Goal: Task Accomplishment & Management: Use online tool/utility

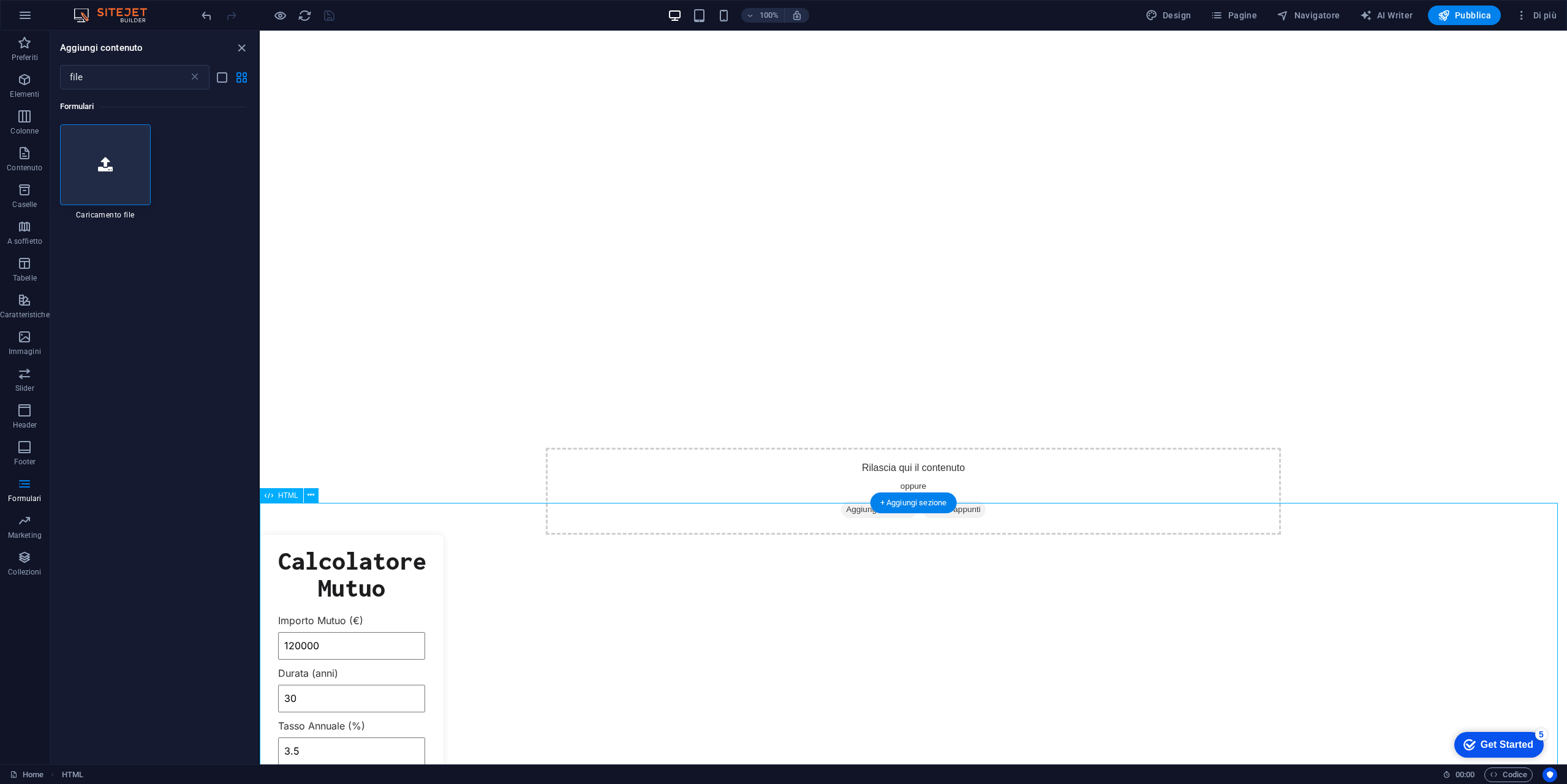
scroll to position [277, 0]
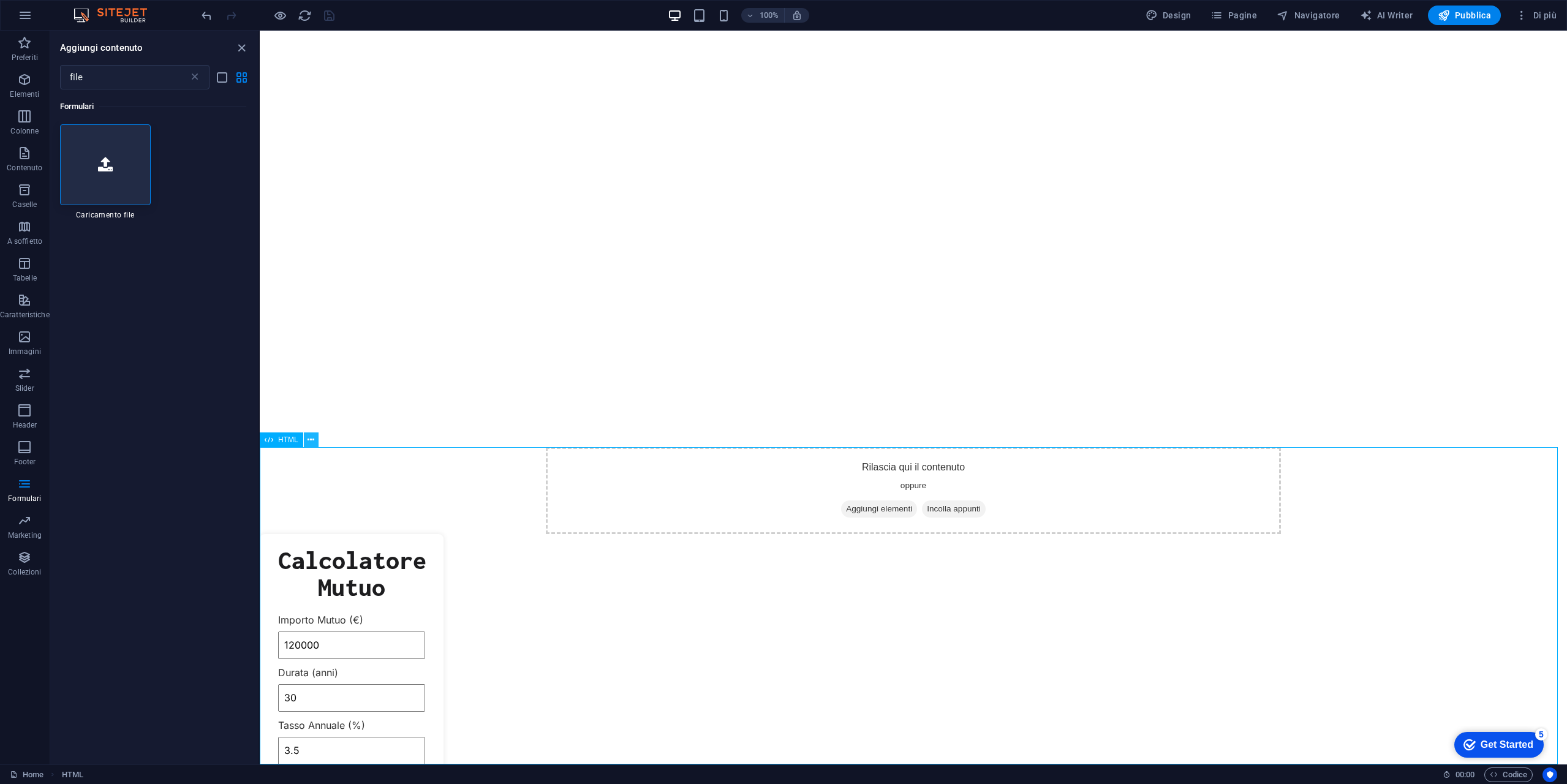
click at [312, 439] on icon at bounding box center [310, 440] width 7 height 13
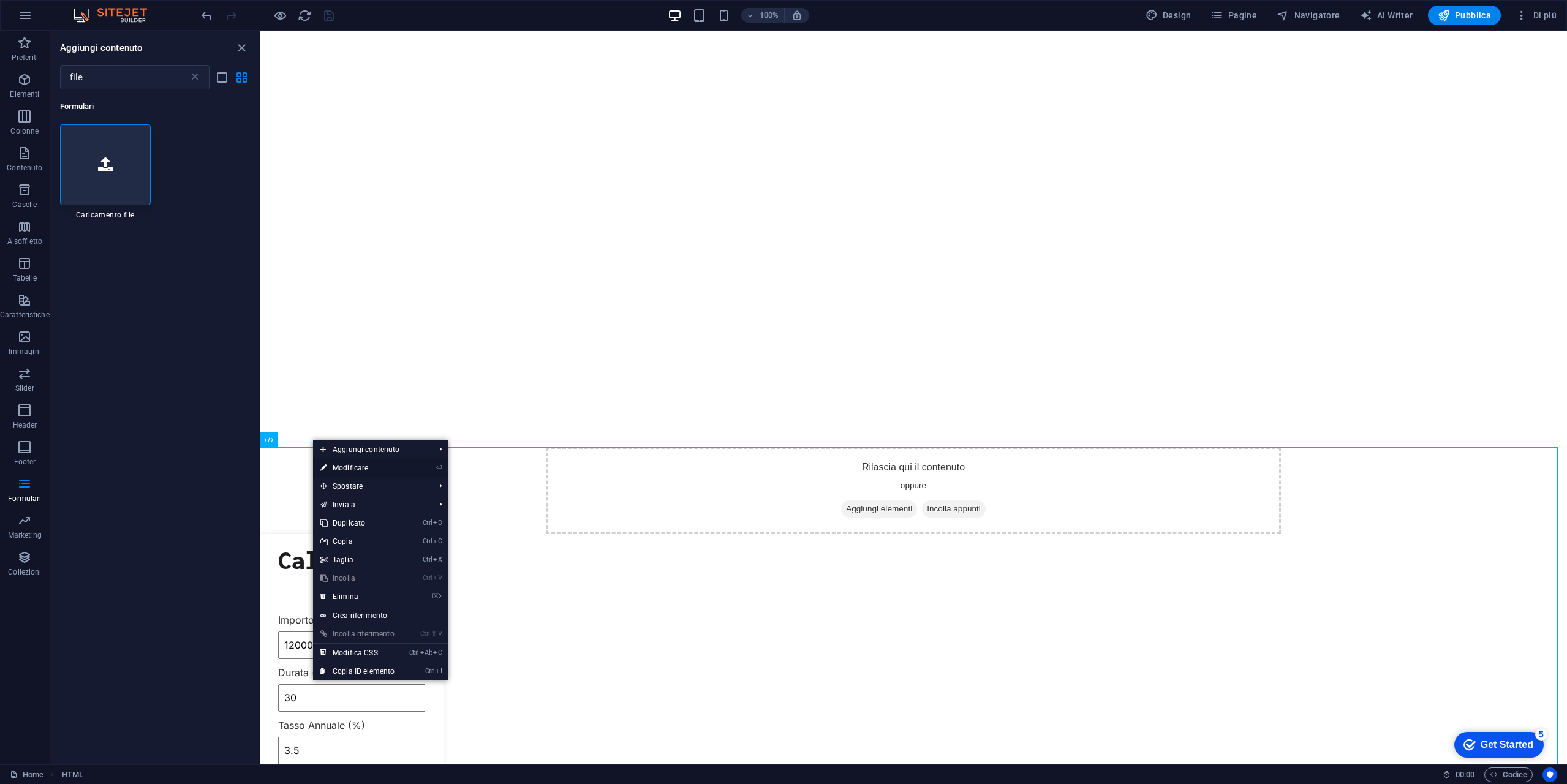
click at [376, 467] on link "⏎ Modificare" at bounding box center [357, 468] width 89 height 19
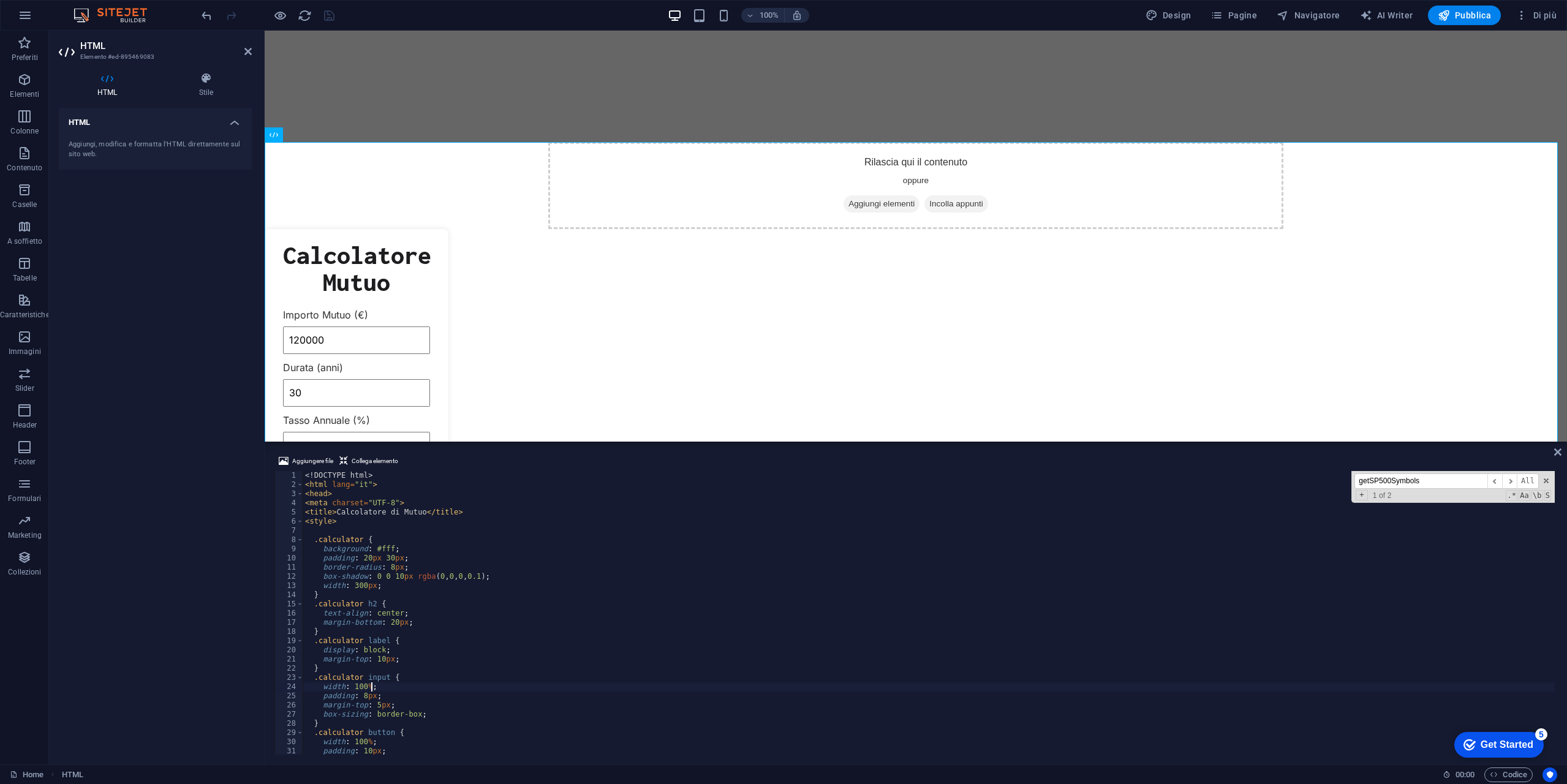
click at [676, 688] on div "<! DOCTYPE html > < html lang = "it" > < head > < meta charset = "UTF-8" > < ti…" at bounding box center [928, 621] width 1252 height 301
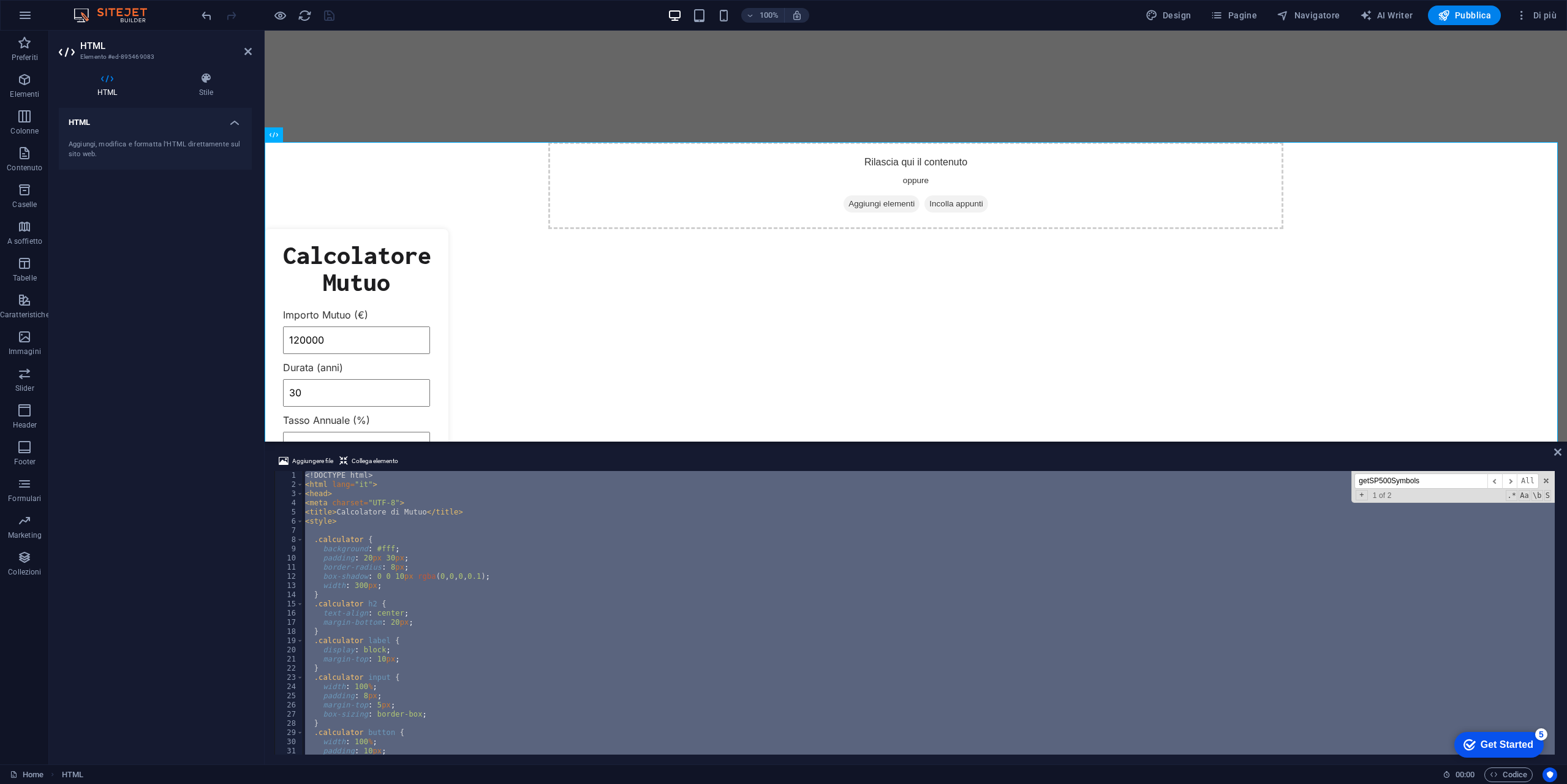
type textarea "</html>"
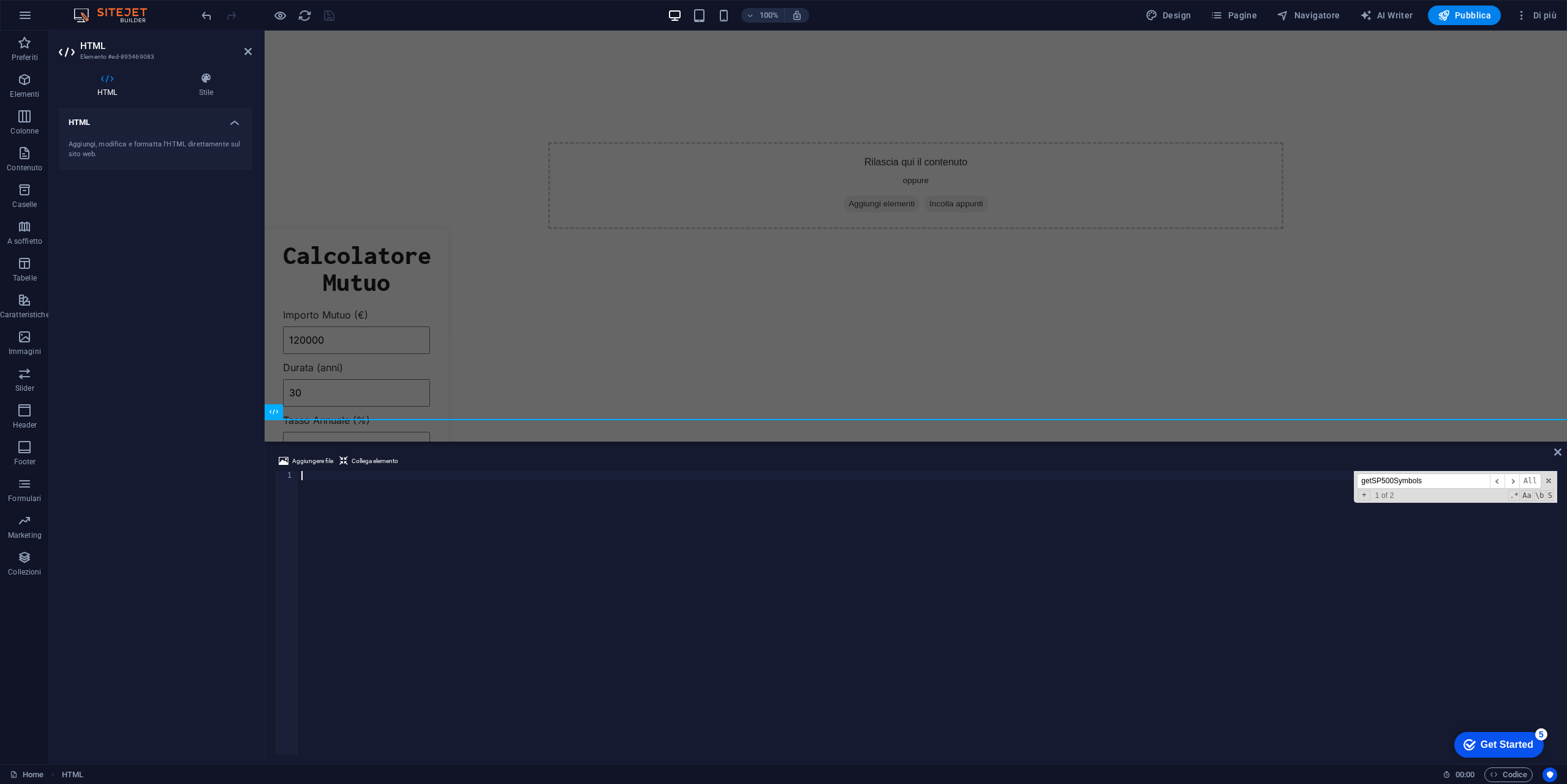
scroll to position [0, 0]
type textarea "crossorigin="anonymous"></script>"
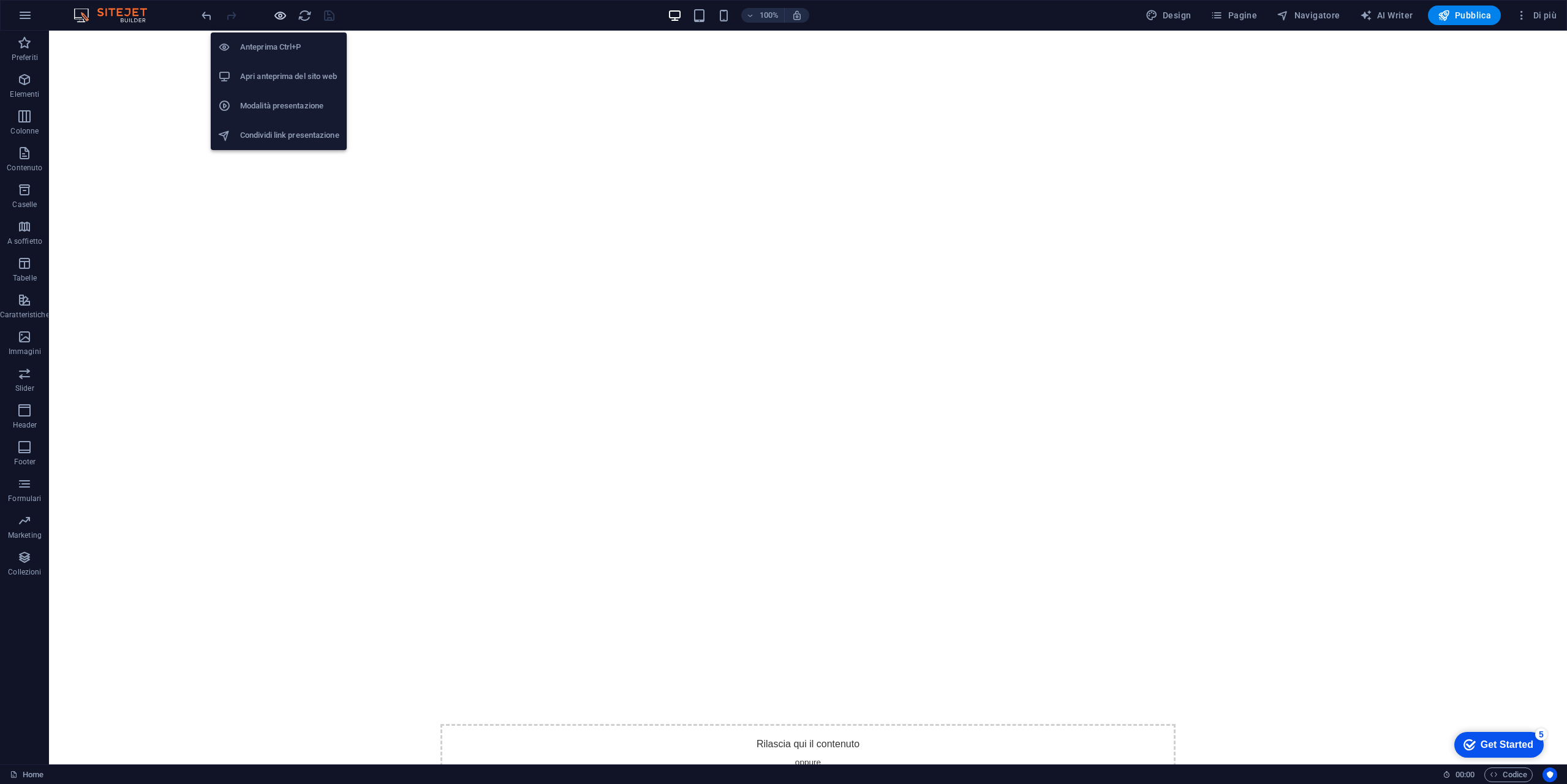
click at [282, 15] on icon "button" at bounding box center [280, 15] width 14 height 14
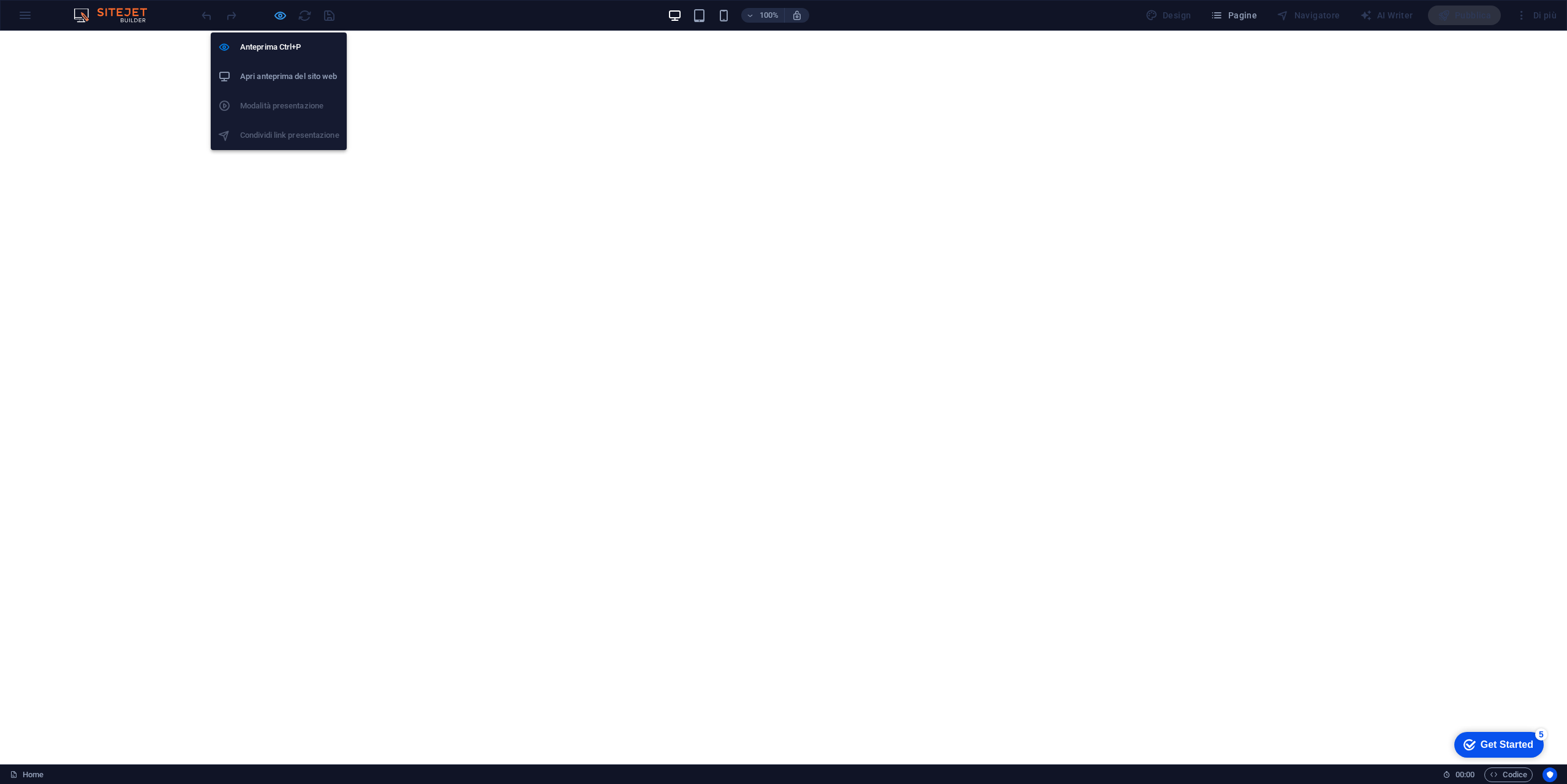
click at [280, 15] on icon "button" at bounding box center [280, 15] width 14 height 14
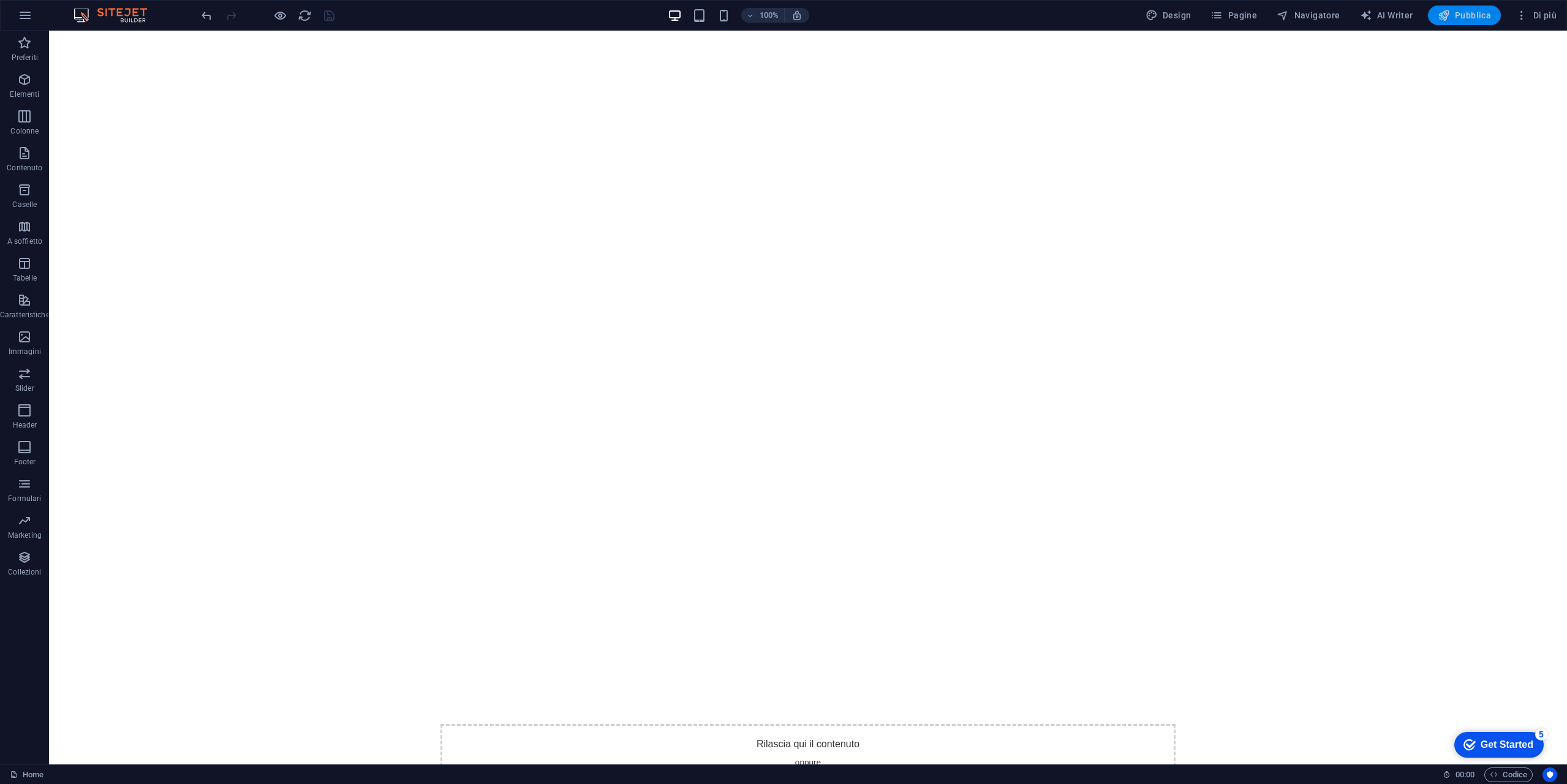
click at [1487, 11] on span "Pubblica" at bounding box center [1465, 15] width 54 height 12
click at [27, 15] on icon "button" at bounding box center [25, 16] width 15 height 15
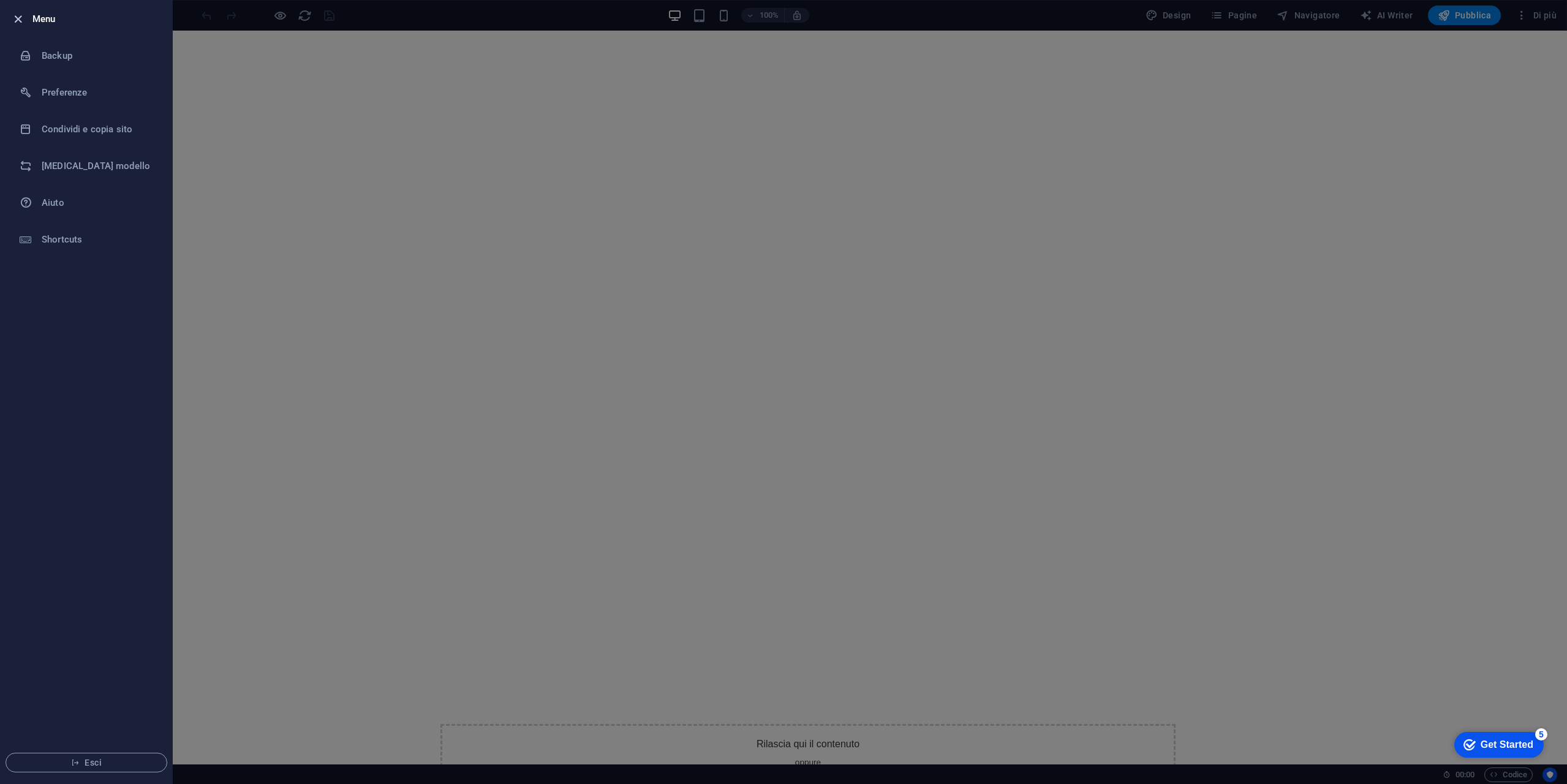
click at [19, 21] on icon "button" at bounding box center [18, 19] width 14 height 14
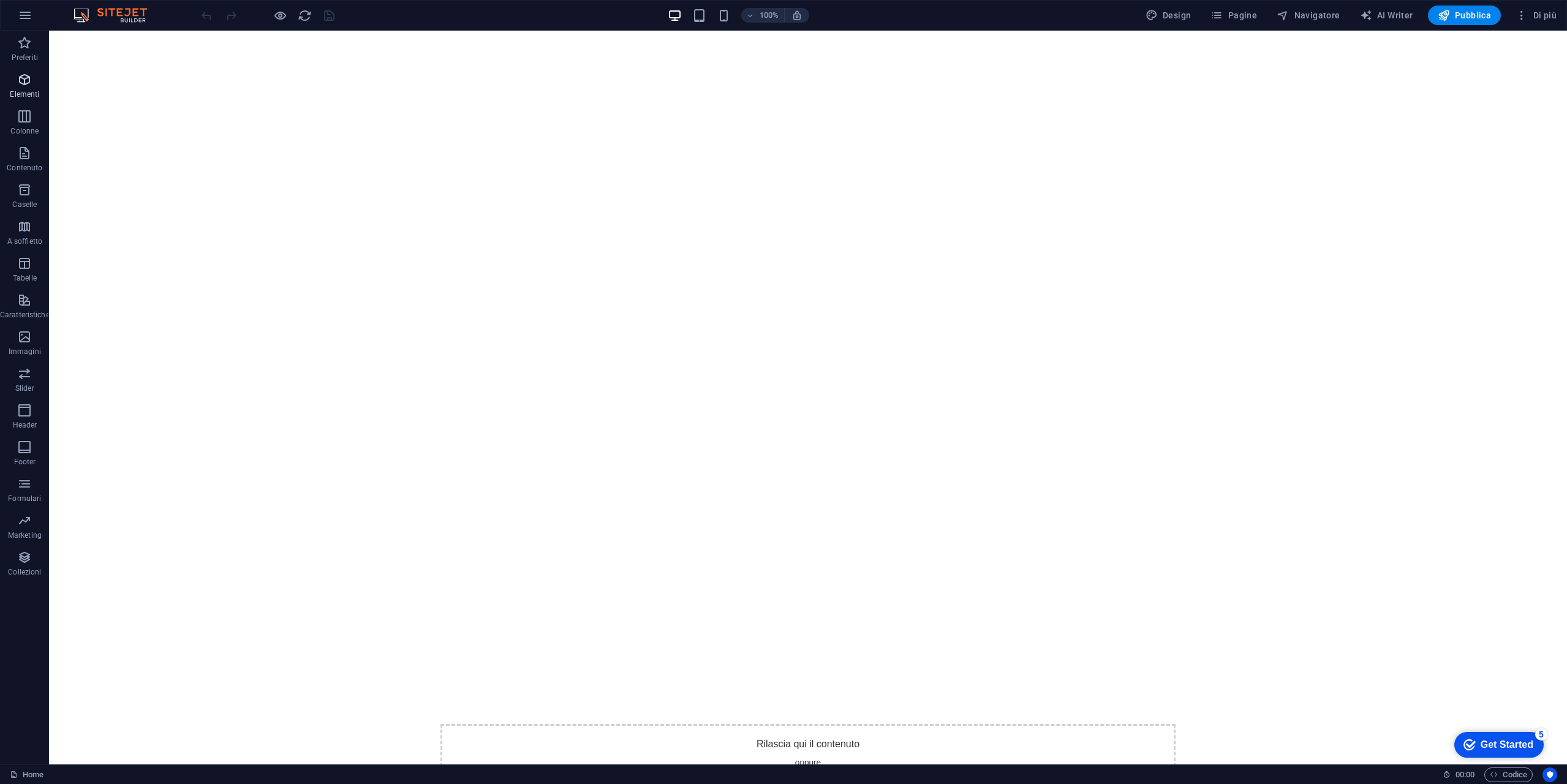
click at [32, 81] on span "Elementi" at bounding box center [24, 86] width 49 height 29
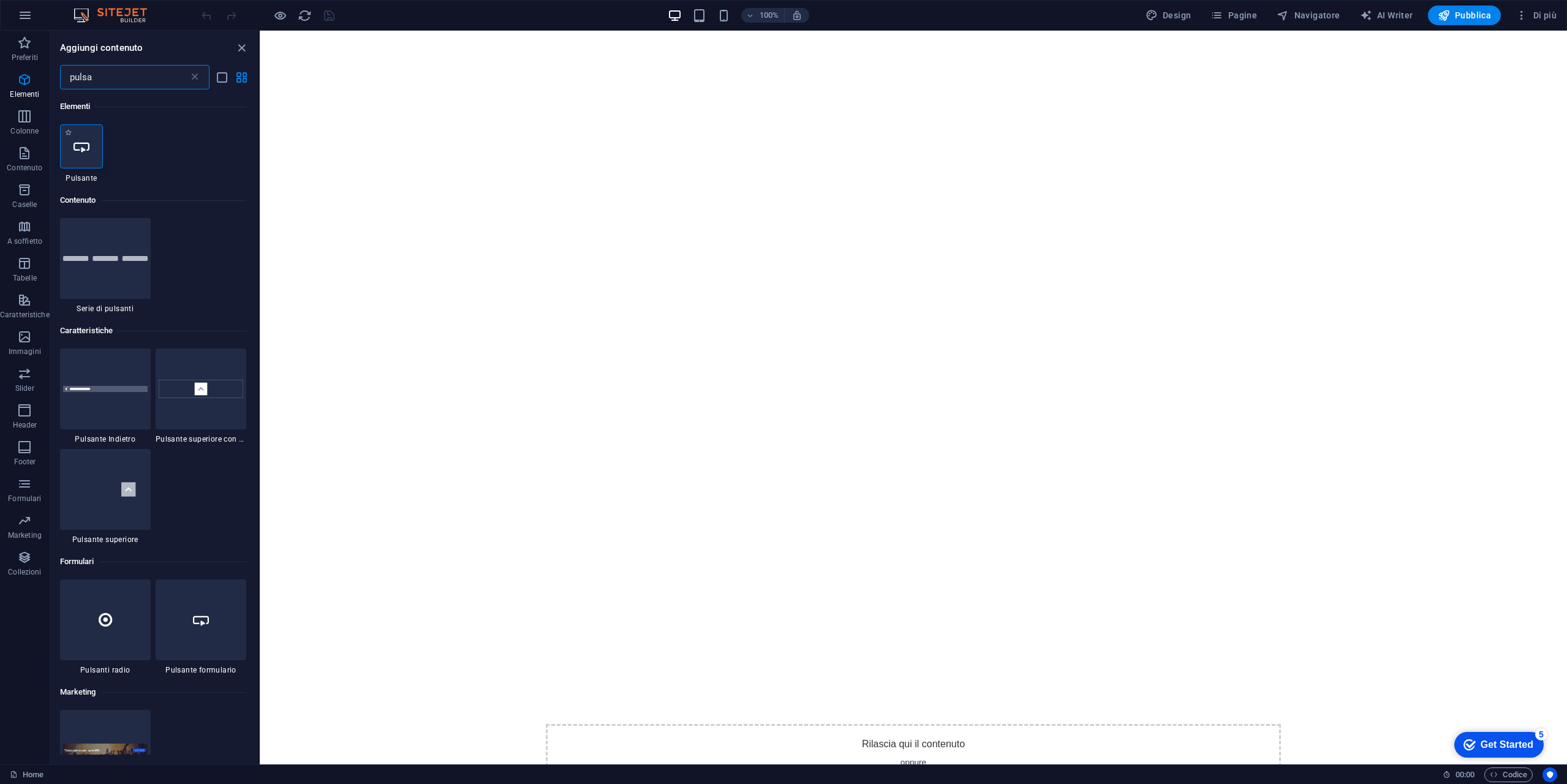
type input "pulsa"
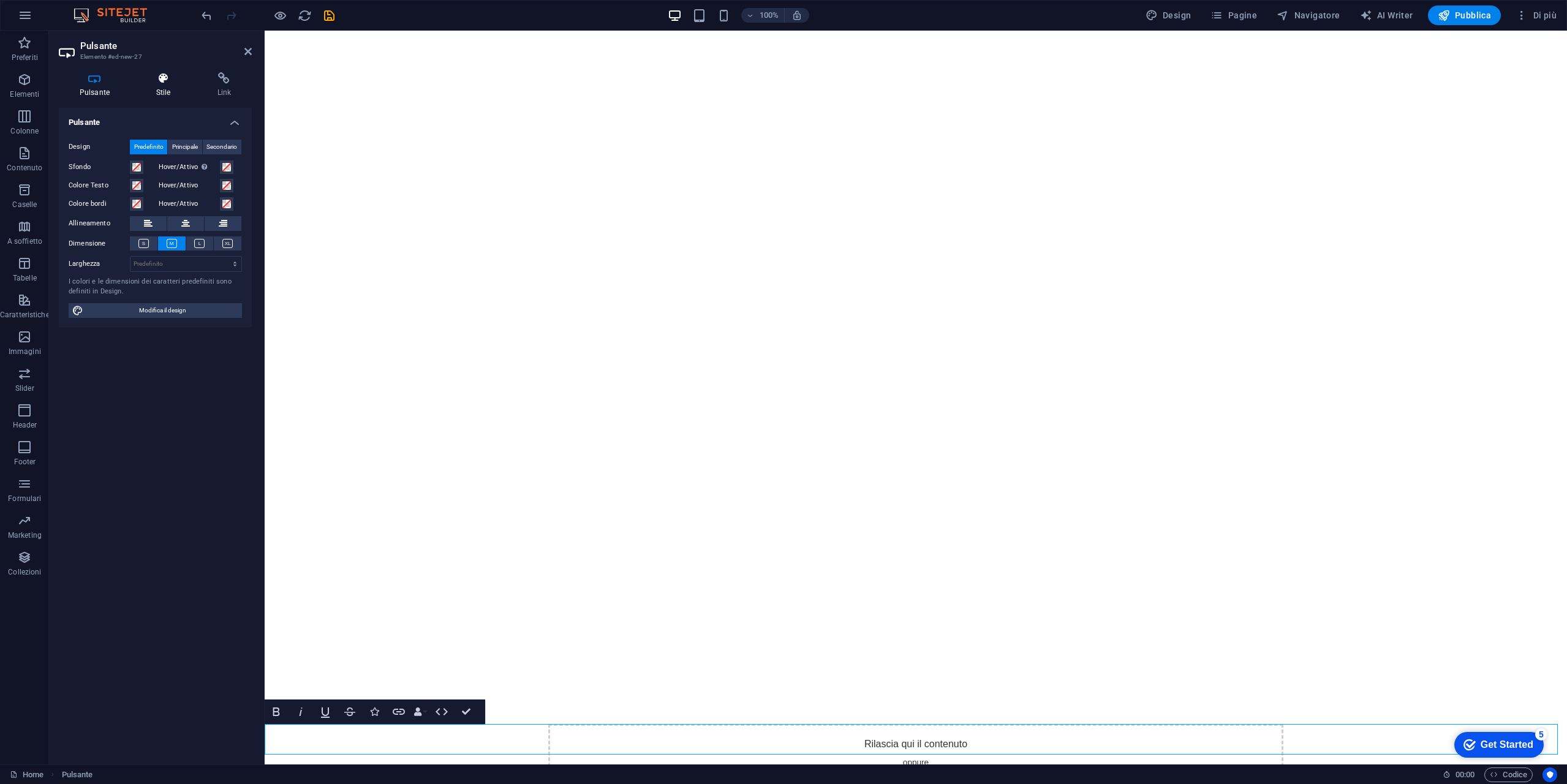
click at [162, 78] on icon at bounding box center [163, 77] width 56 height 12
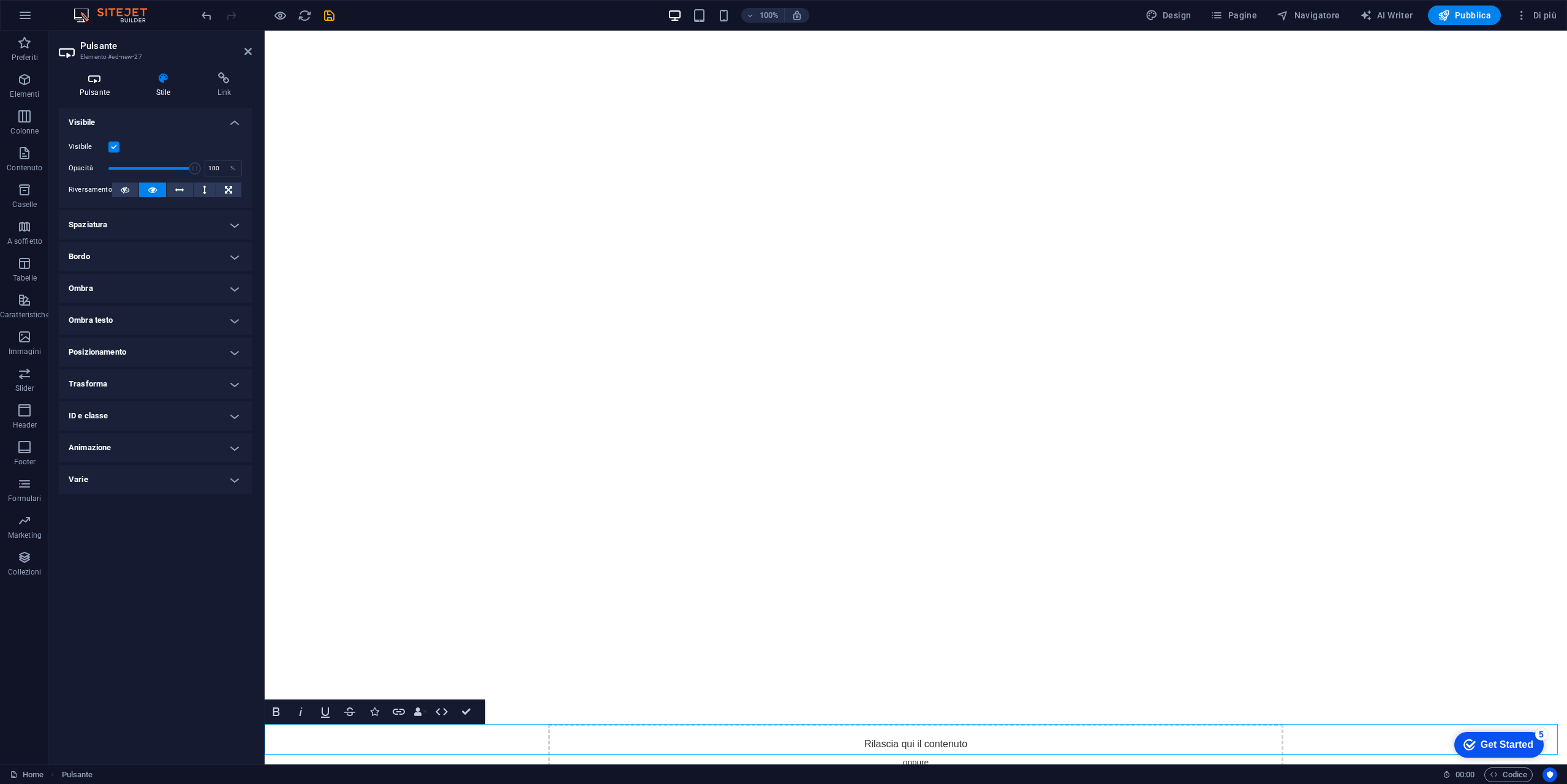
click at [101, 78] on icon at bounding box center [94, 77] width 72 height 12
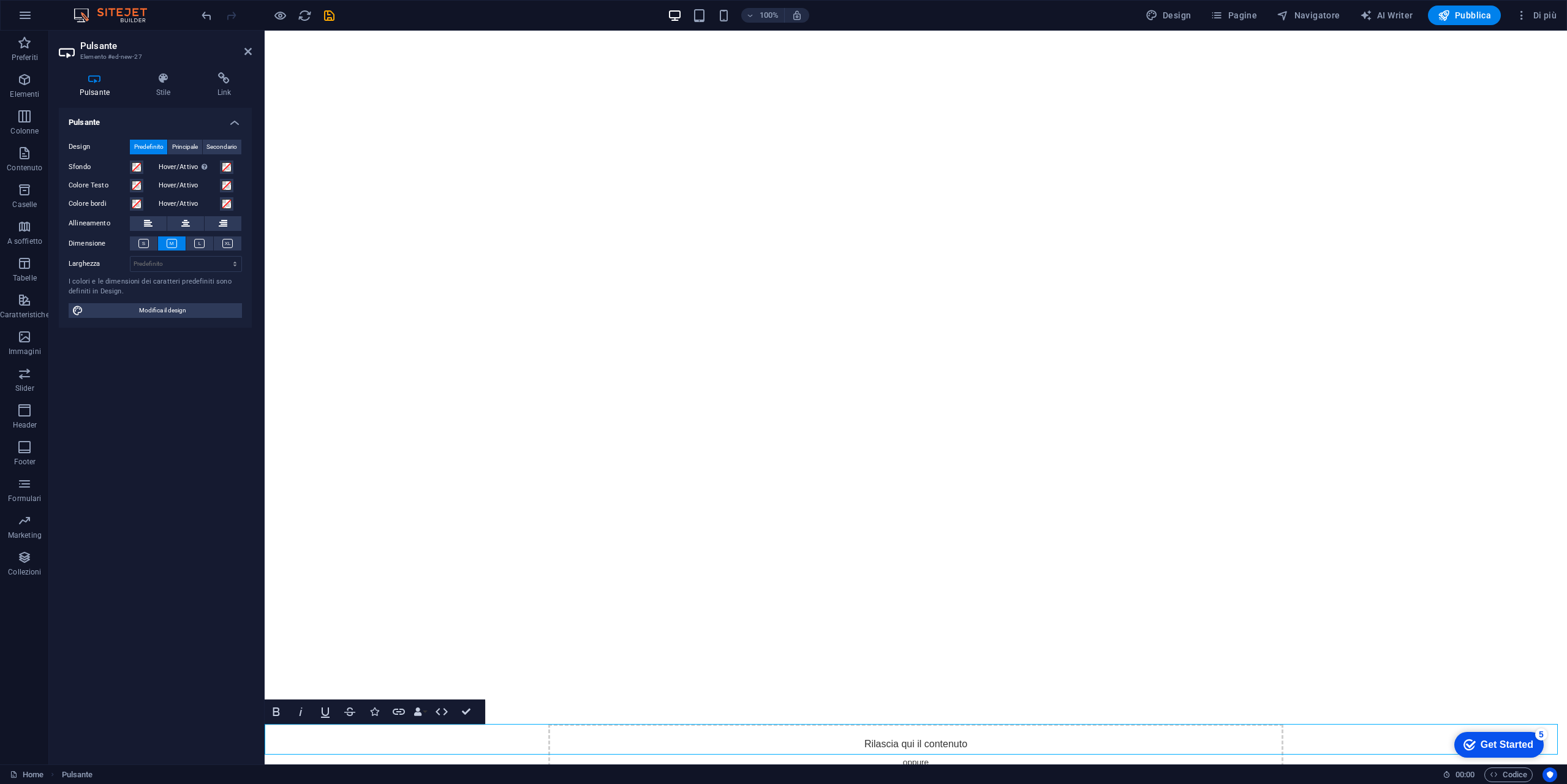
click at [231, 91] on h4 "Link" at bounding box center [224, 85] width 55 height 26
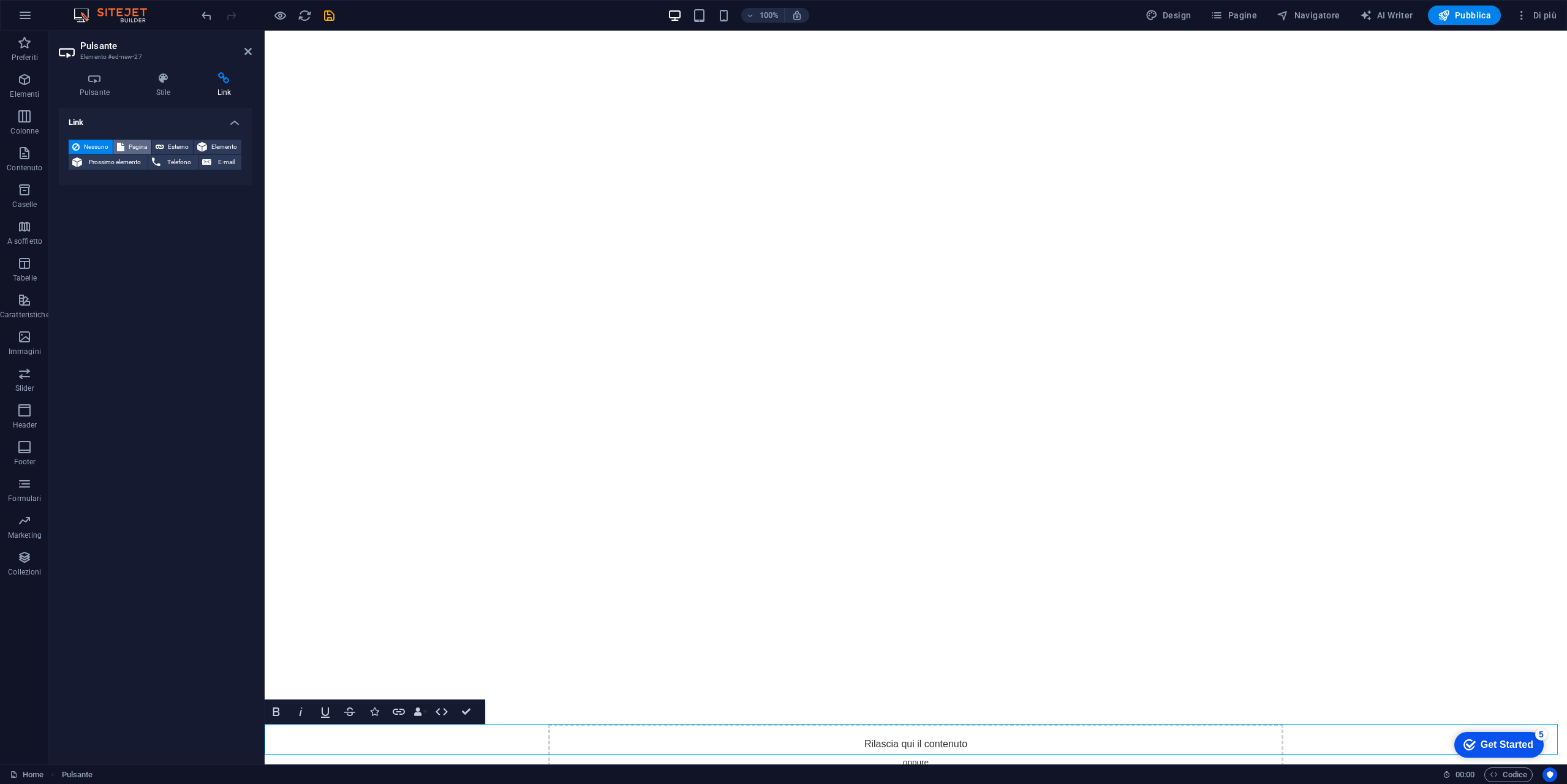
click at [129, 147] on span "Pagina" at bounding box center [137, 147] width 20 height 15
select select
click at [179, 187] on select "Home Blog Subpage Legal Notice Privacy" at bounding box center [186, 183] width 112 height 15
click at [180, 187] on select "Home Blog Subpage Legal Notice Privacy" at bounding box center [186, 183] width 112 height 15
click at [186, 201] on select "Nuova scheda Stessa scheda Sovrapposizione" at bounding box center [186, 203] width 112 height 15
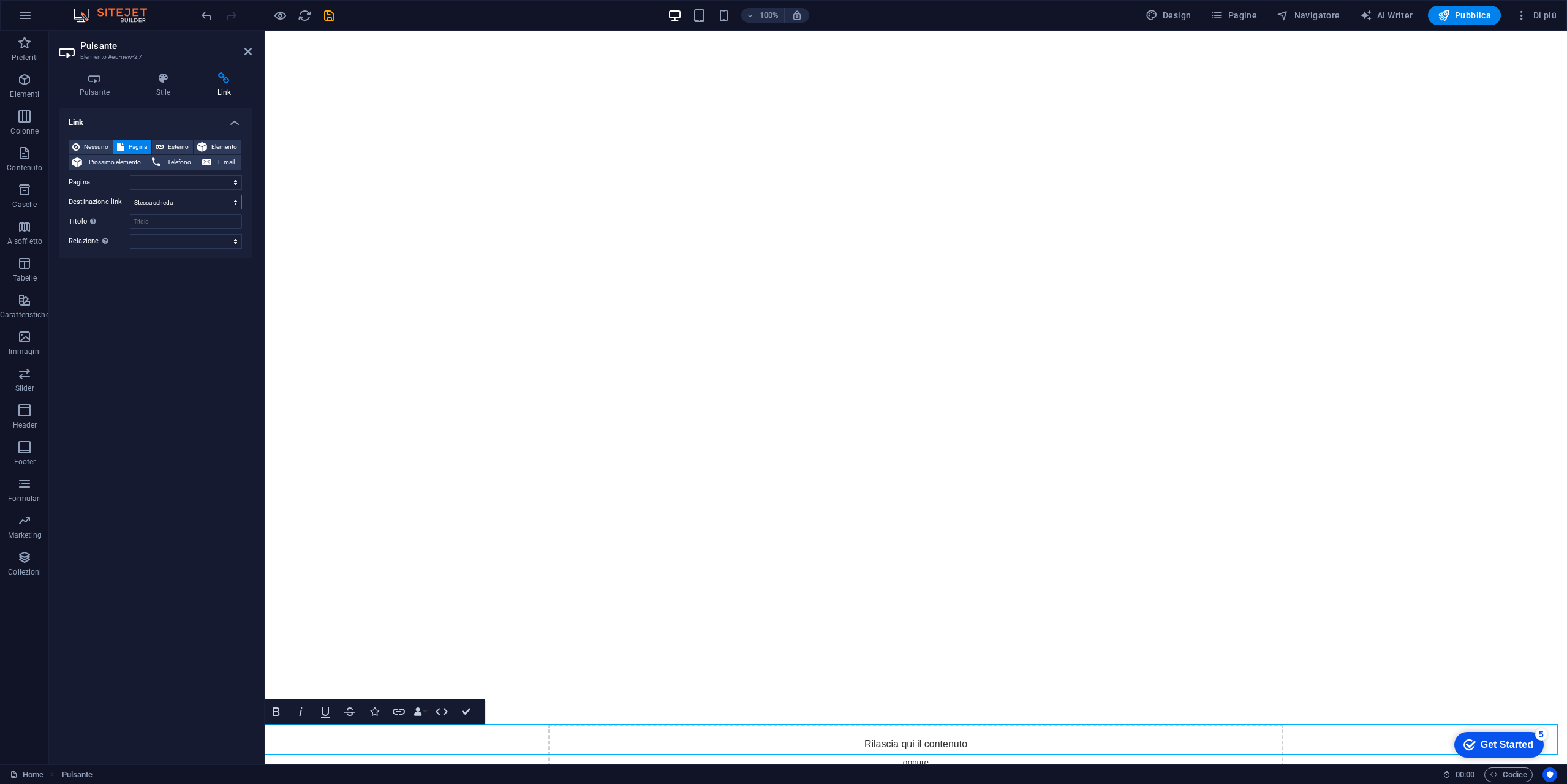
select select "blank"
click at [130, 195] on select "Nuova scheda Stessa scheda Sovrapposizione" at bounding box center [186, 203] width 112 height 15
select select
click at [163, 221] on input "Titolo Descrizione aggiuntiva del link, non dovrebbe essere la stessa del testo…" at bounding box center [186, 222] width 112 height 15
click at [158, 237] on select "alternate autore bookmark esterno help licenza successivo nofollow noreferrer n…" at bounding box center [186, 242] width 112 height 15
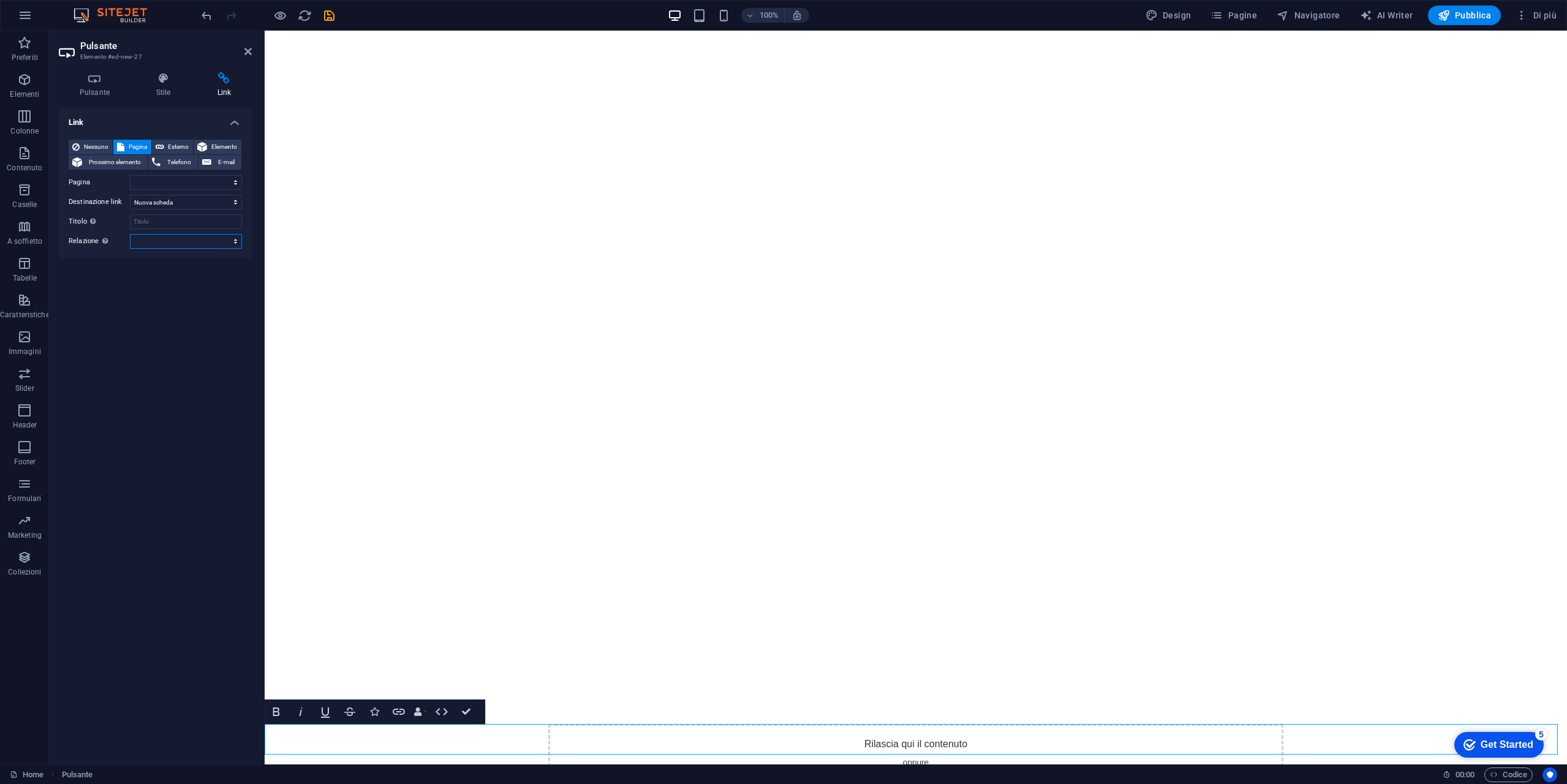
click at [158, 240] on select "alternate autore bookmark esterno help licenza successivo nofollow noreferrer n…" at bounding box center [186, 242] width 112 height 15
click at [180, 148] on span "Esterno" at bounding box center [179, 147] width 22 height 15
type input "24hfinancetrading.com/test/index.html"
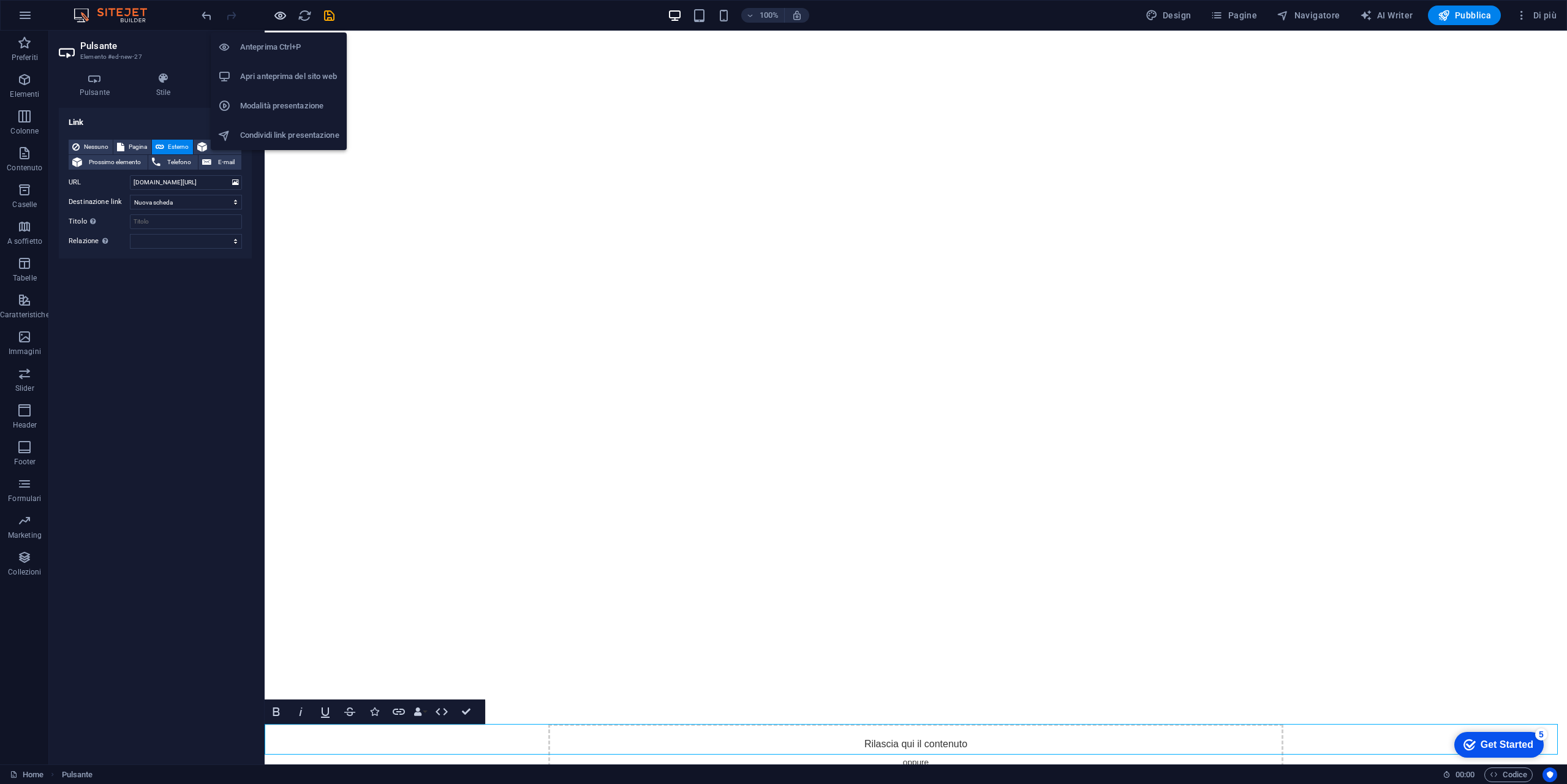
click at [277, 14] on icon "button" at bounding box center [280, 15] width 14 height 14
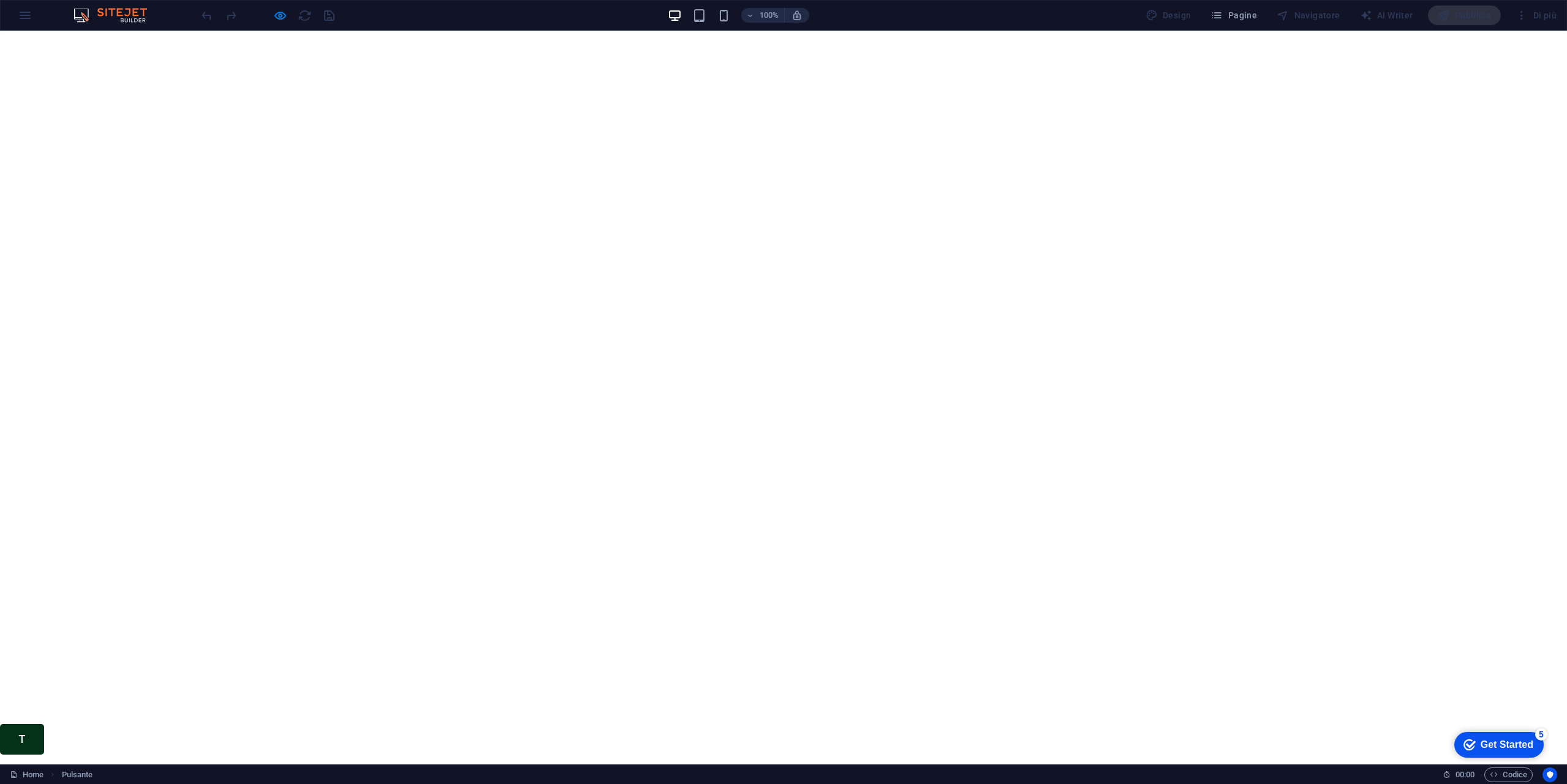
click at [23, 741] on link "T" at bounding box center [21, 738] width 44 height 31
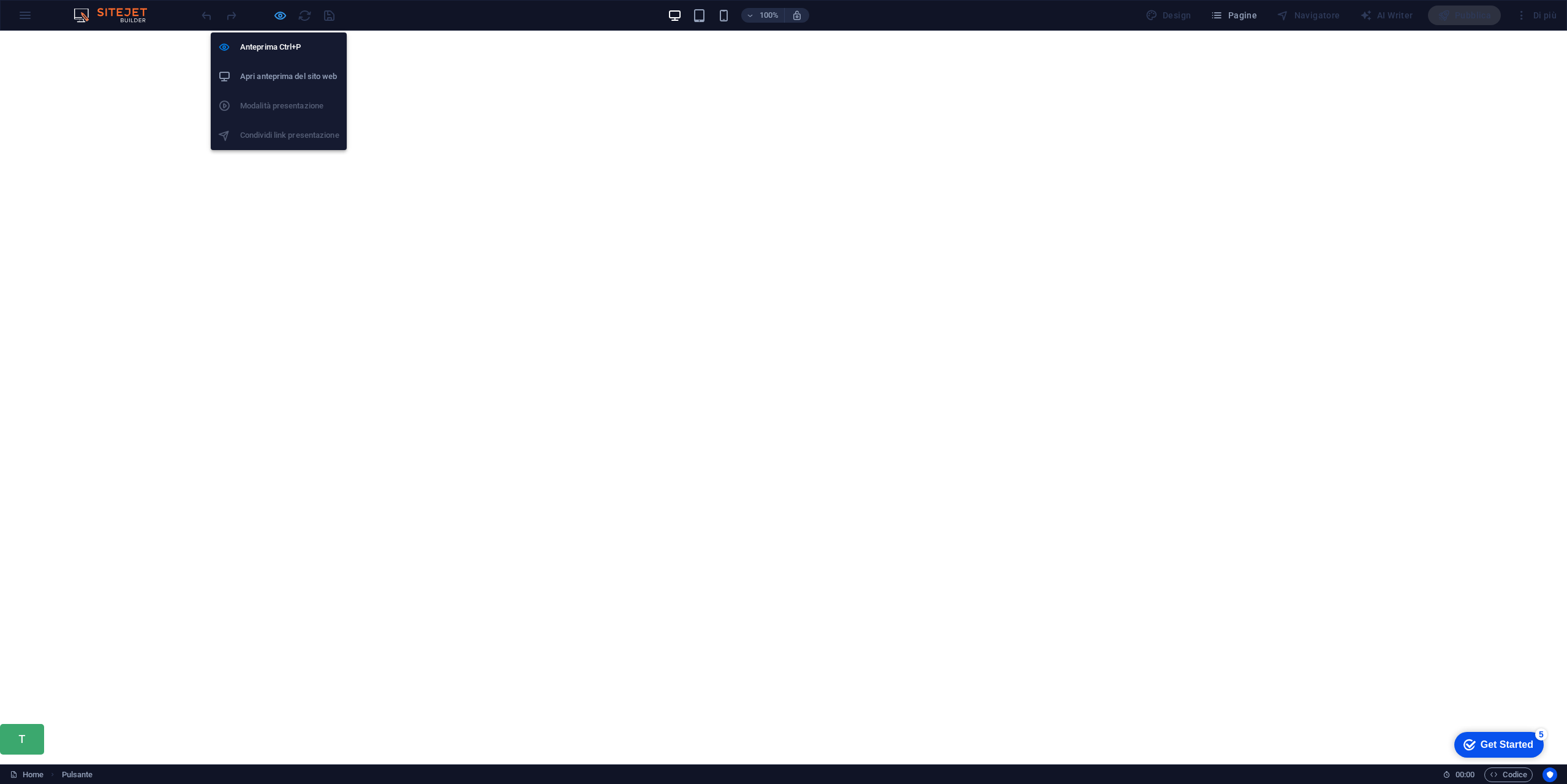
click at [280, 8] on icon "button" at bounding box center [280, 15] width 14 height 14
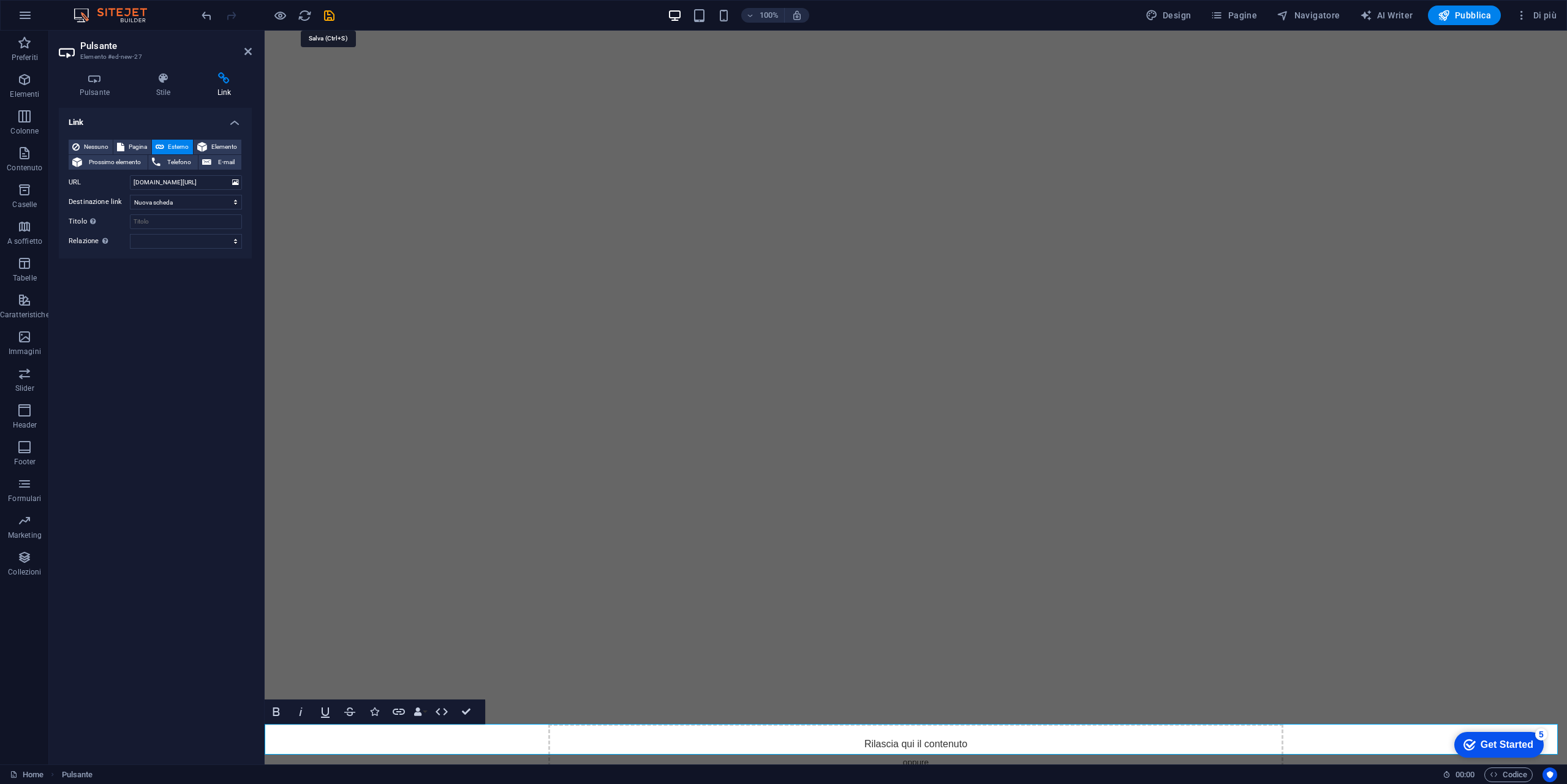
click at [328, 13] on icon "save" at bounding box center [329, 15] width 14 height 14
click at [181, 186] on input "24hfinancetrading.com/test/index.html" at bounding box center [186, 183] width 112 height 15
type input "www.24hfinancetrading.com/test/index.html"
click at [332, 19] on icon "save" at bounding box center [329, 15] width 14 height 14
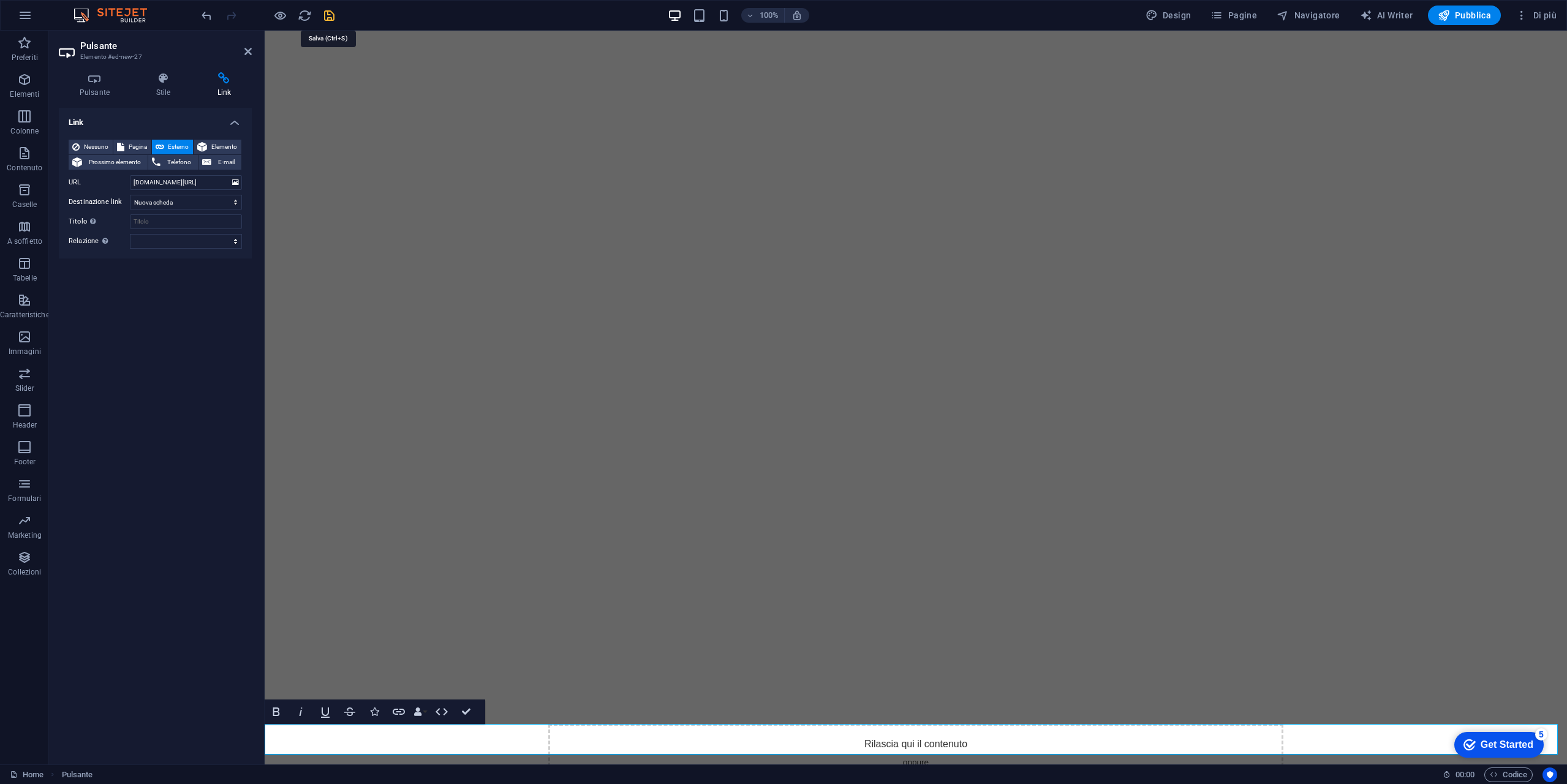
scroll to position [0, 0]
click at [278, 18] on icon "button" at bounding box center [280, 15] width 14 height 14
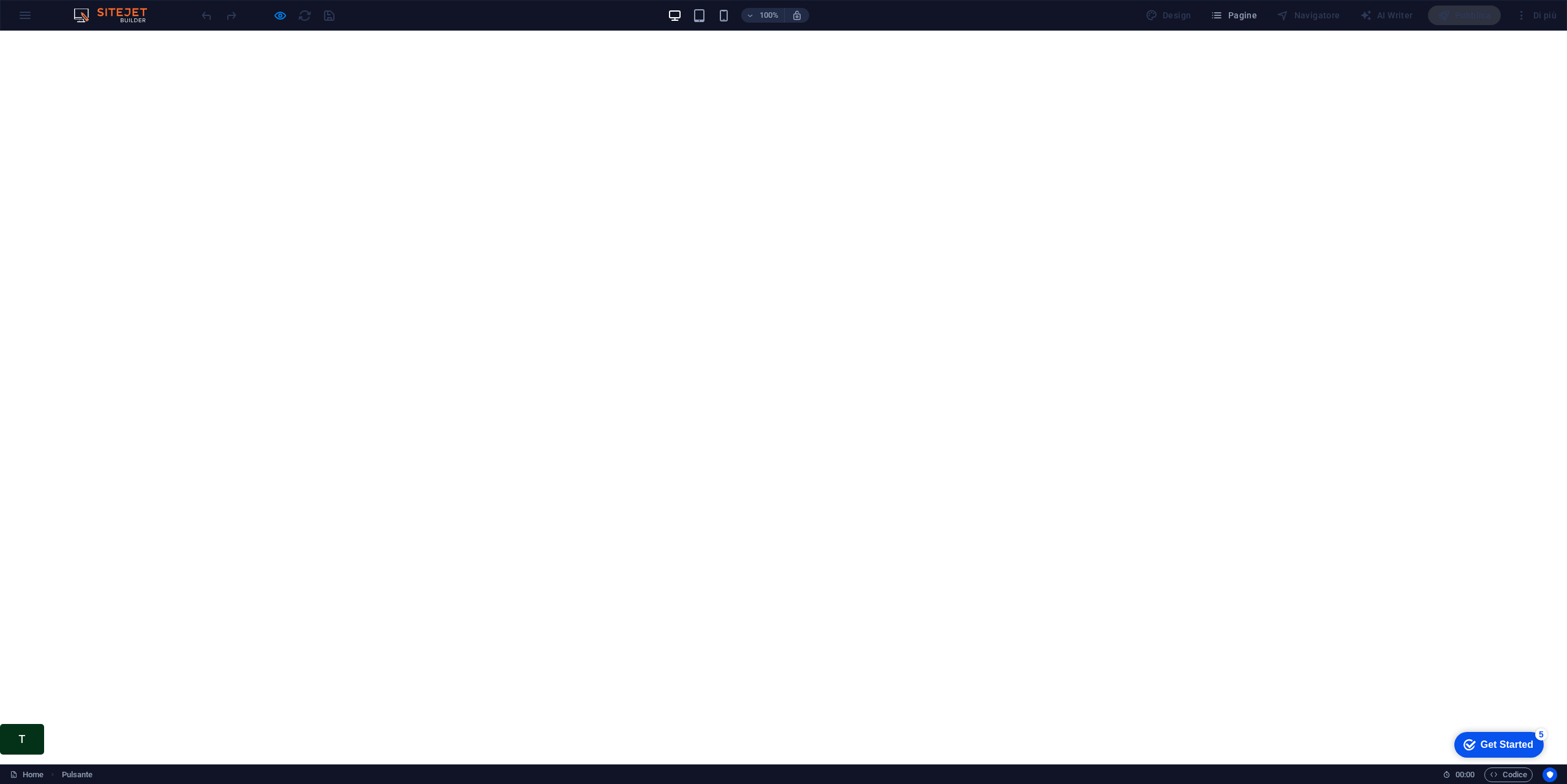
click at [12, 737] on link "T" at bounding box center [21, 738] width 44 height 31
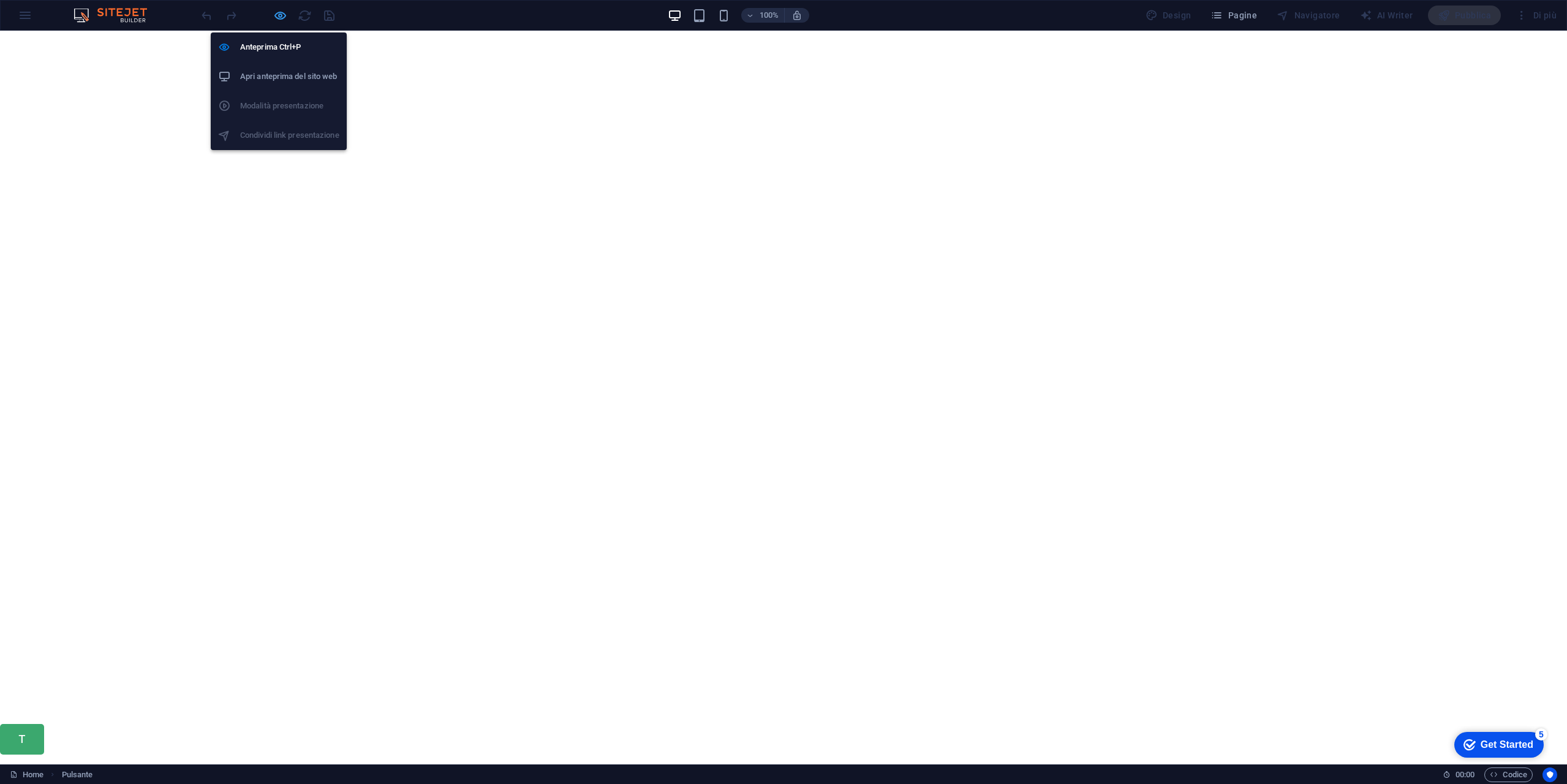
click at [277, 11] on icon "button" at bounding box center [280, 15] width 14 height 14
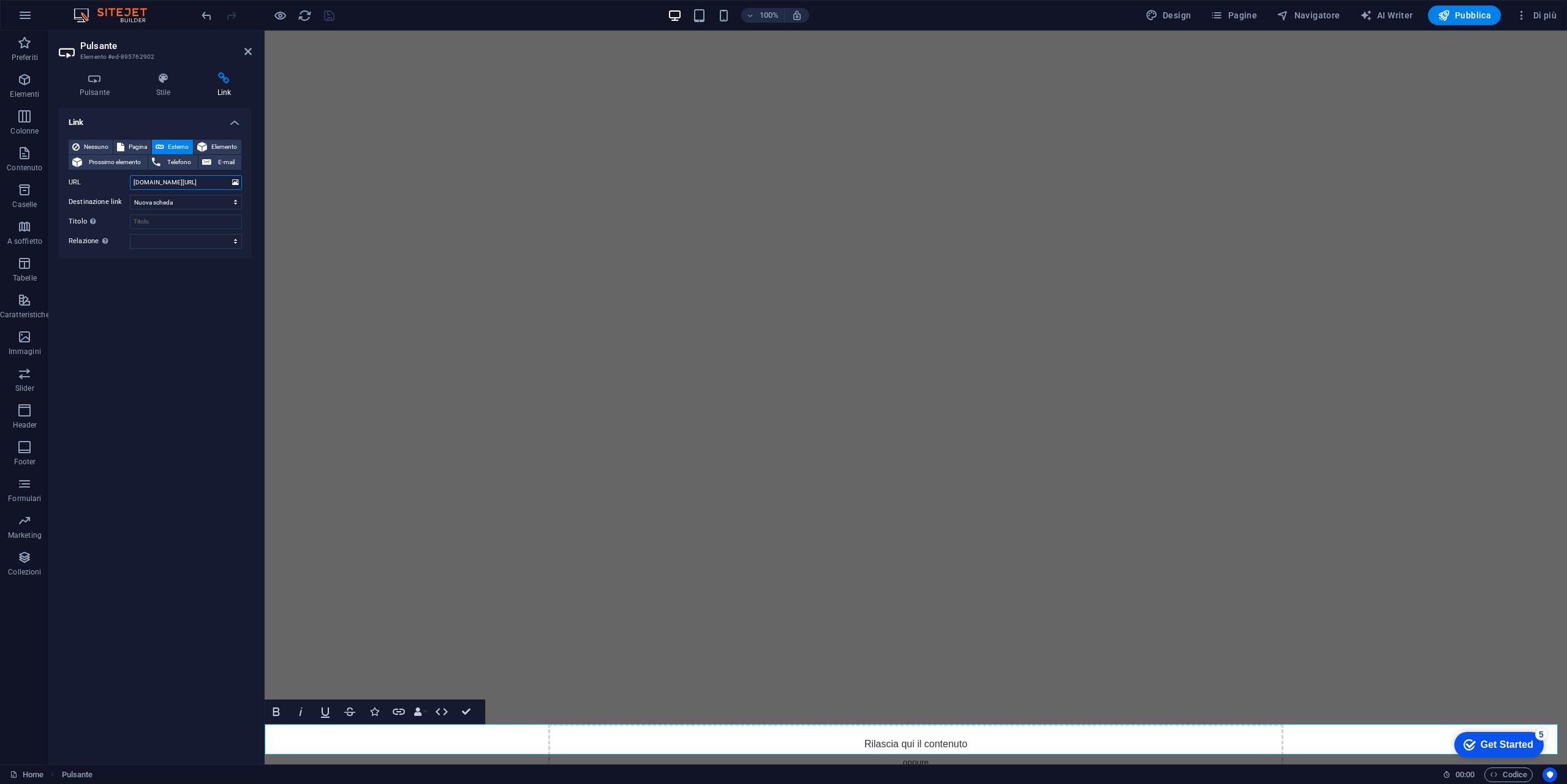
click at [192, 184] on input "www.24hfinancetrading.com/test/index.html" at bounding box center [186, 183] width 112 height 15
type input "www.24hfinancetrading.com/test"
click at [329, 17] on icon "save" at bounding box center [329, 15] width 14 height 14
click at [282, 19] on icon "button" at bounding box center [280, 15] width 14 height 14
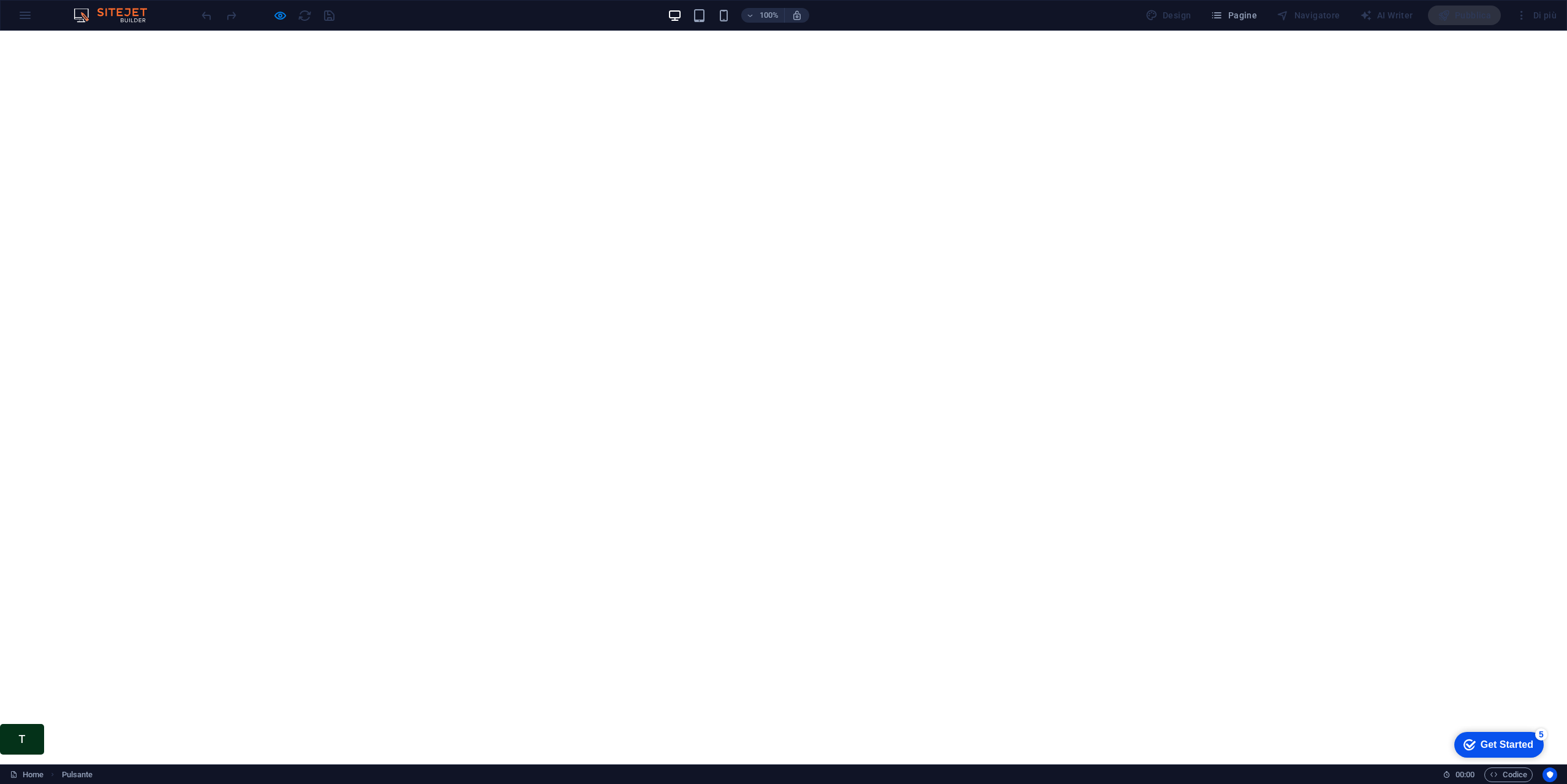
click at [28, 741] on link "T" at bounding box center [21, 738] width 44 height 31
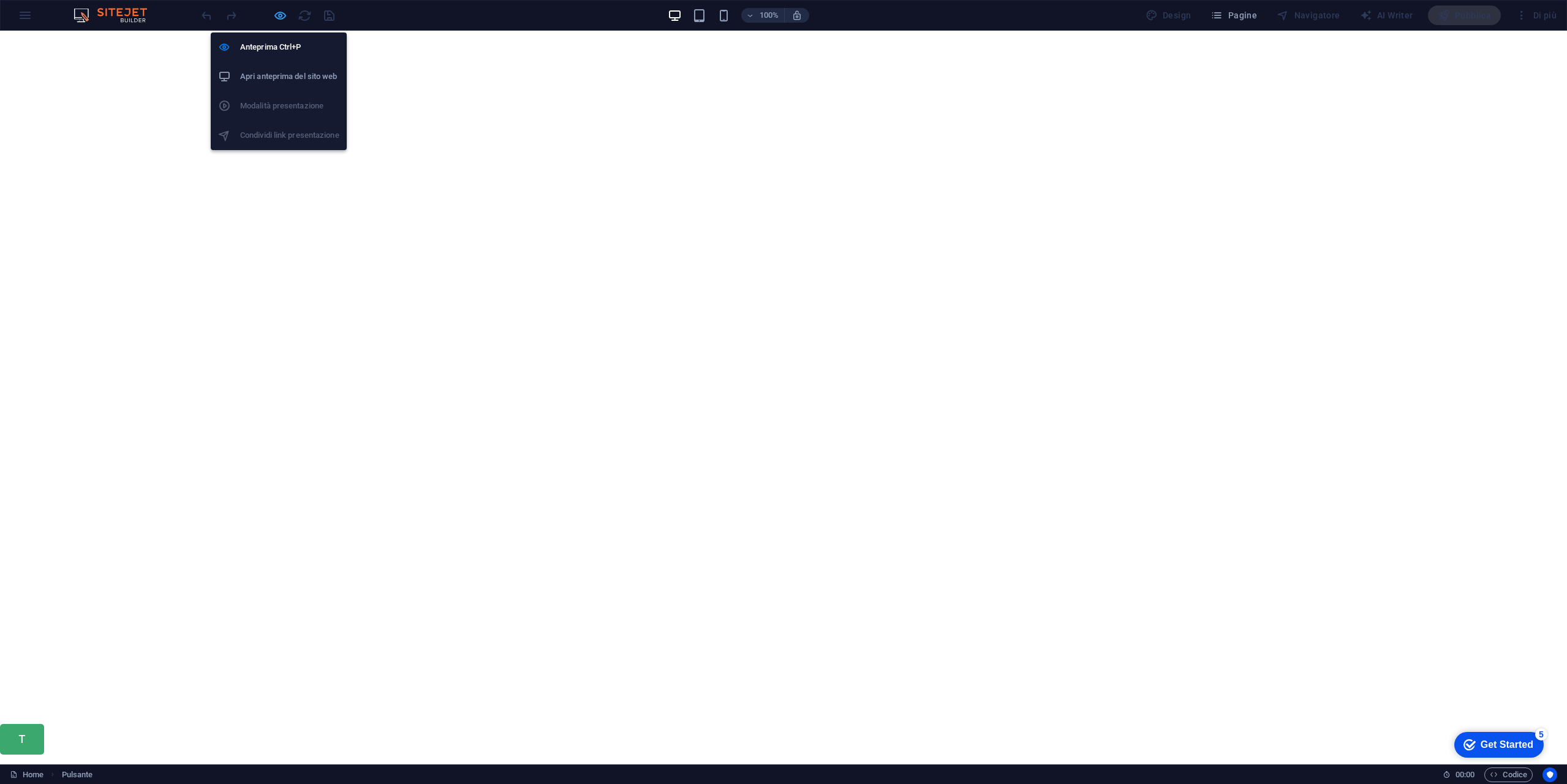
click at [282, 10] on icon "button" at bounding box center [280, 15] width 14 height 14
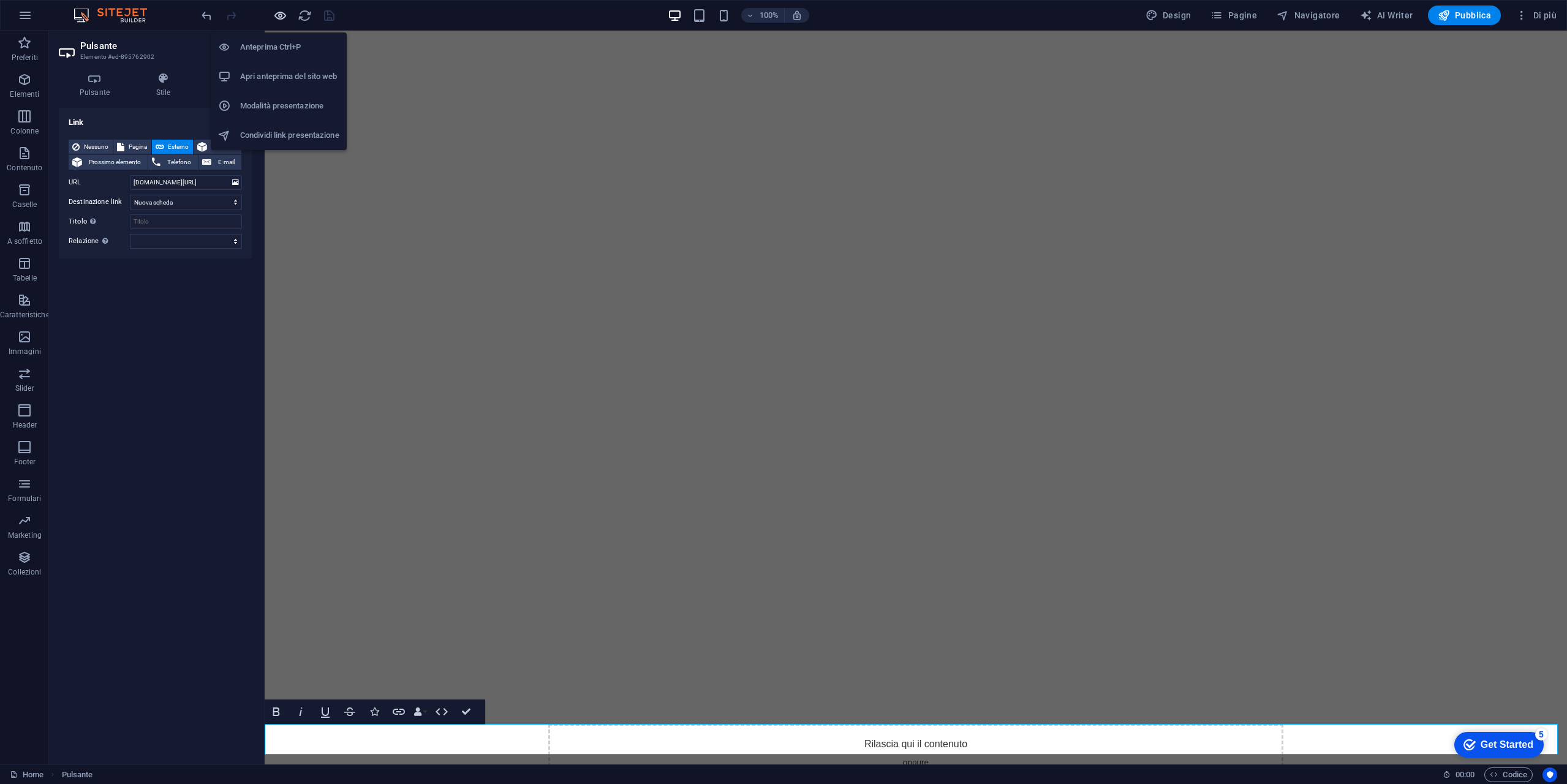
click at [281, 13] on icon "button" at bounding box center [280, 15] width 14 height 14
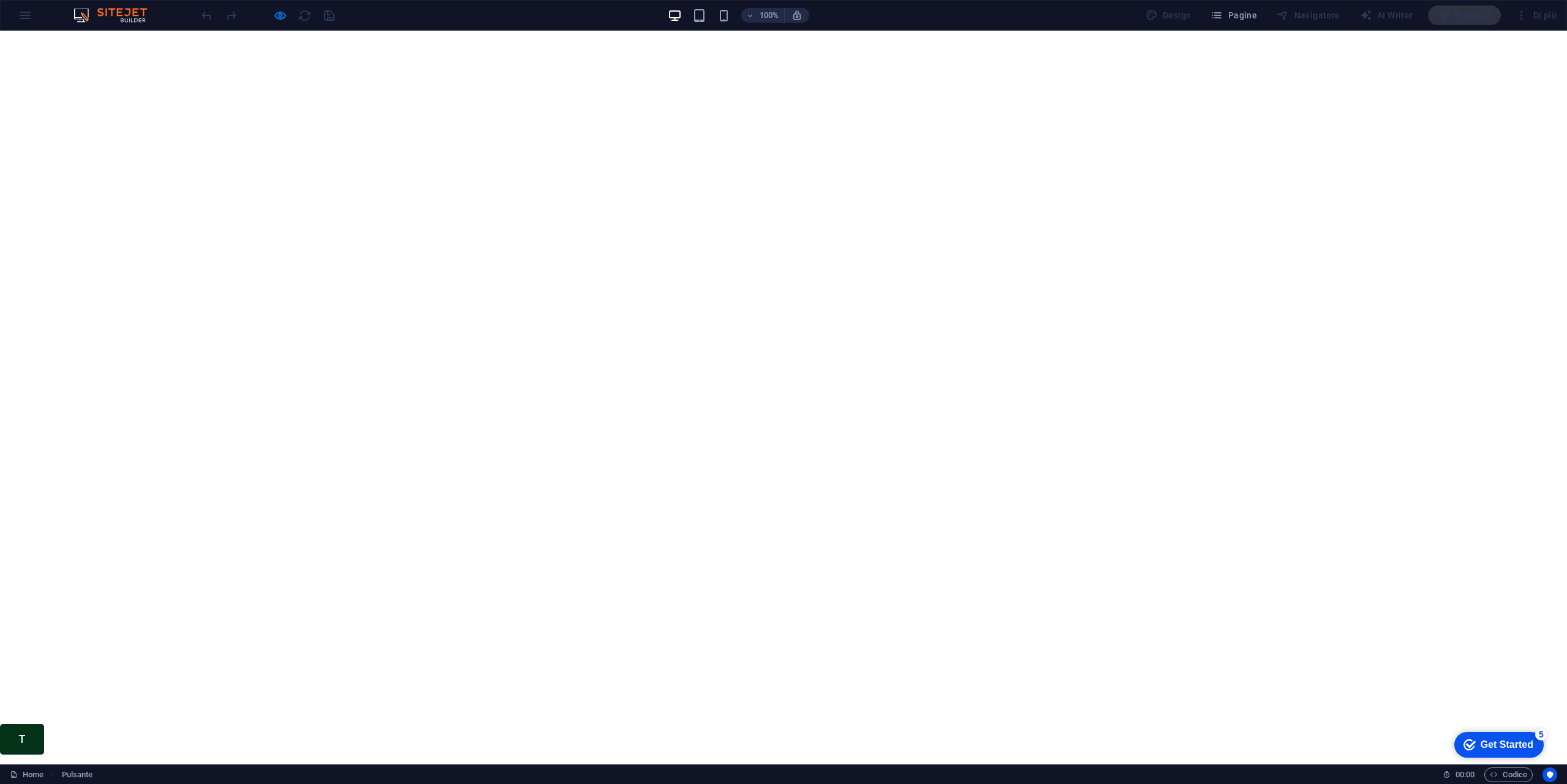
click at [22, 747] on link "T" at bounding box center [21, 738] width 44 height 31
click at [30, 739] on link "T" at bounding box center [21, 738] width 44 height 31
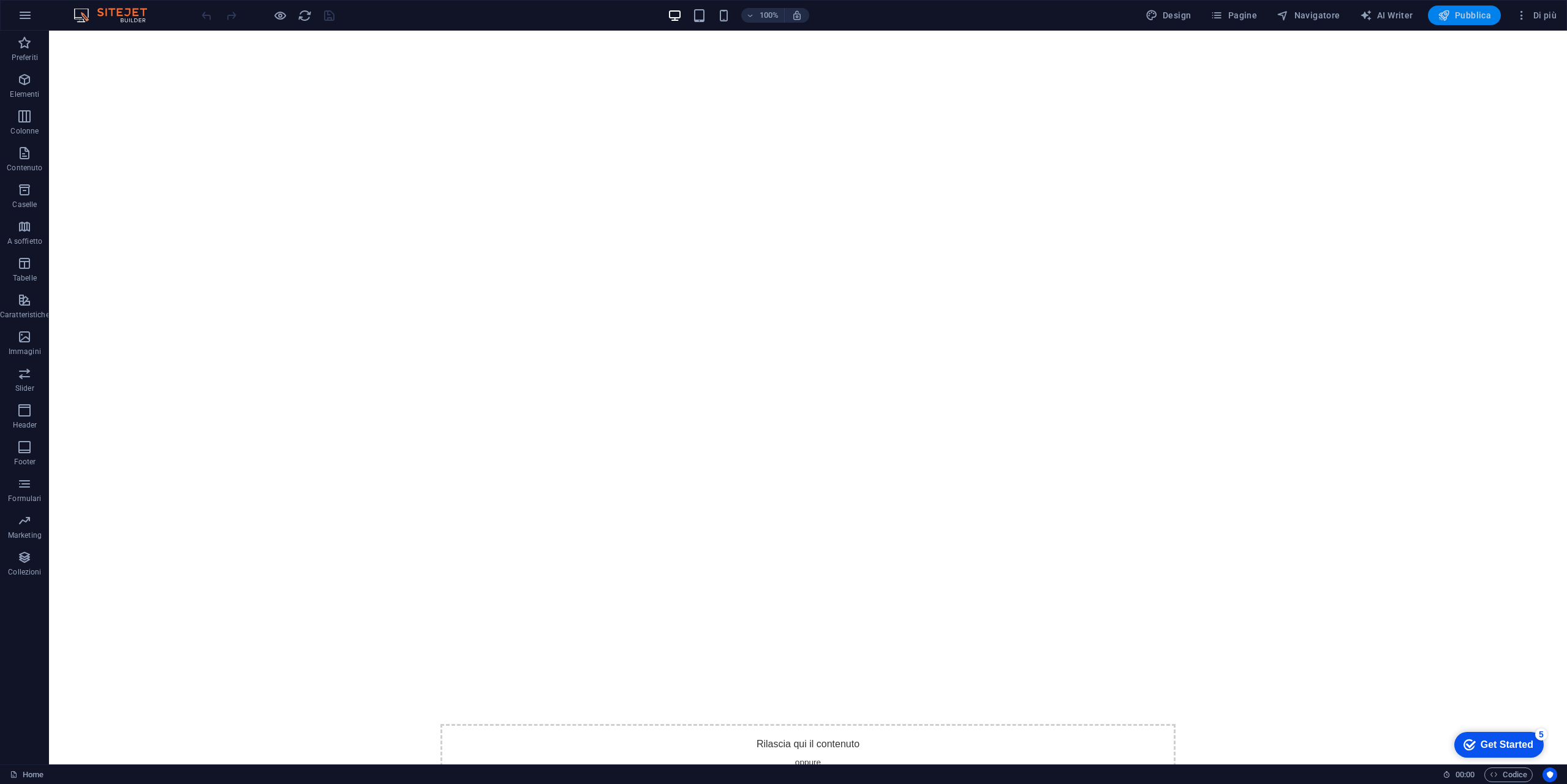
click at [1456, 19] on span "Pubblica" at bounding box center [1465, 15] width 54 height 12
click at [109, 713] on icon at bounding box center [108, 717] width 7 height 13
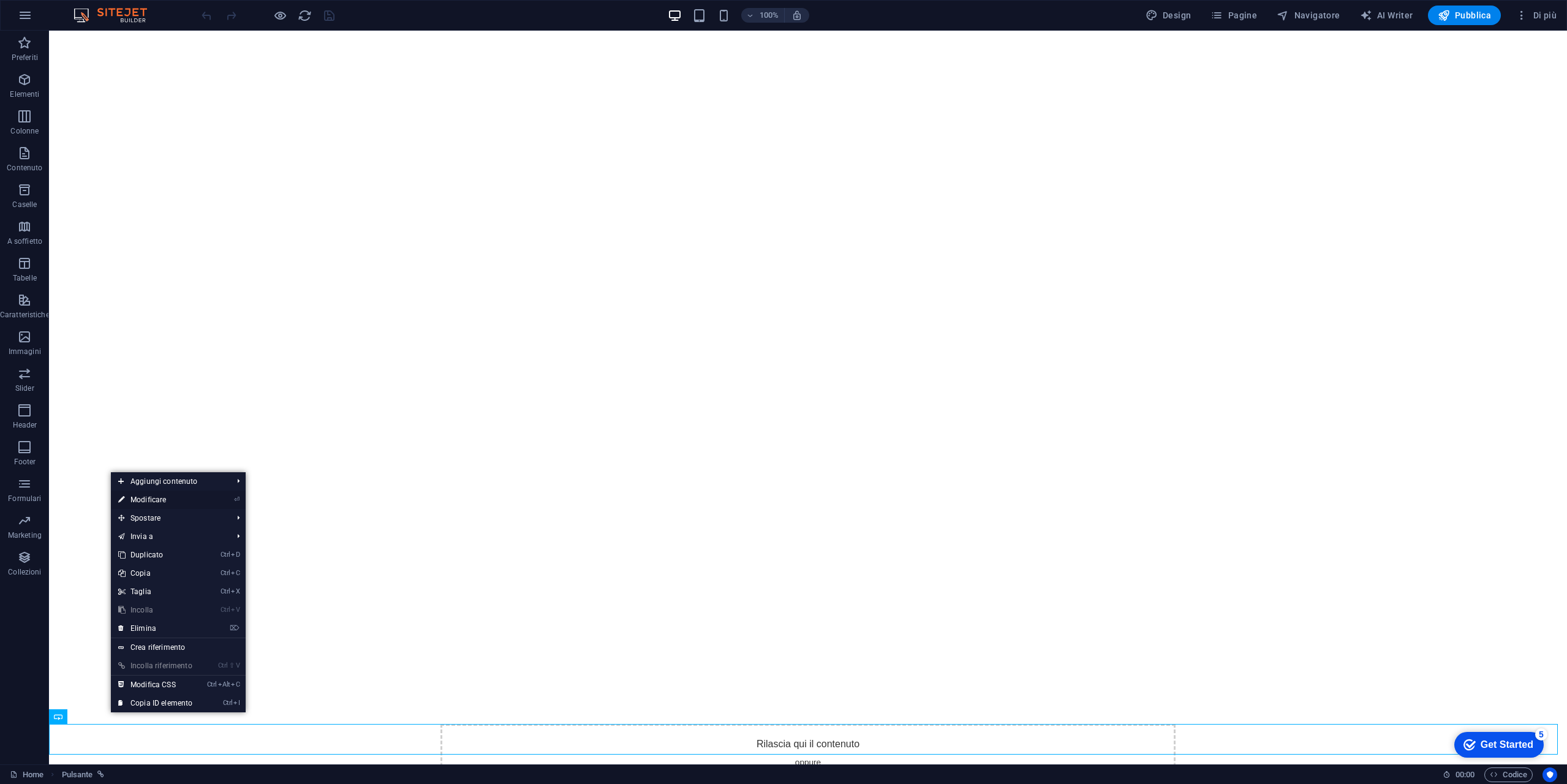
click at [175, 496] on link "⏎ Modificare" at bounding box center [155, 499] width 89 height 19
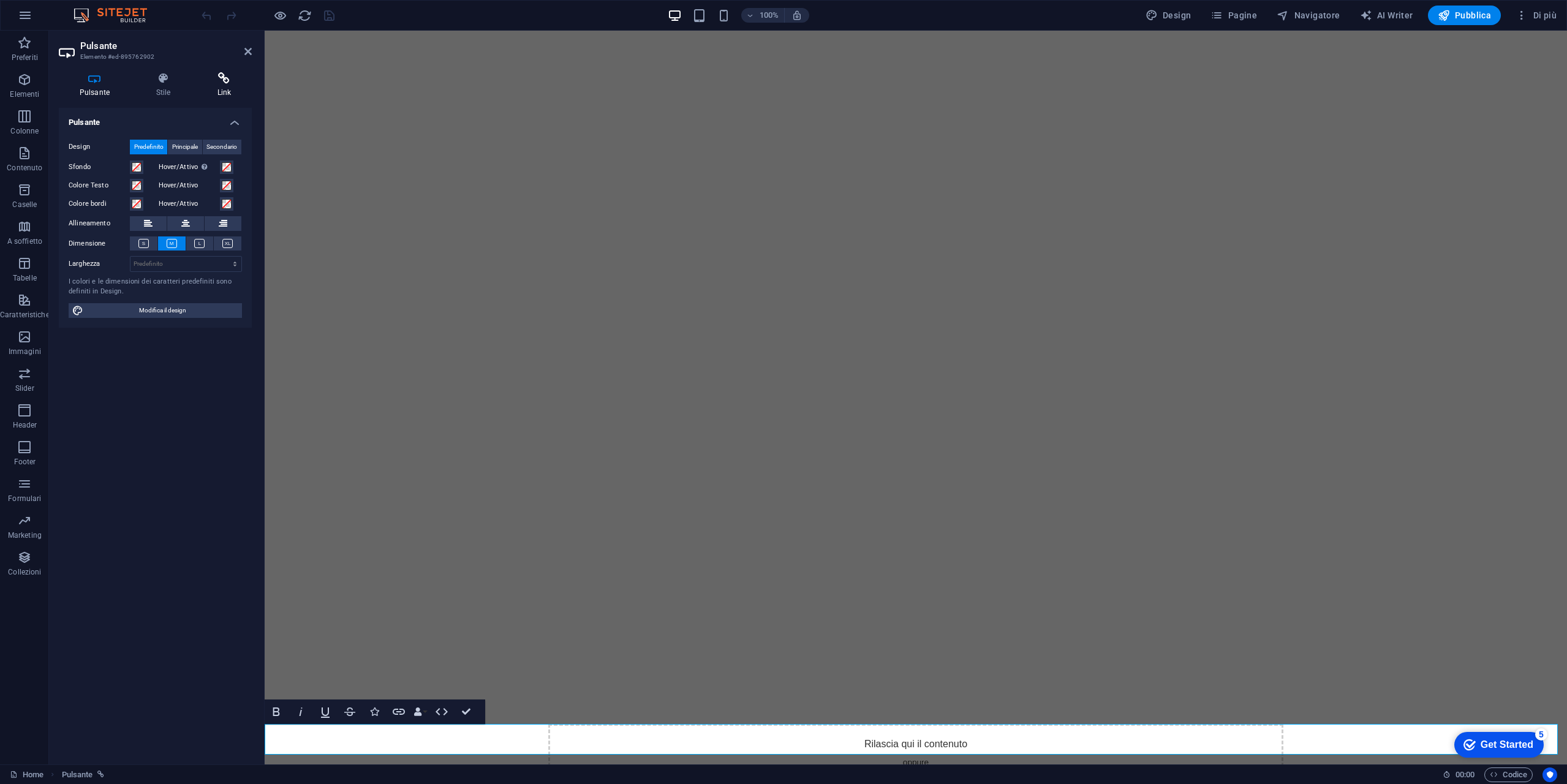
click at [225, 80] on icon at bounding box center [224, 77] width 55 height 12
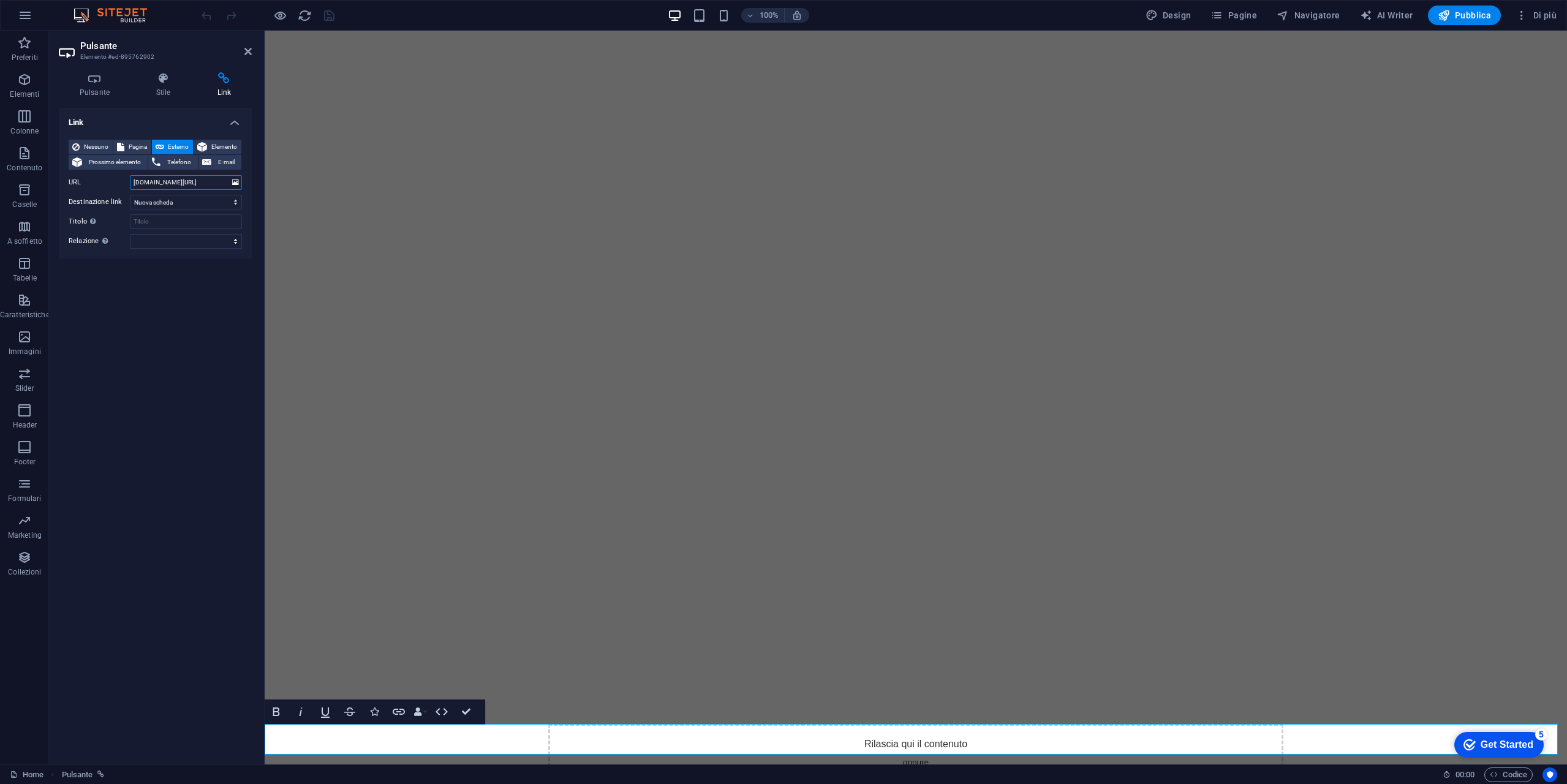
click at [166, 181] on input "www.24hfinancetrading.com/test" at bounding box center [186, 183] width 112 height 15
type input "www.24hfinancetrading.com/_index.html"
click at [331, 13] on icon "save" at bounding box center [329, 15] width 14 height 14
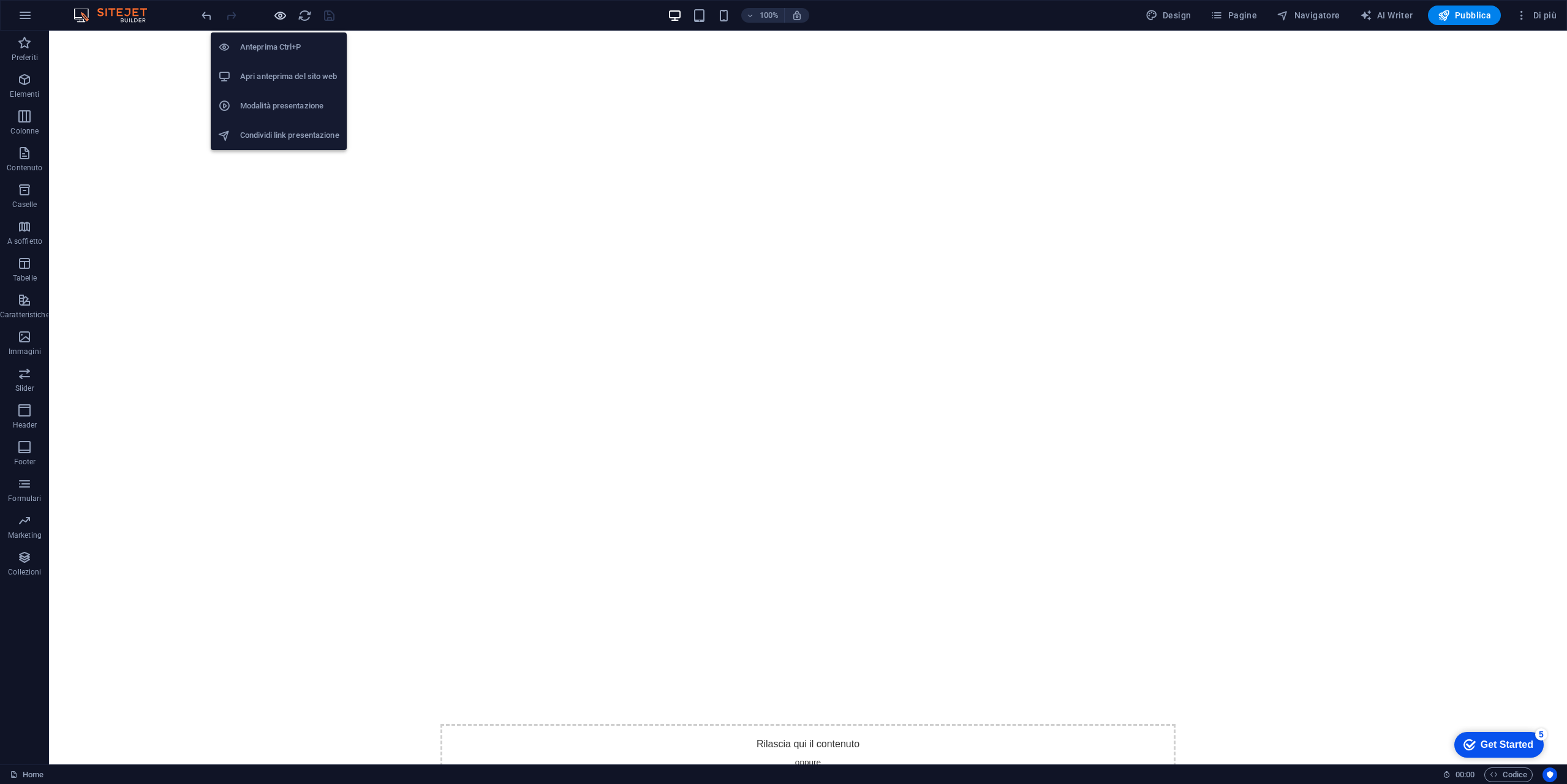
click at [282, 18] on icon "button" at bounding box center [280, 15] width 14 height 14
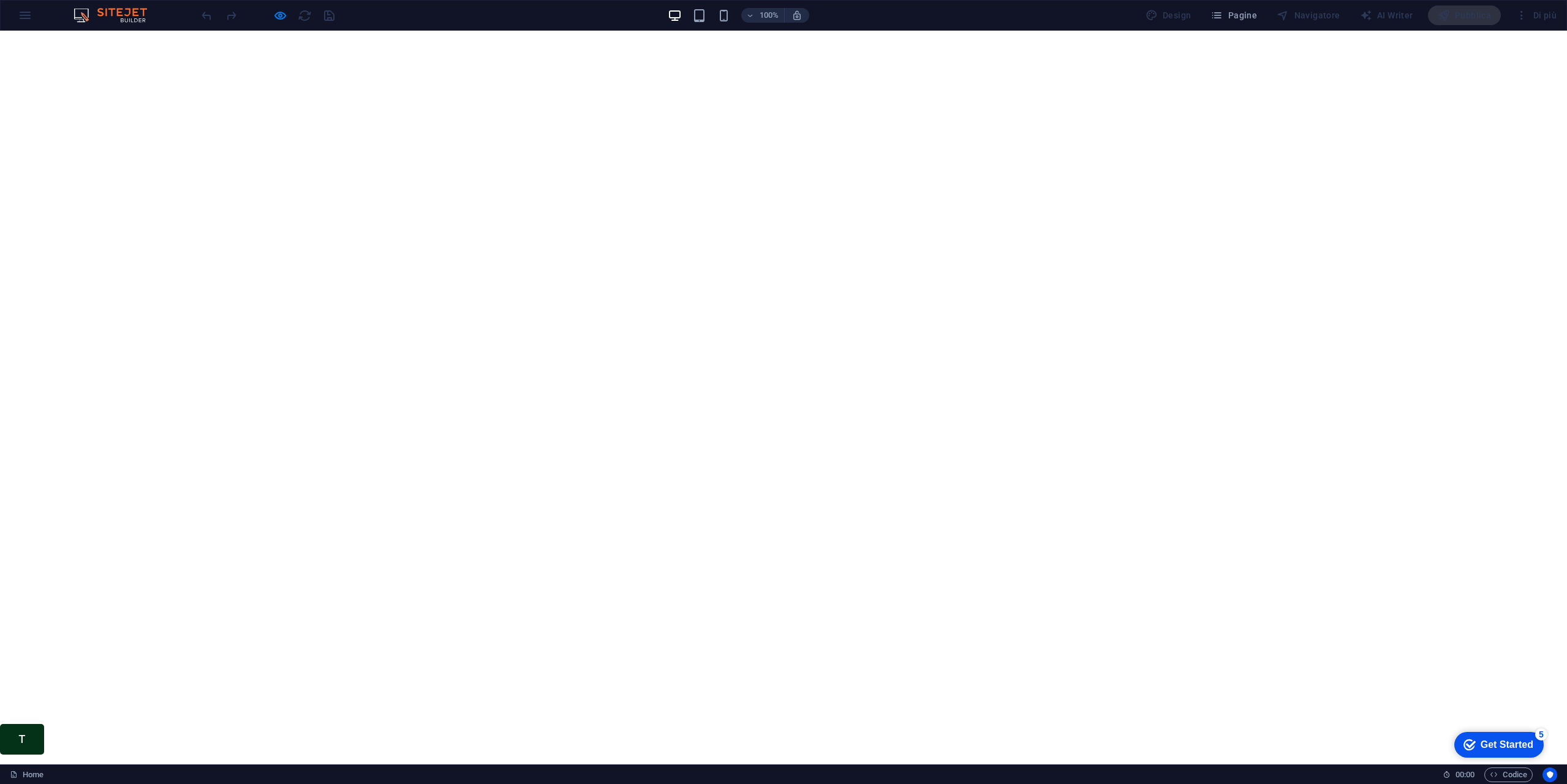
click at [31, 733] on link "T" at bounding box center [21, 738] width 44 height 31
click at [29, 745] on link "T" at bounding box center [21, 738] width 44 height 31
click at [288, 9] on div at bounding box center [267, 15] width 137 height 20
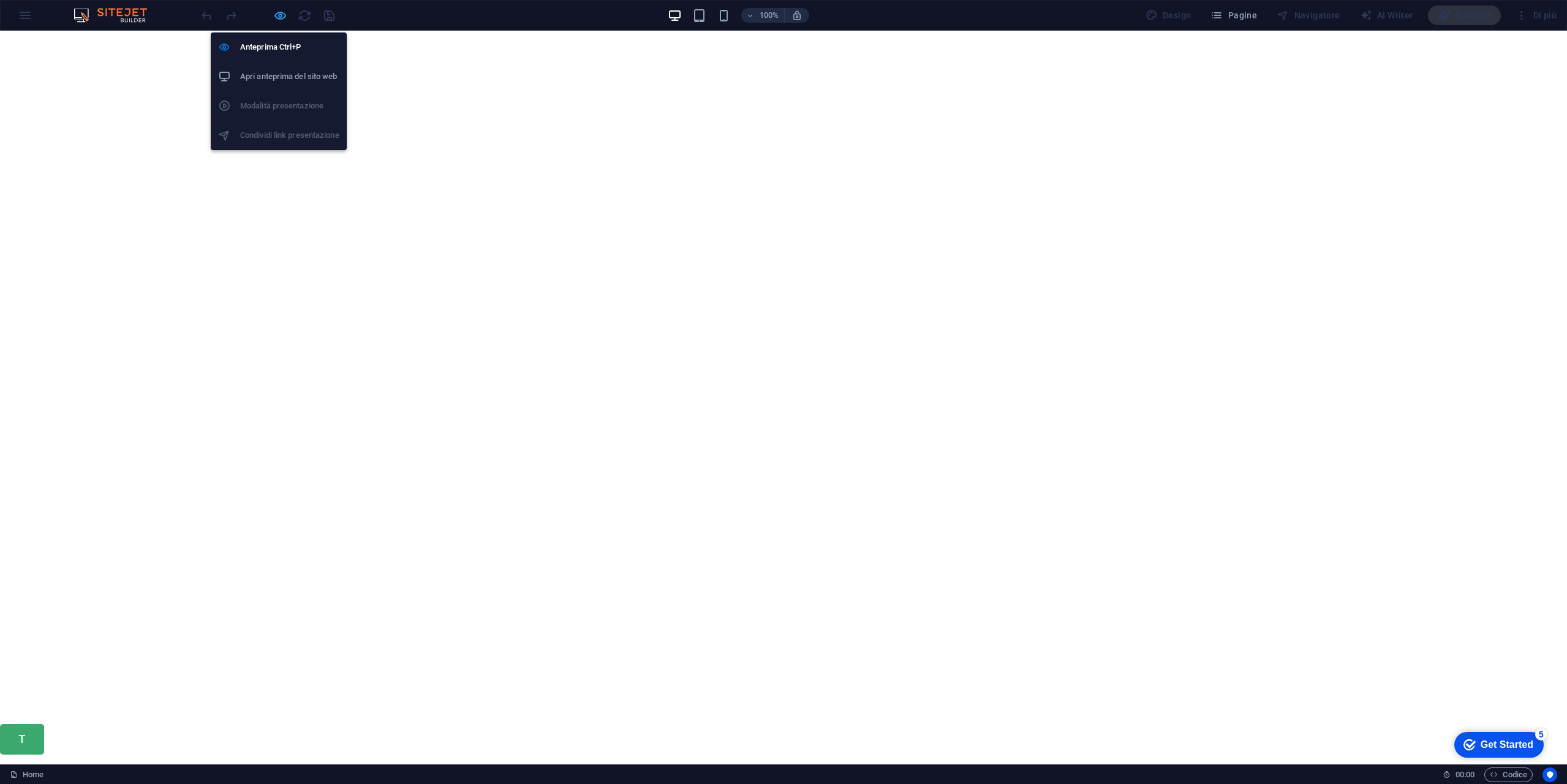
click at [285, 11] on icon "button" at bounding box center [280, 15] width 14 height 14
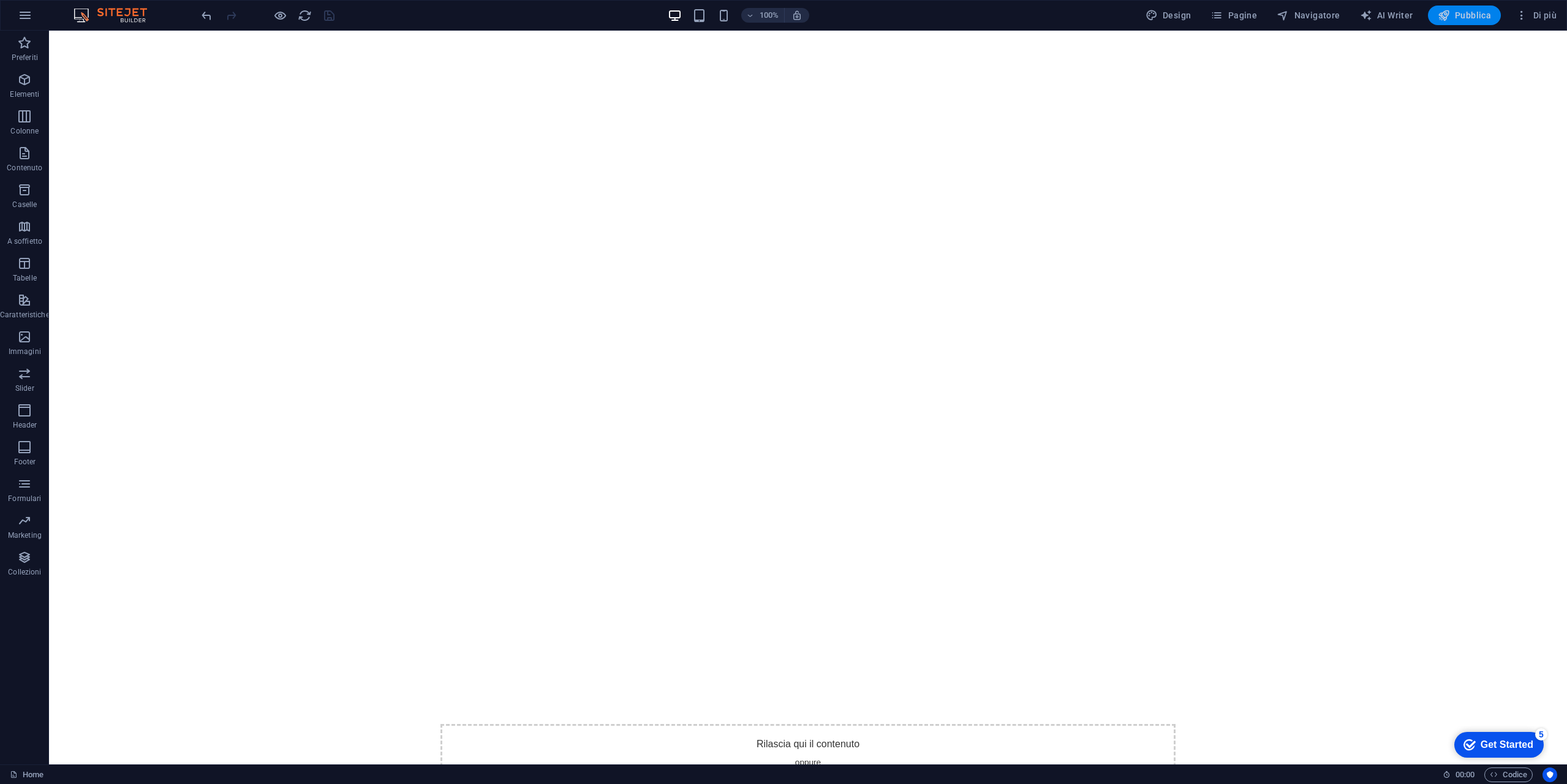
click at [1472, 17] on span "Pubblica" at bounding box center [1465, 15] width 54 height 12
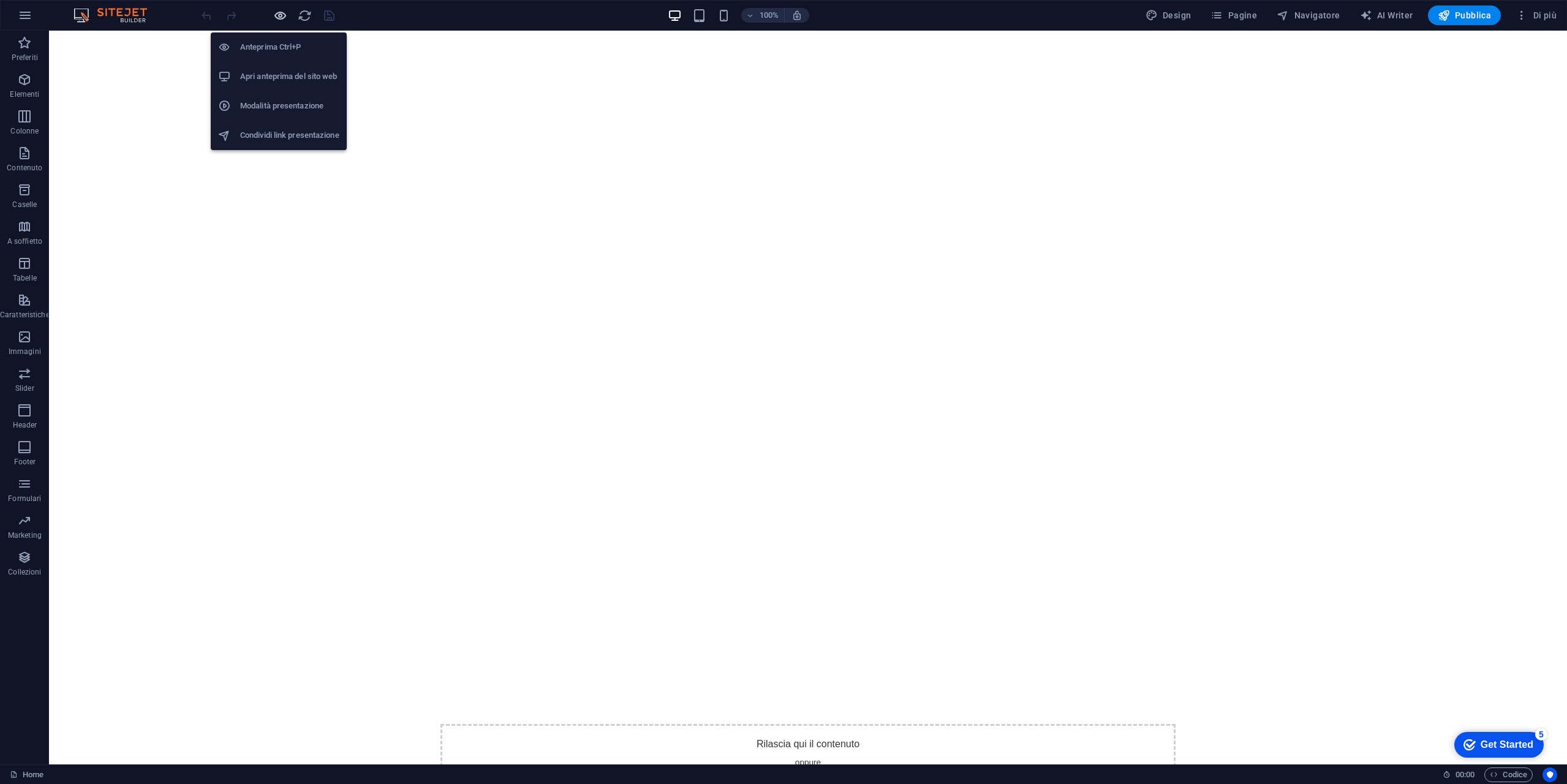
click at [278, 19] on icon "button" at bounding box center [280, 15] width 14 height 14
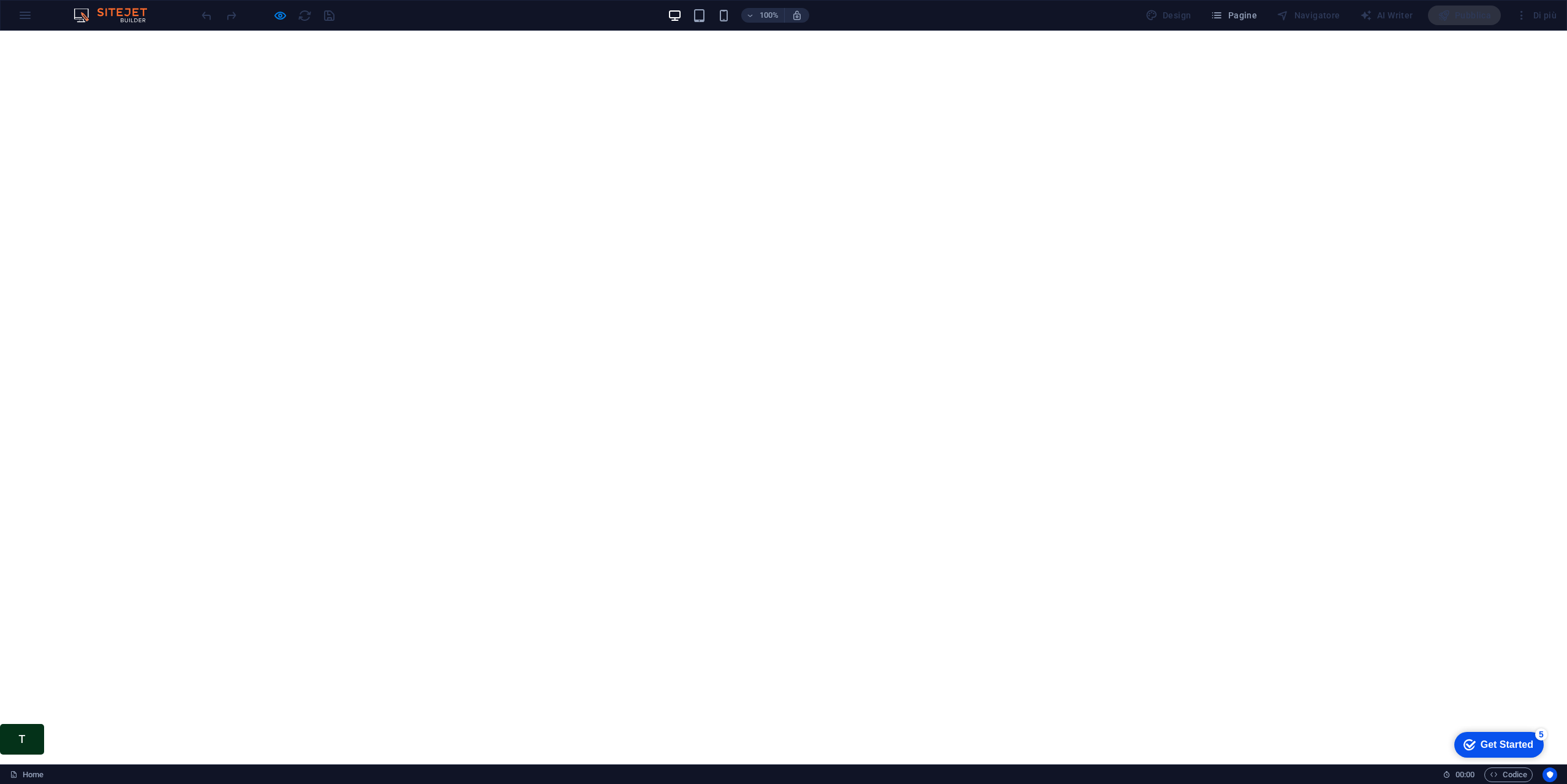
click at [32, 737] on link "T" at bounding box center [21, 738] width 44 height 31
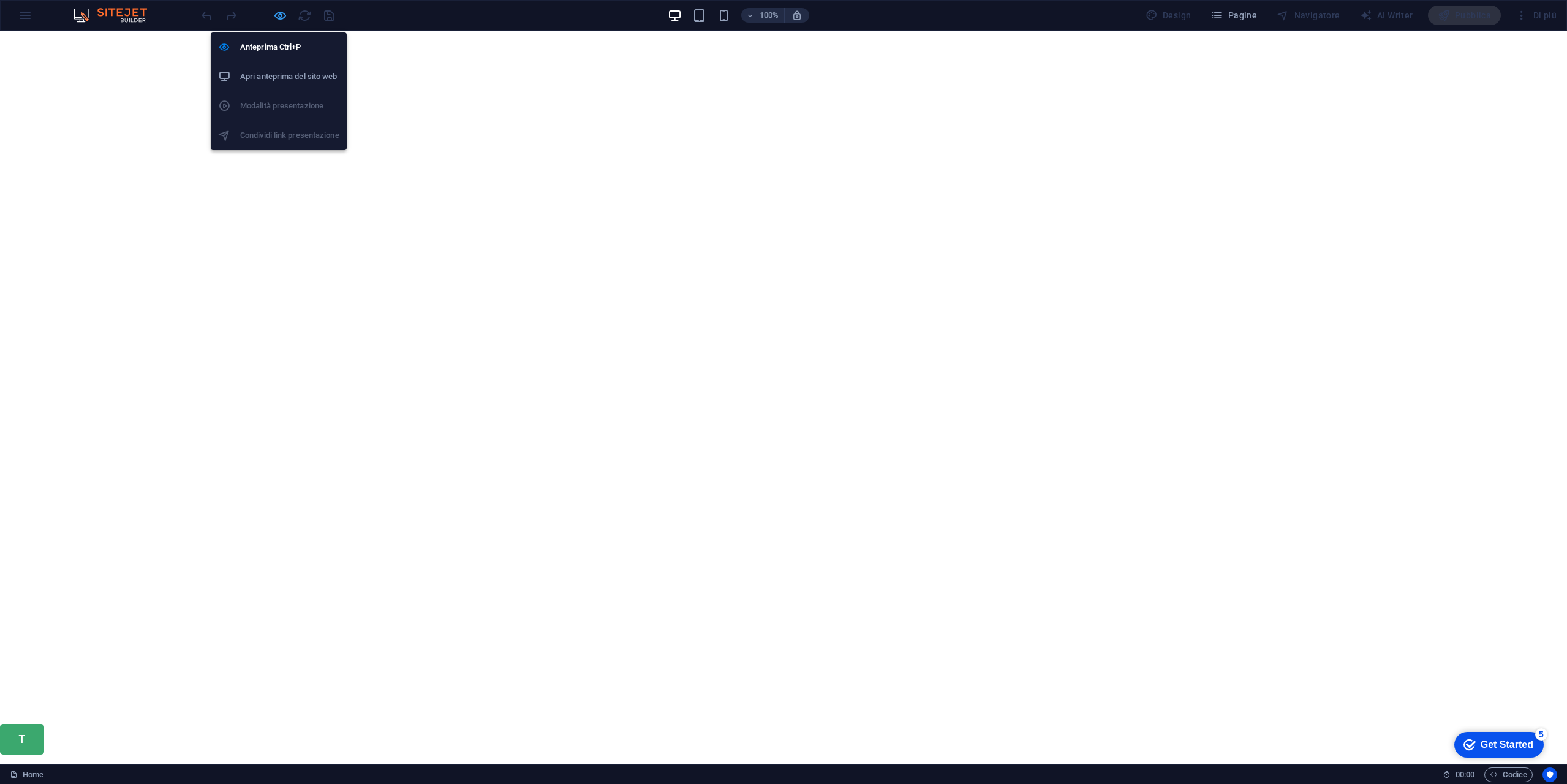
click at [278, 10] on icon "button" at bounding box center [280, 15] width 14 height 14
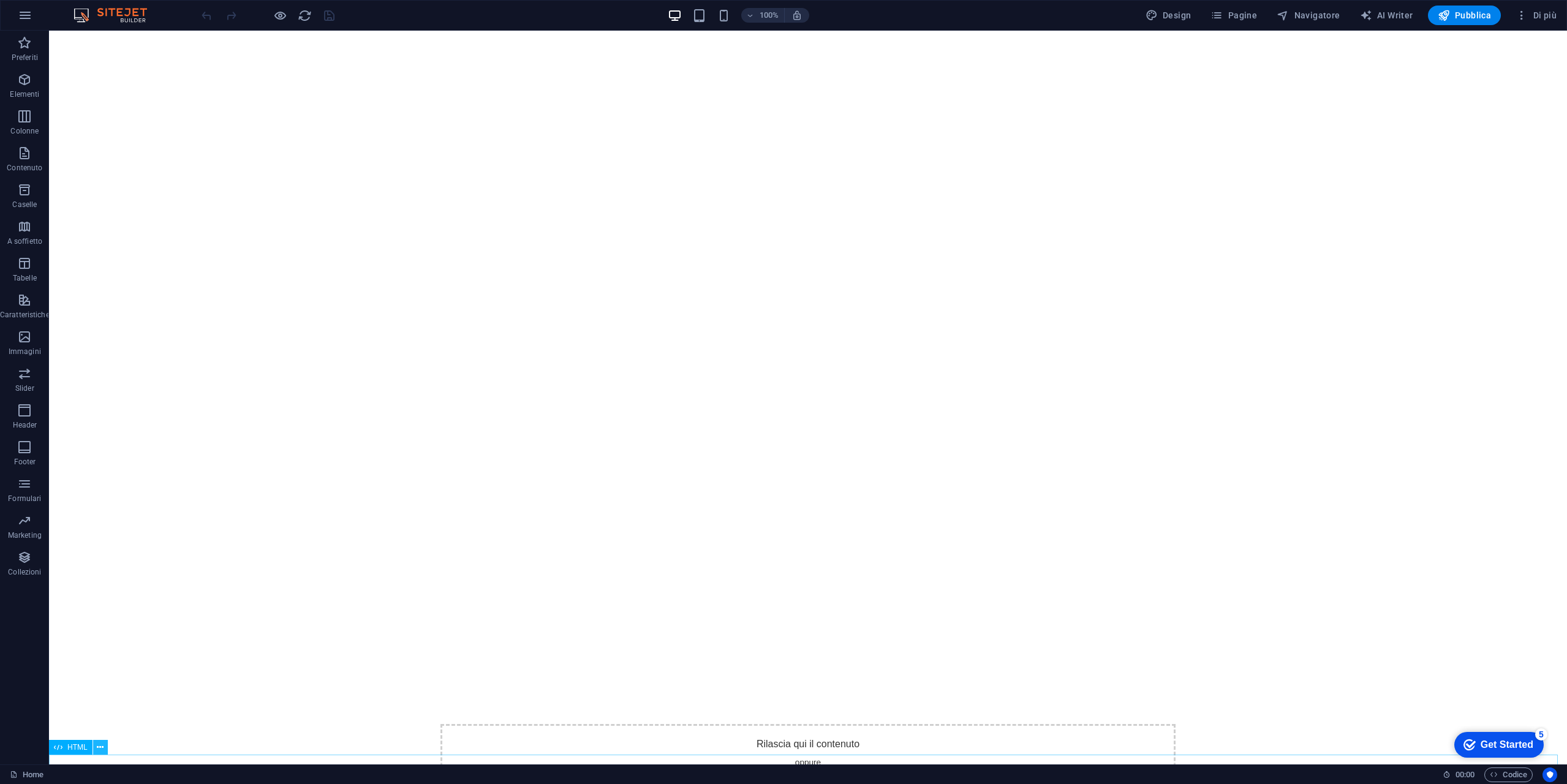
click at [99, 748] on icon at bounding box center [100, 748] width 7 height 13
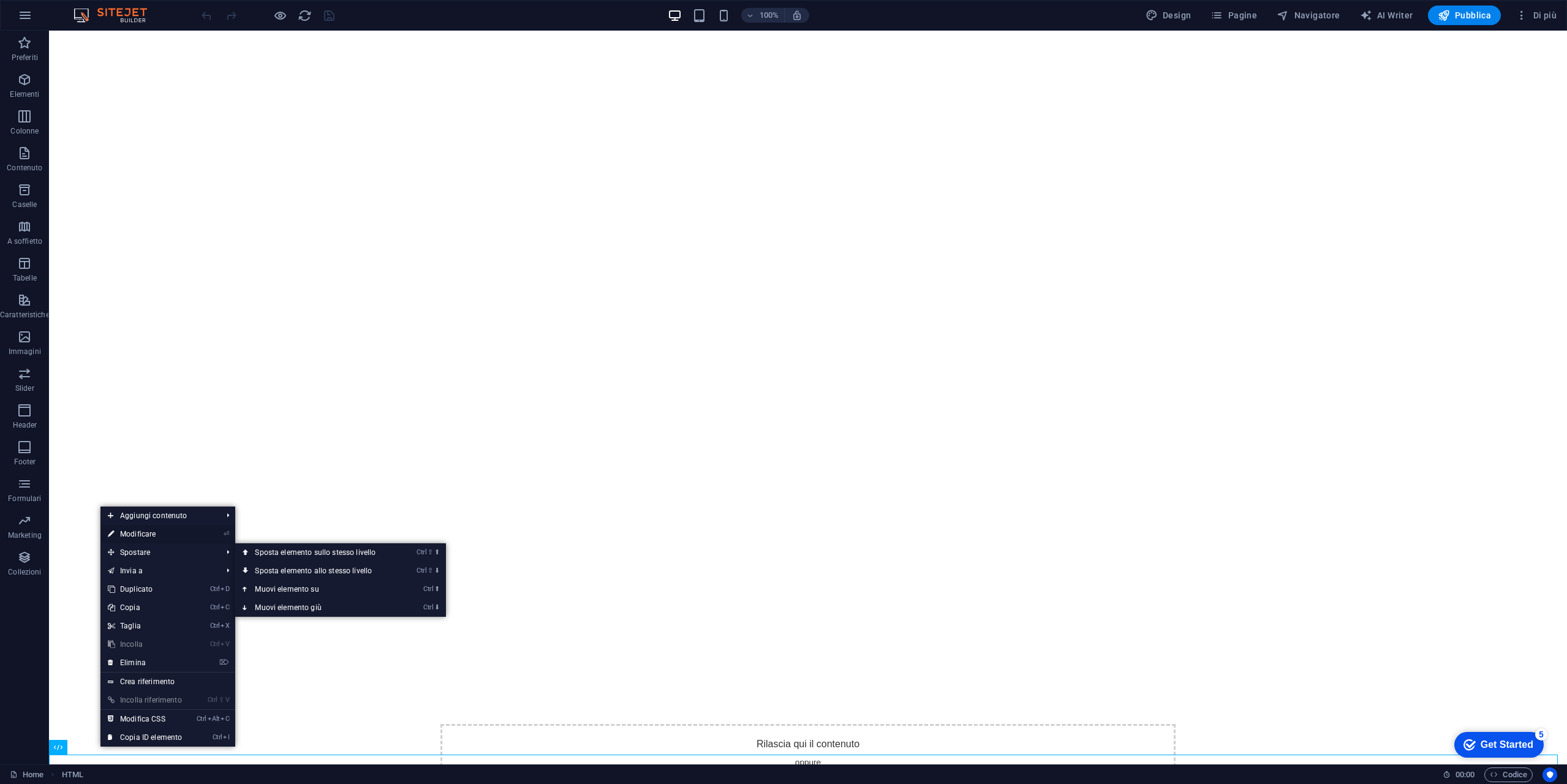
click at [160, 532] on link "⏎ Modificare" at bounding box center [145, 534] width 89 height 19
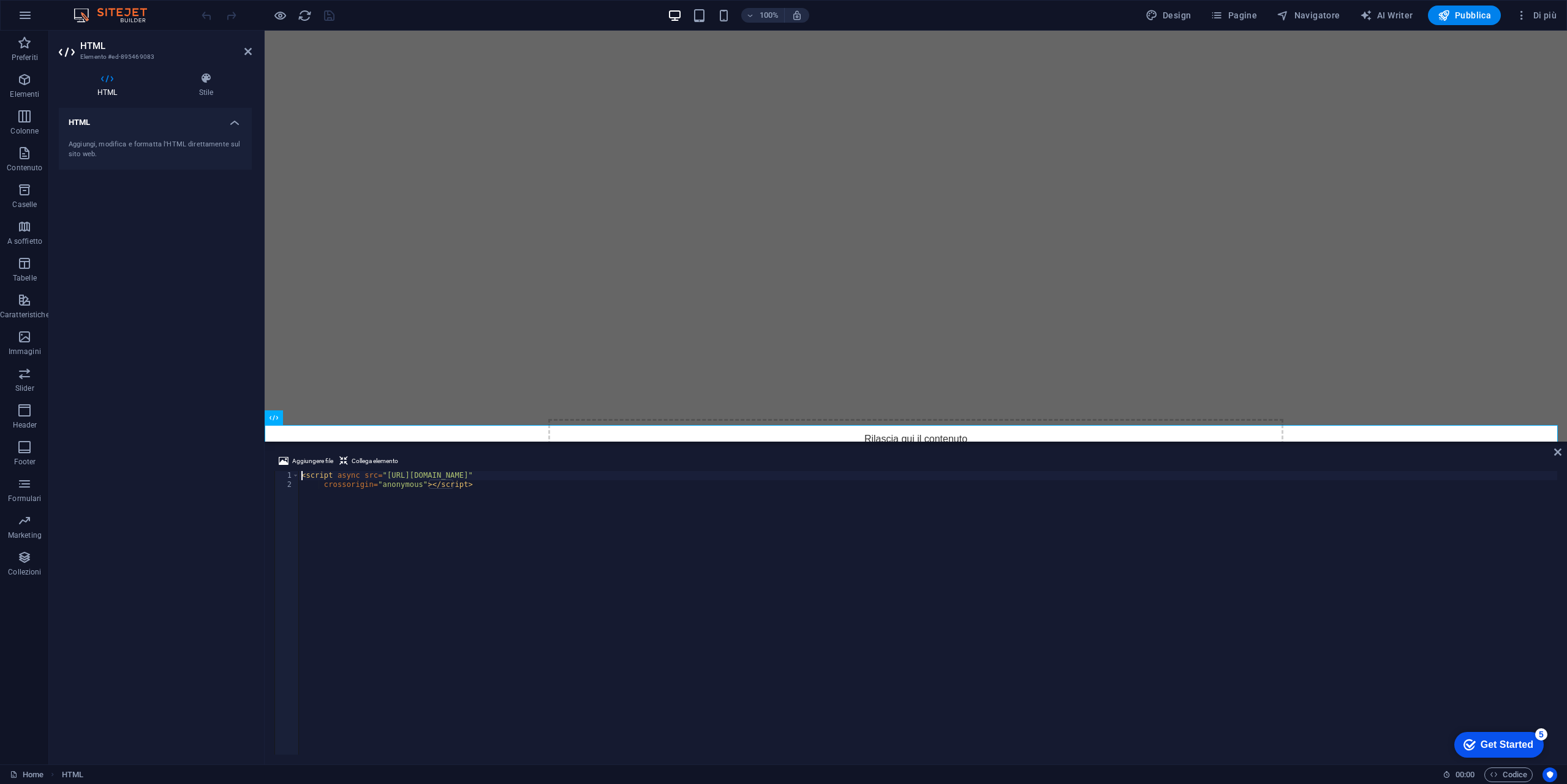
scroll to position [24, 0]
click at [245, 50] on icon at bounding box center [248, 51] width 7 height 9
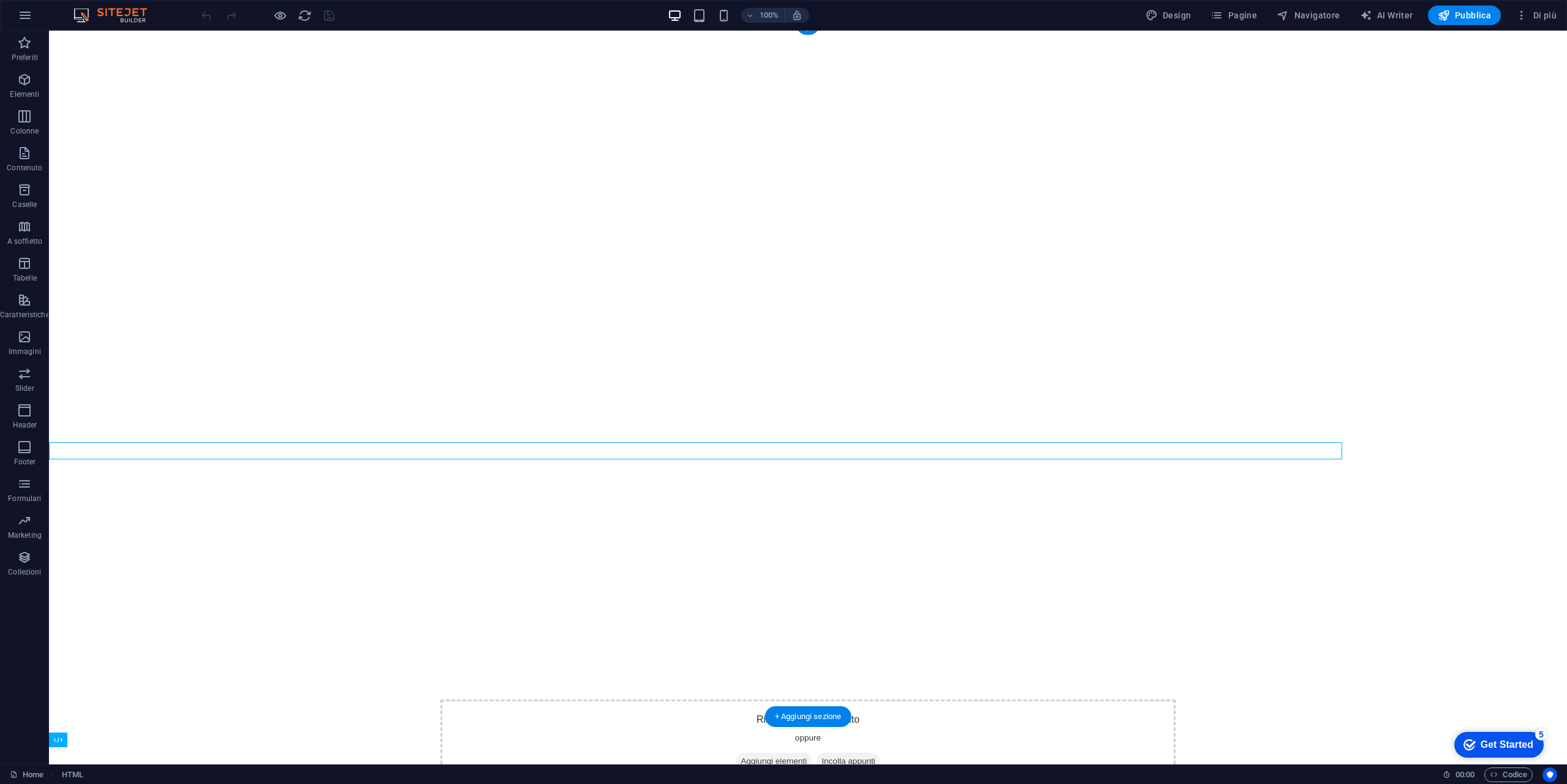
scroll to position [7, 0]
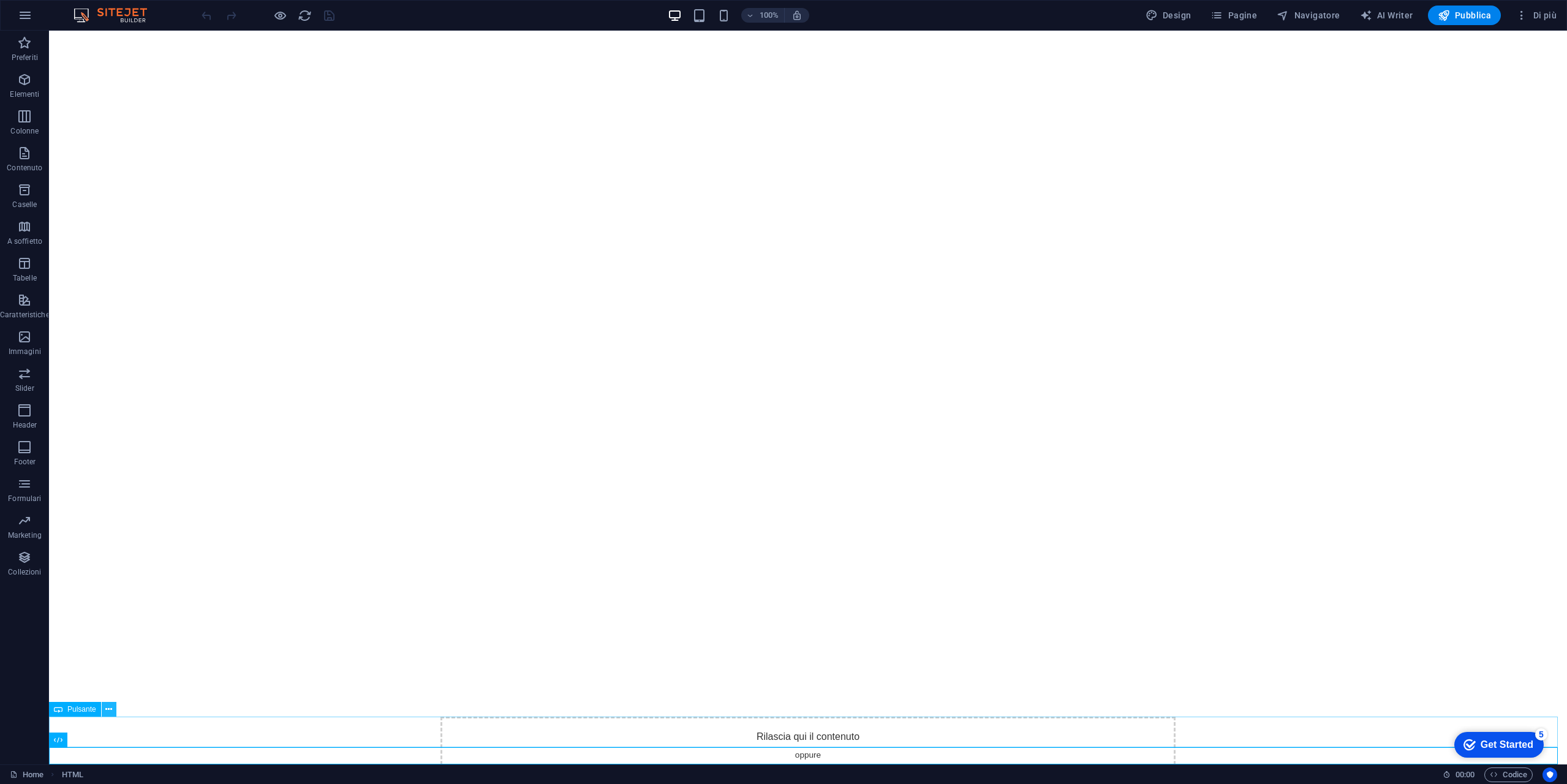
click at [107, 708] on icon at bounding box center [108, 709] width 7 height 13
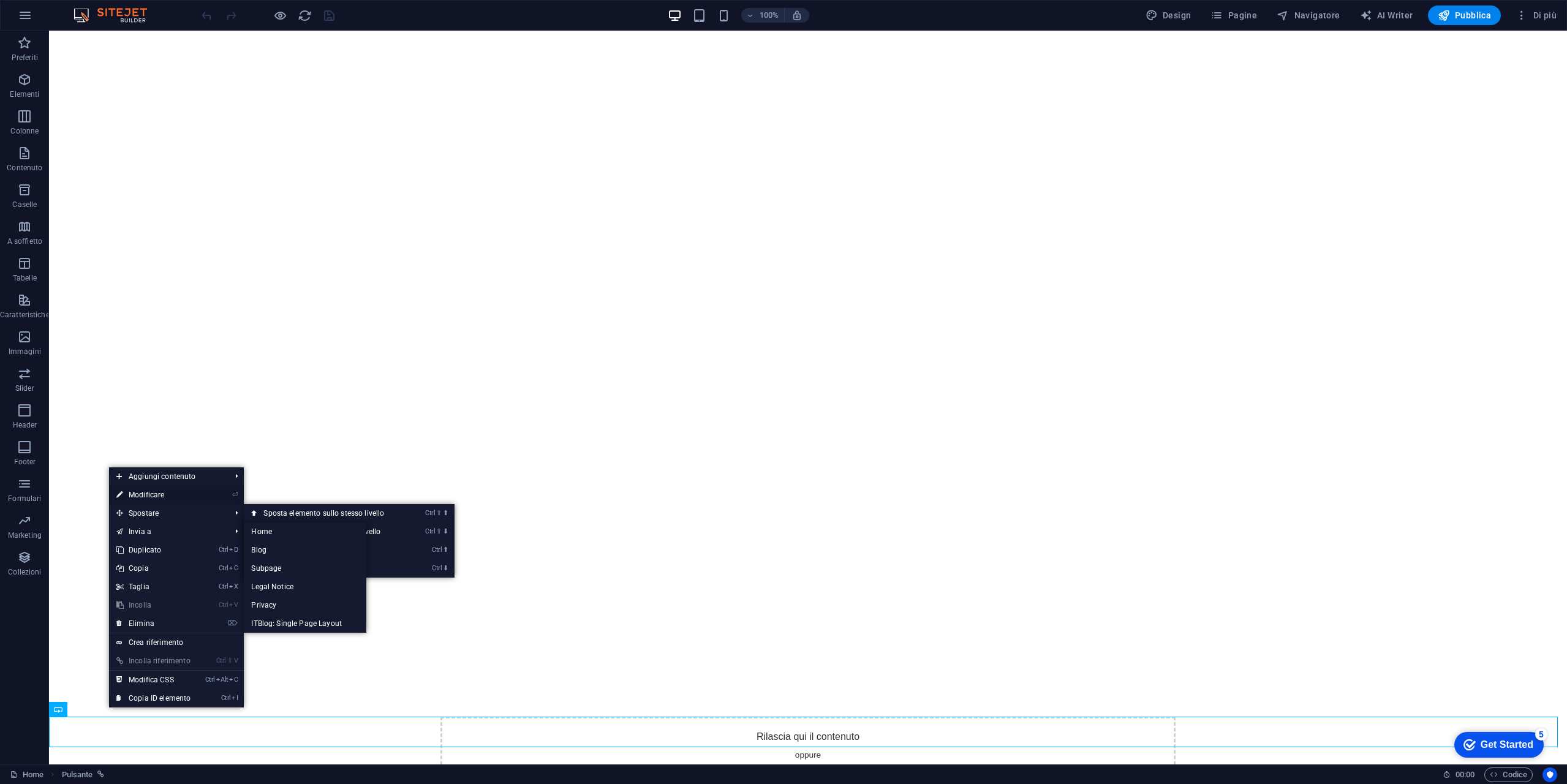
click at [156, 494] on link "⏎ Modificare" at bounding box center [153, 495] width 89 height 19
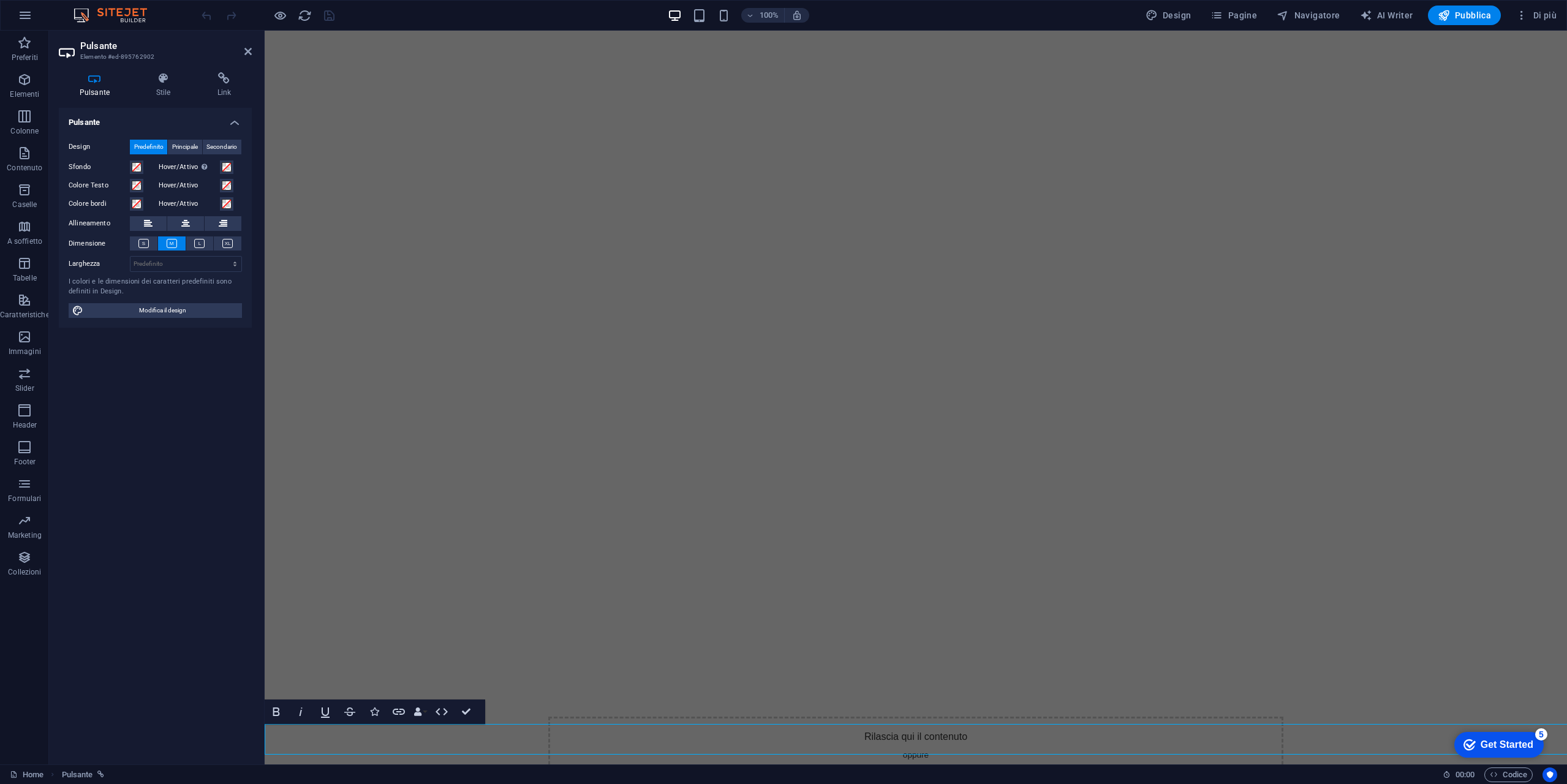
scroll to position [0, 0]
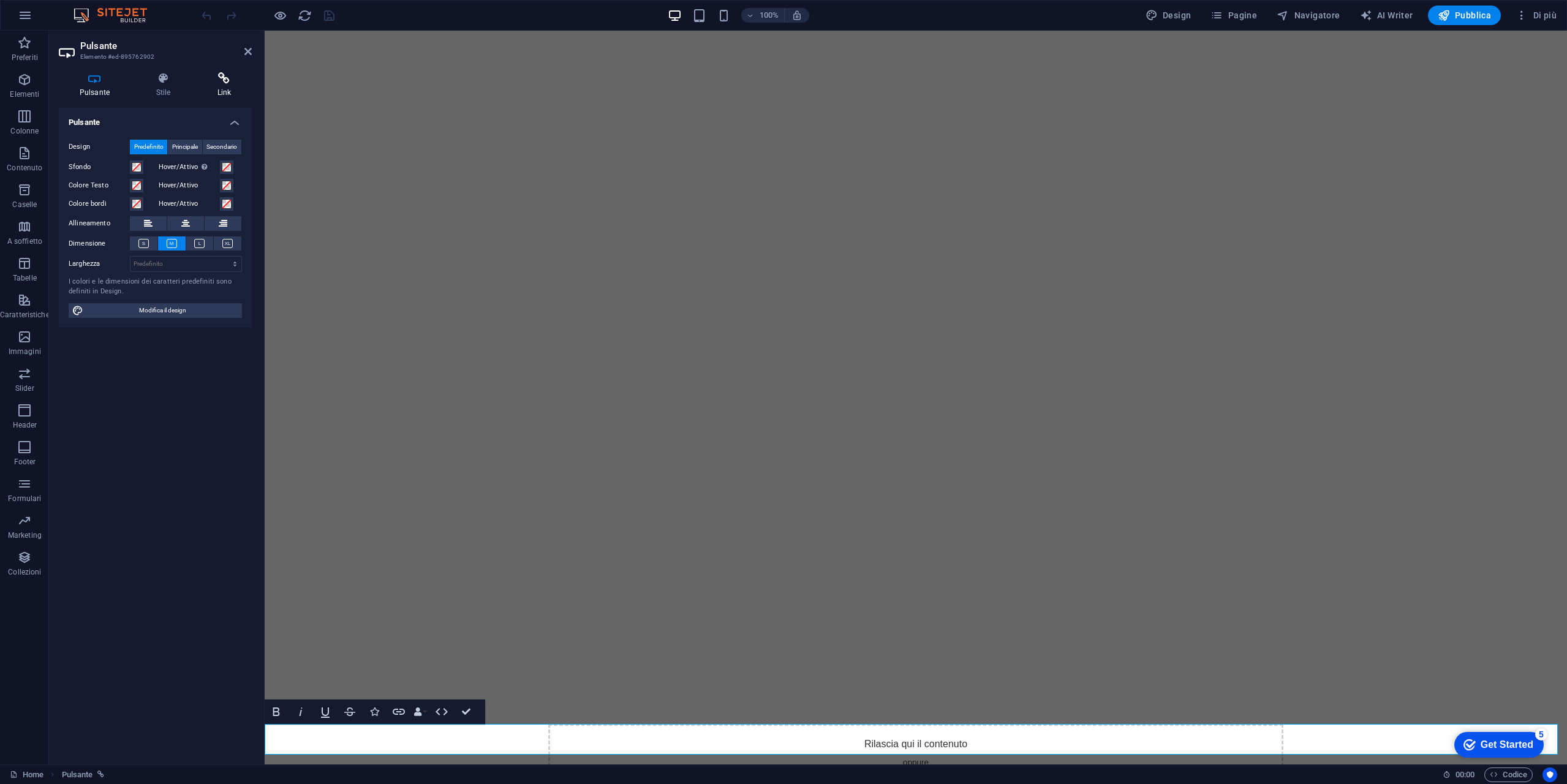
click at [221, 90] on h4 "Link" at bounding box center [224, 85] width 55 height 26
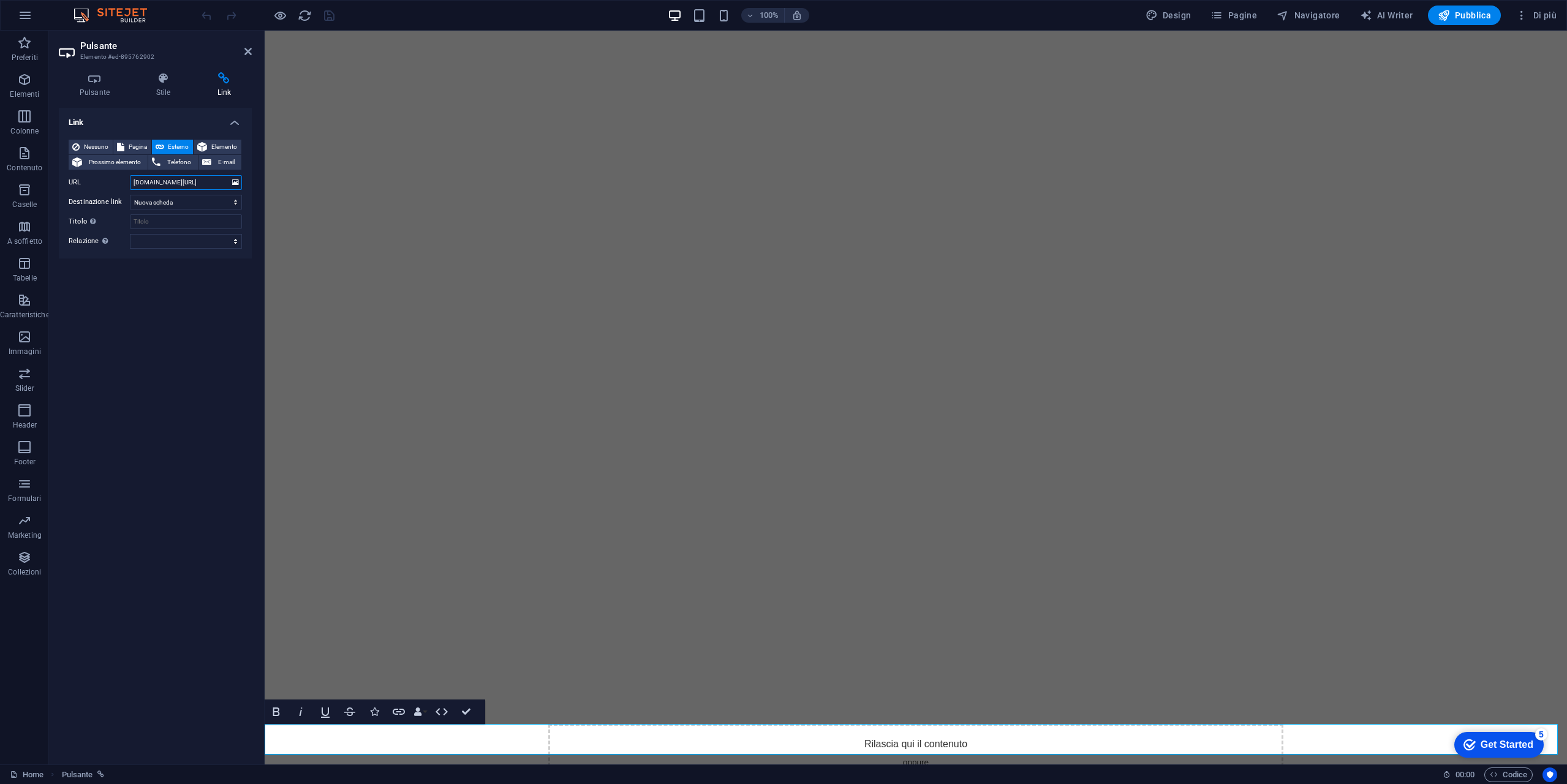
click at [188, 179] on input "www.24hfinancetrading.com/_index.html" at bounding box center [186, 183] width 112 height 15
type input "www.24hfinancetrading.com/test"
click at [325, 15] on icon "save" at bounding box center [329, 15] width 14 height 14
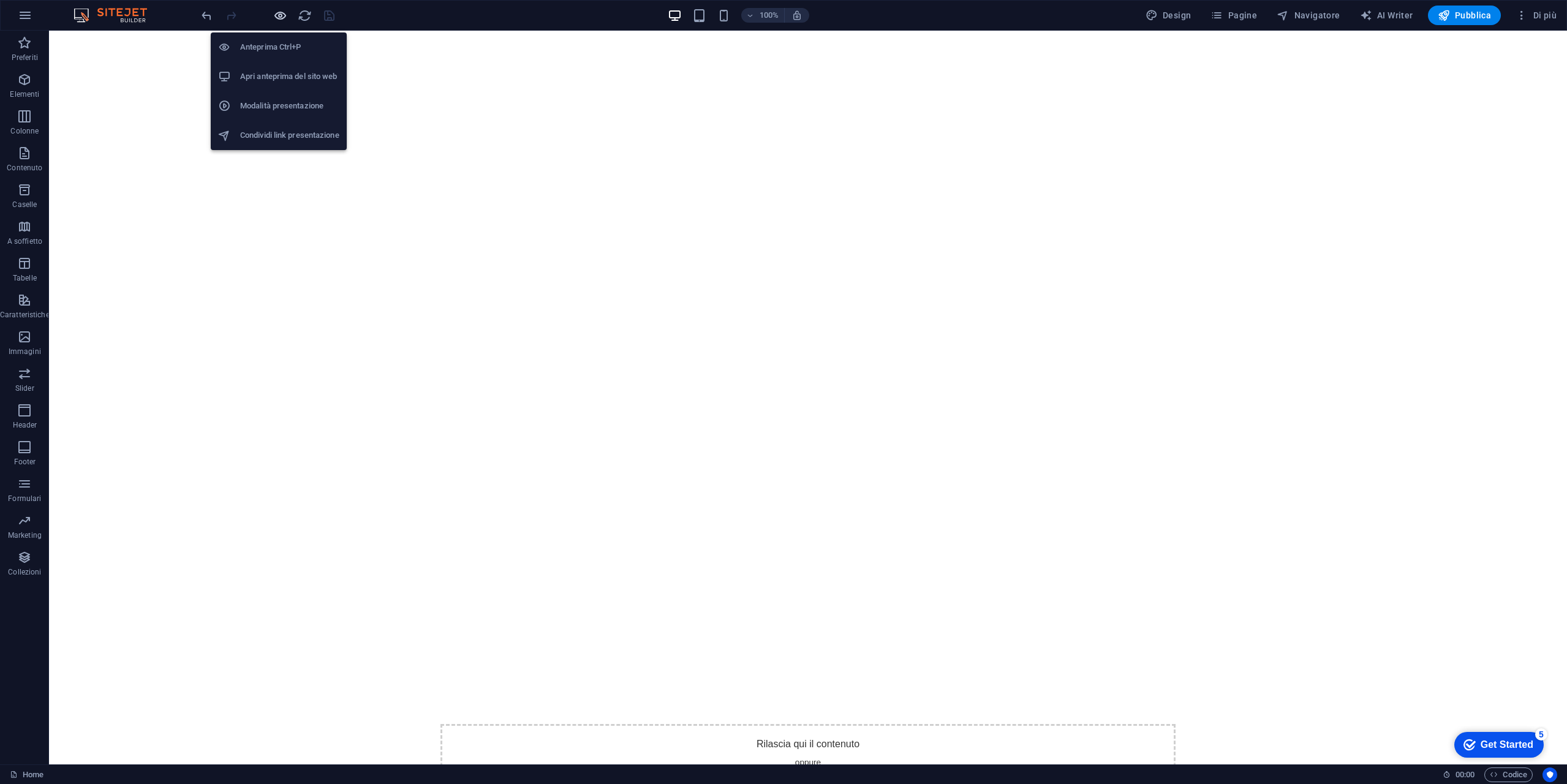
click at [281, 19] on icon "button" at bounding box center [280, 15] width 14 height 14
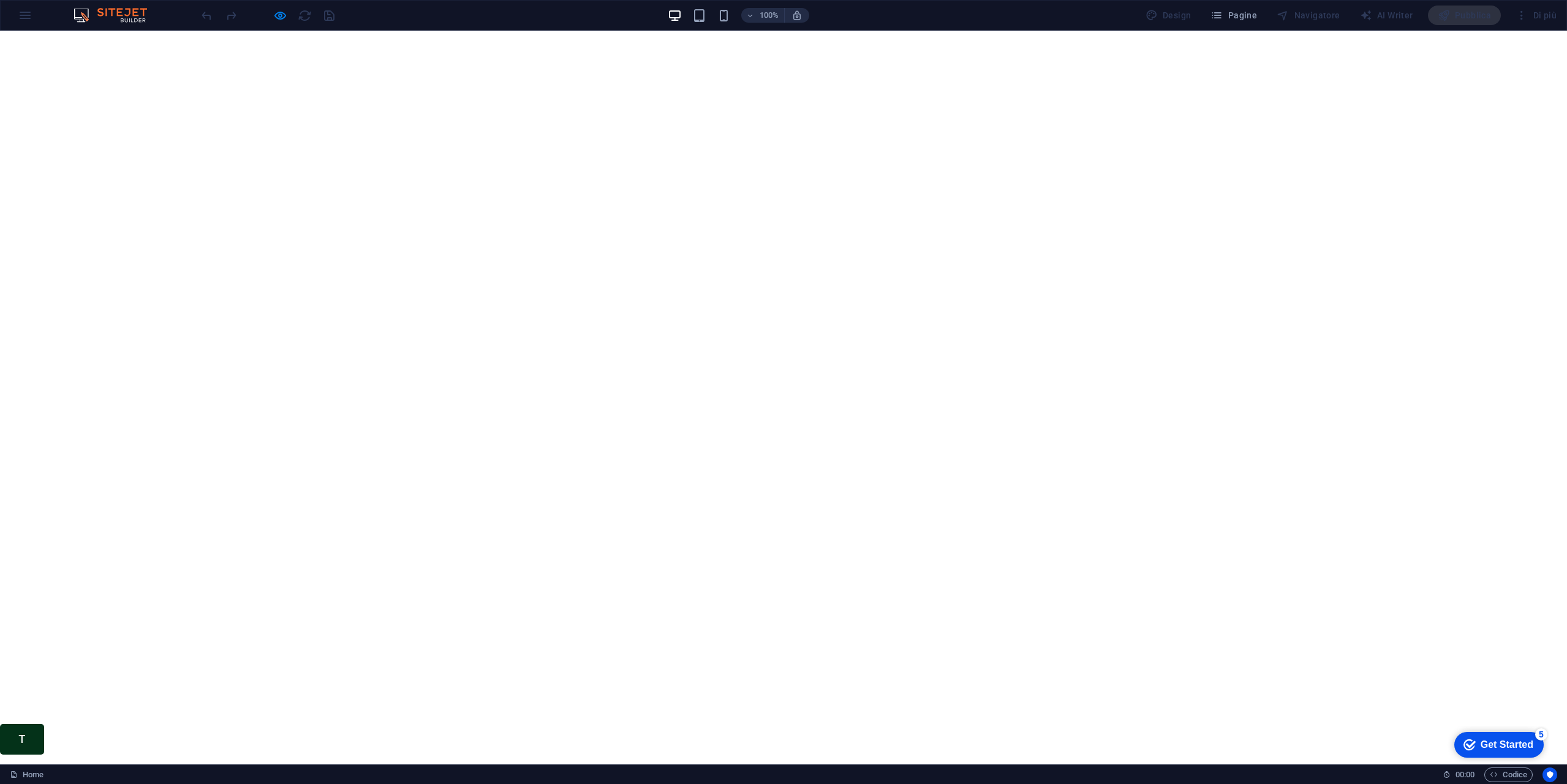
click at [21, 735] on link "T" at bounding box center [21, 738] width 44 height 31
click at [278, 9] on icon "button" at bounding box center [280, 15] width 14 height 14
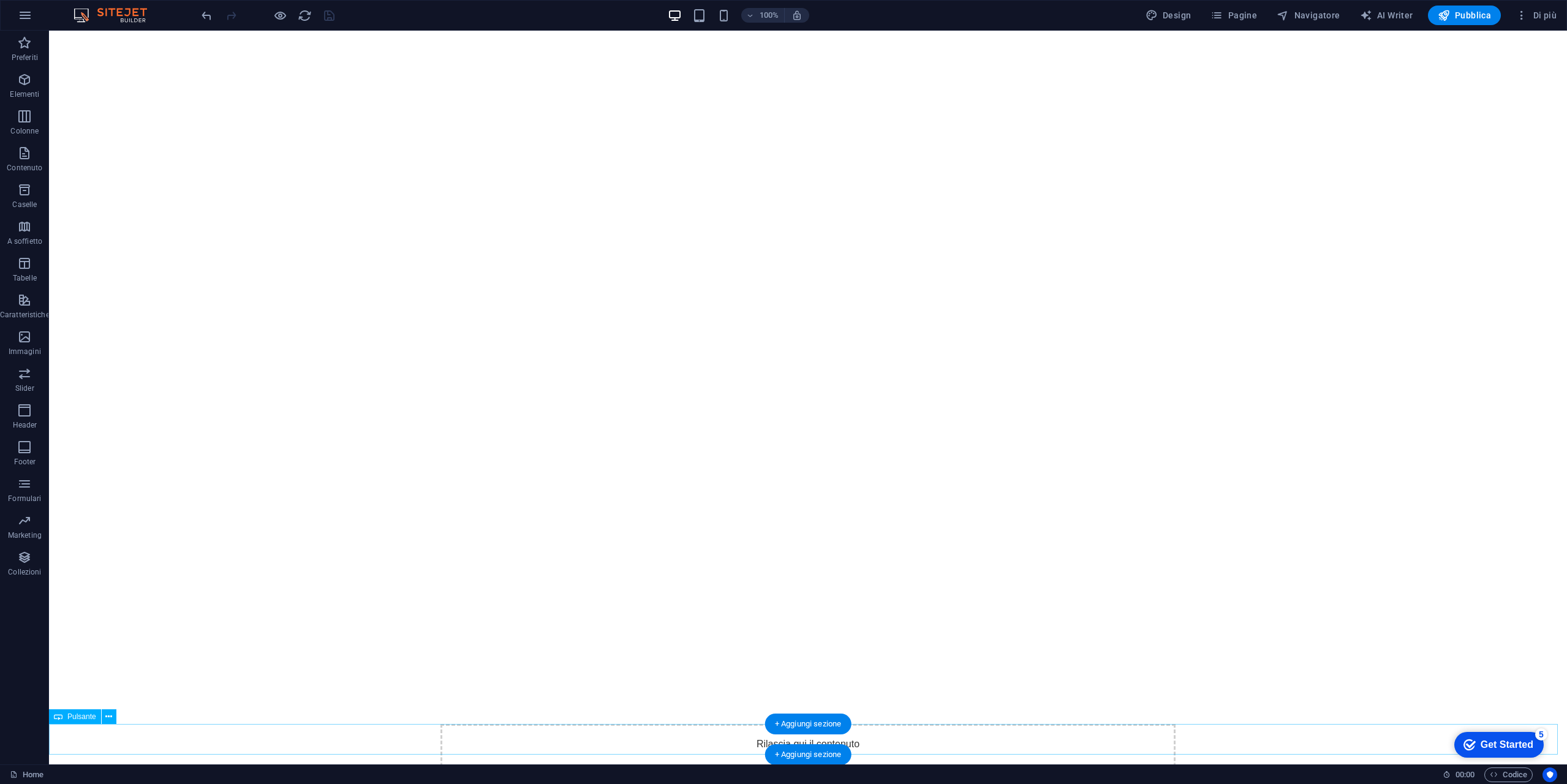
click at [115, 713] on button at bounding box center [109, 717] width 15 height 15
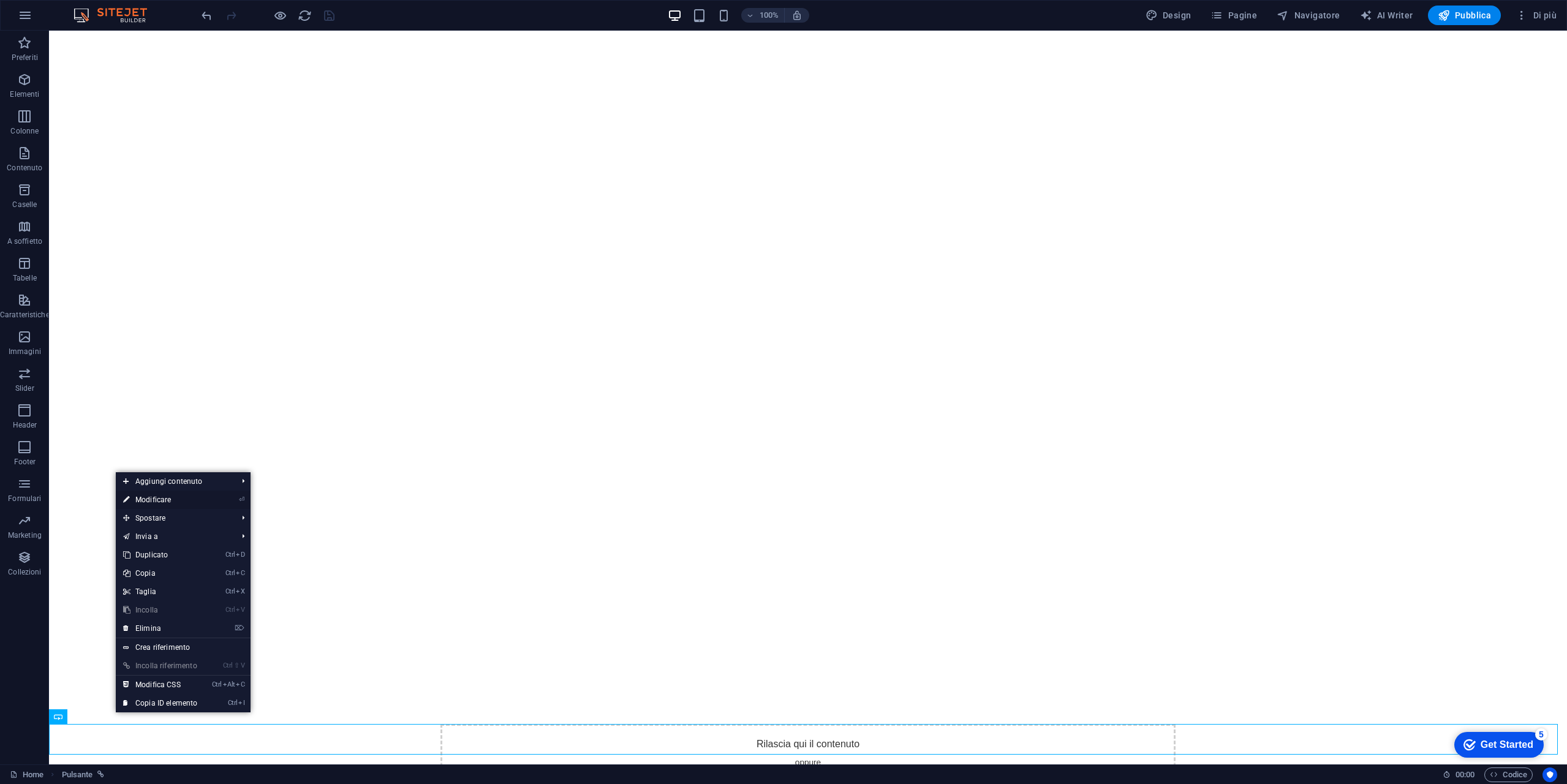
click at [179, 499] on link "⏎ Modificare" at bounding box center [160, 499] width 89 height 19
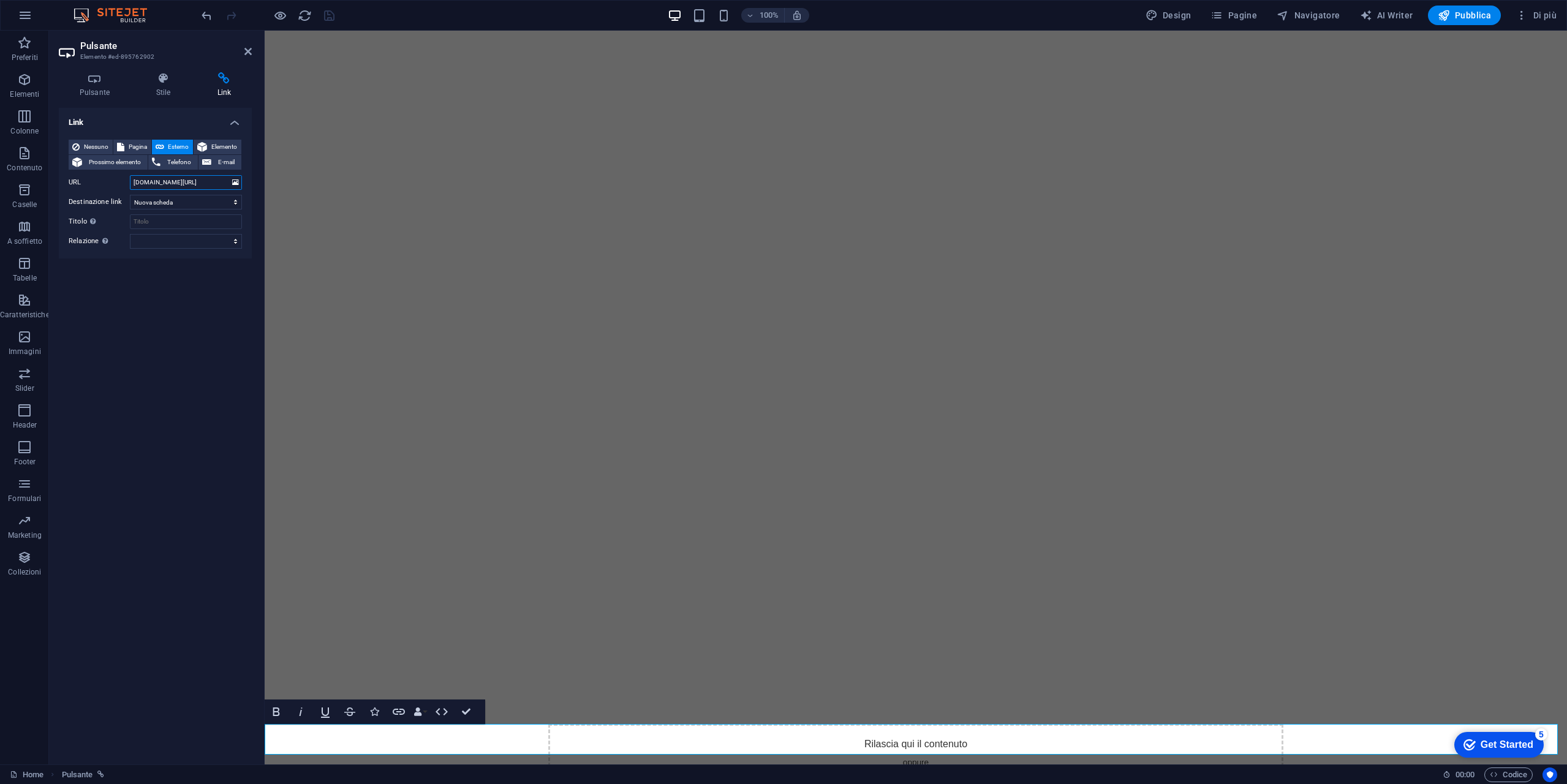
click at [214, 181] on input "www.24hfinancetrading.com/test" at bounding box center [186, 183] width 112 height 15
type input "www.24hfinancetrading.com/test/index.html"
click at [328, 13] on icon "save" at bounding box center [329, 15] width 14 height 14
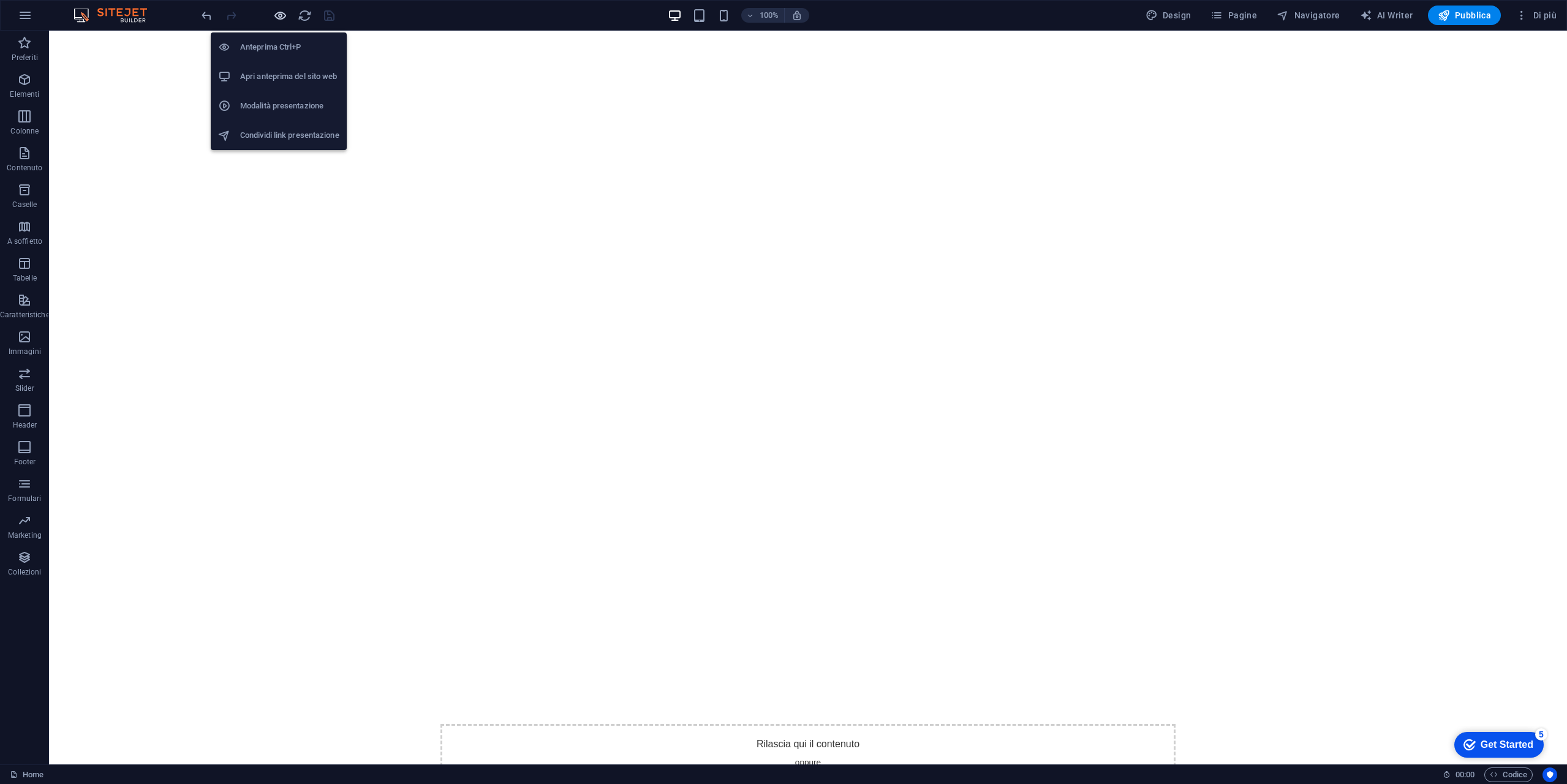
click at [278, 17] on icon "button" at bounding box center [280, 15] width 14 height 14
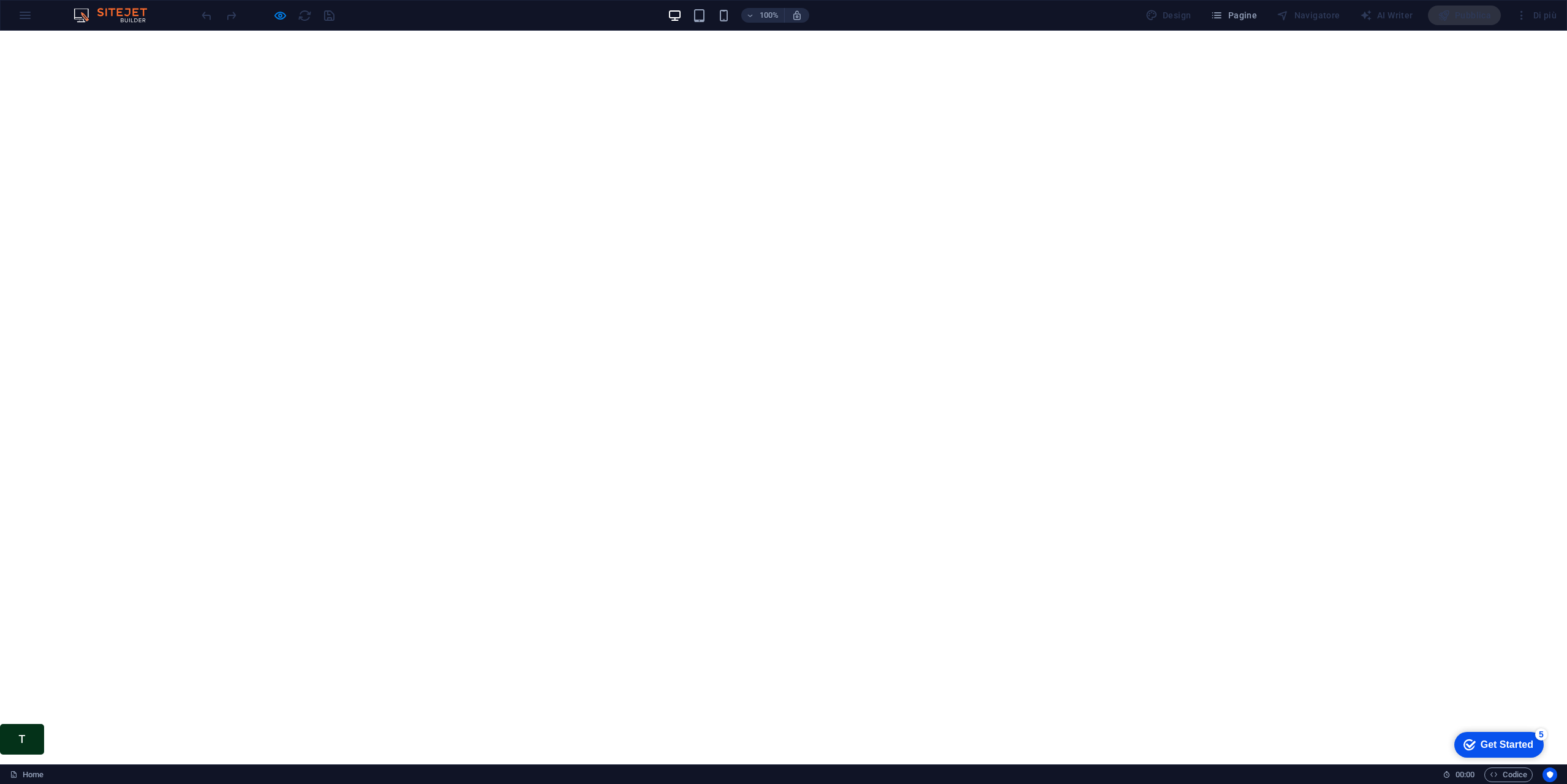
click at [22, 750] on link "T" at bounding box center [21, 738] width 44 height 31
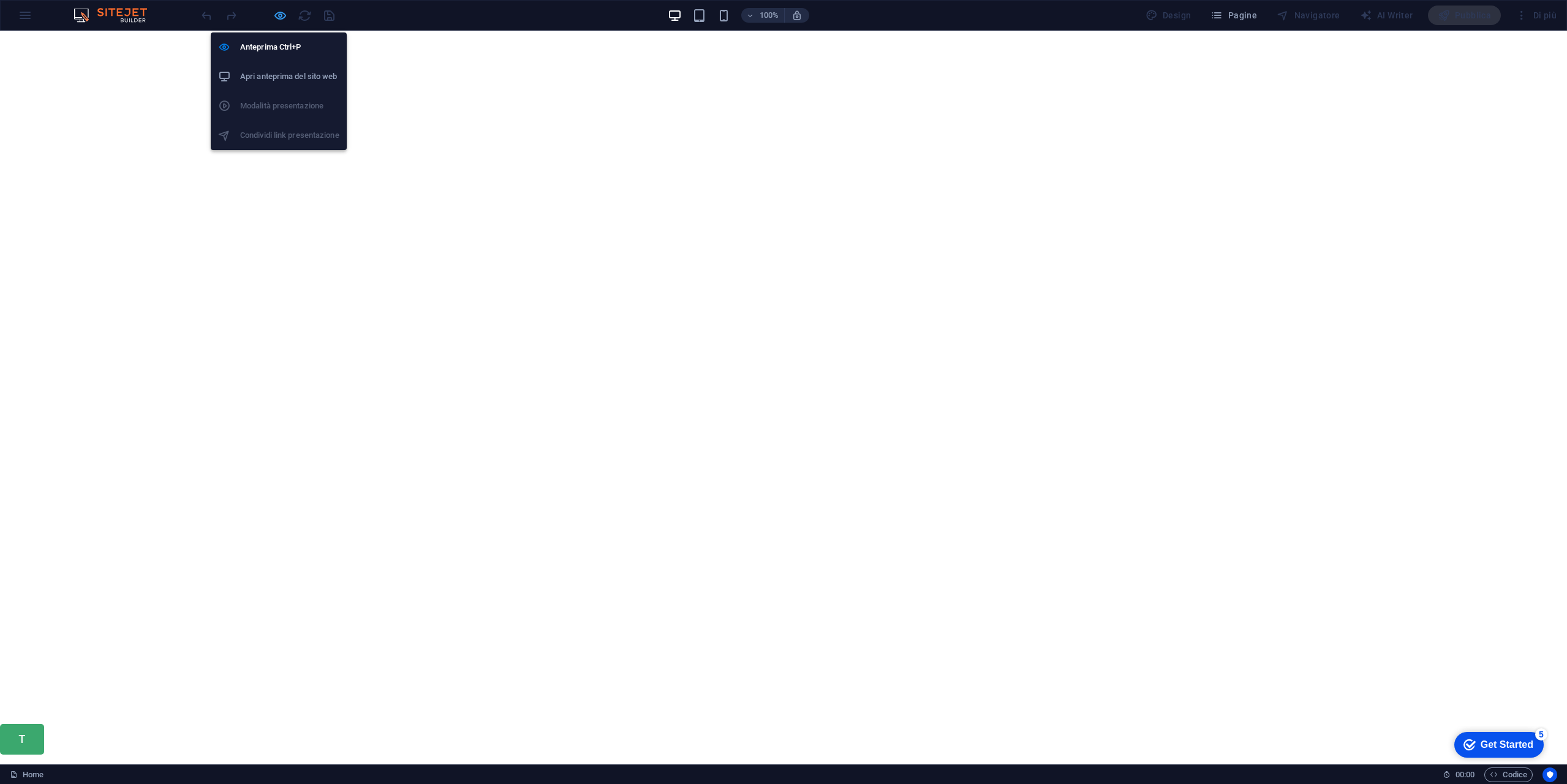
click at [282, 14] on icon "button" at bounding box center [280, 15] width 14 height 14
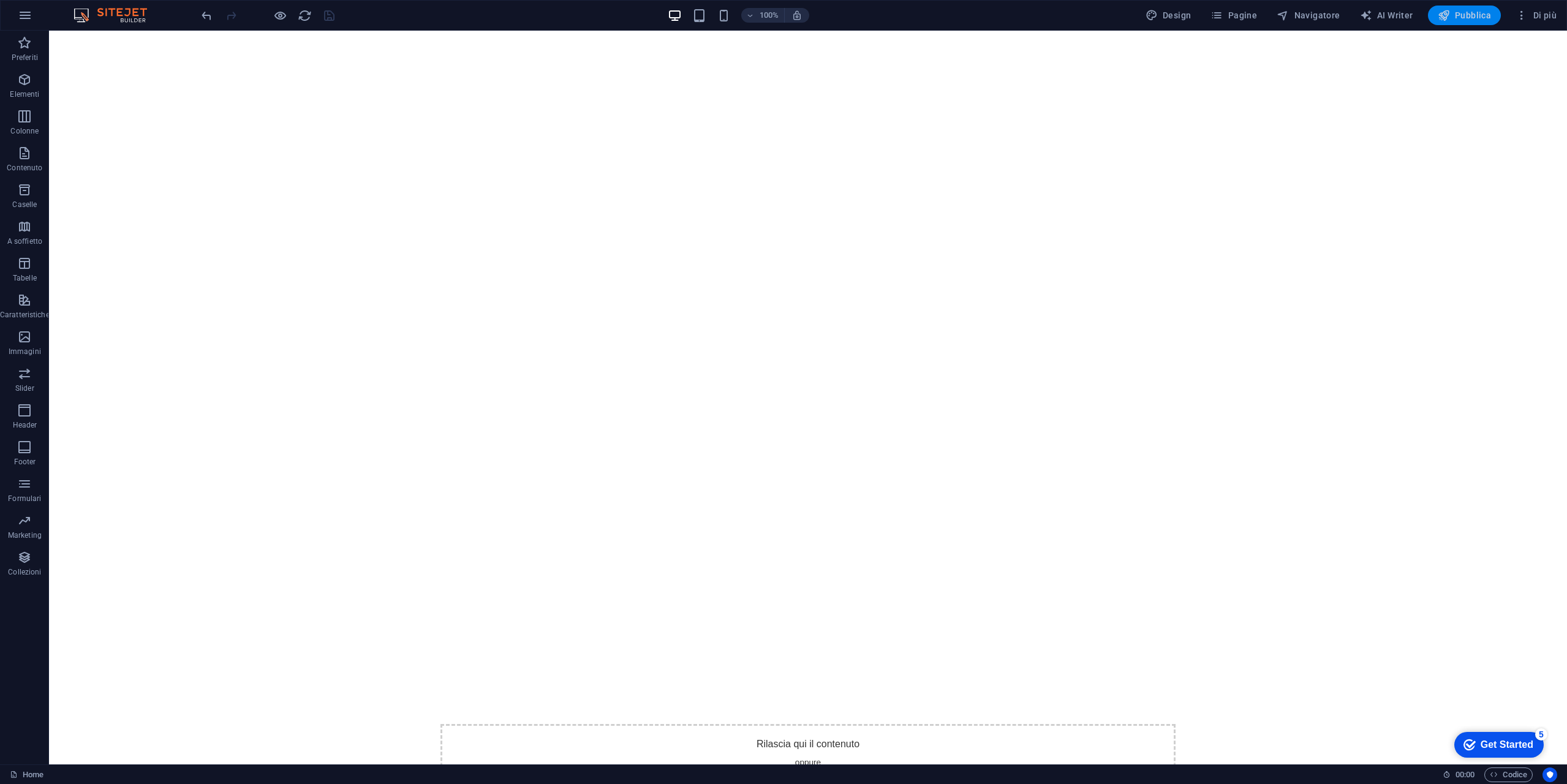
click at [1474, 11] on span "Pubblica" at bounding box center [1465, 15] width 54 height 12
click at [111, 707] on icon at bounding box center [108, 709] width 7 height 13
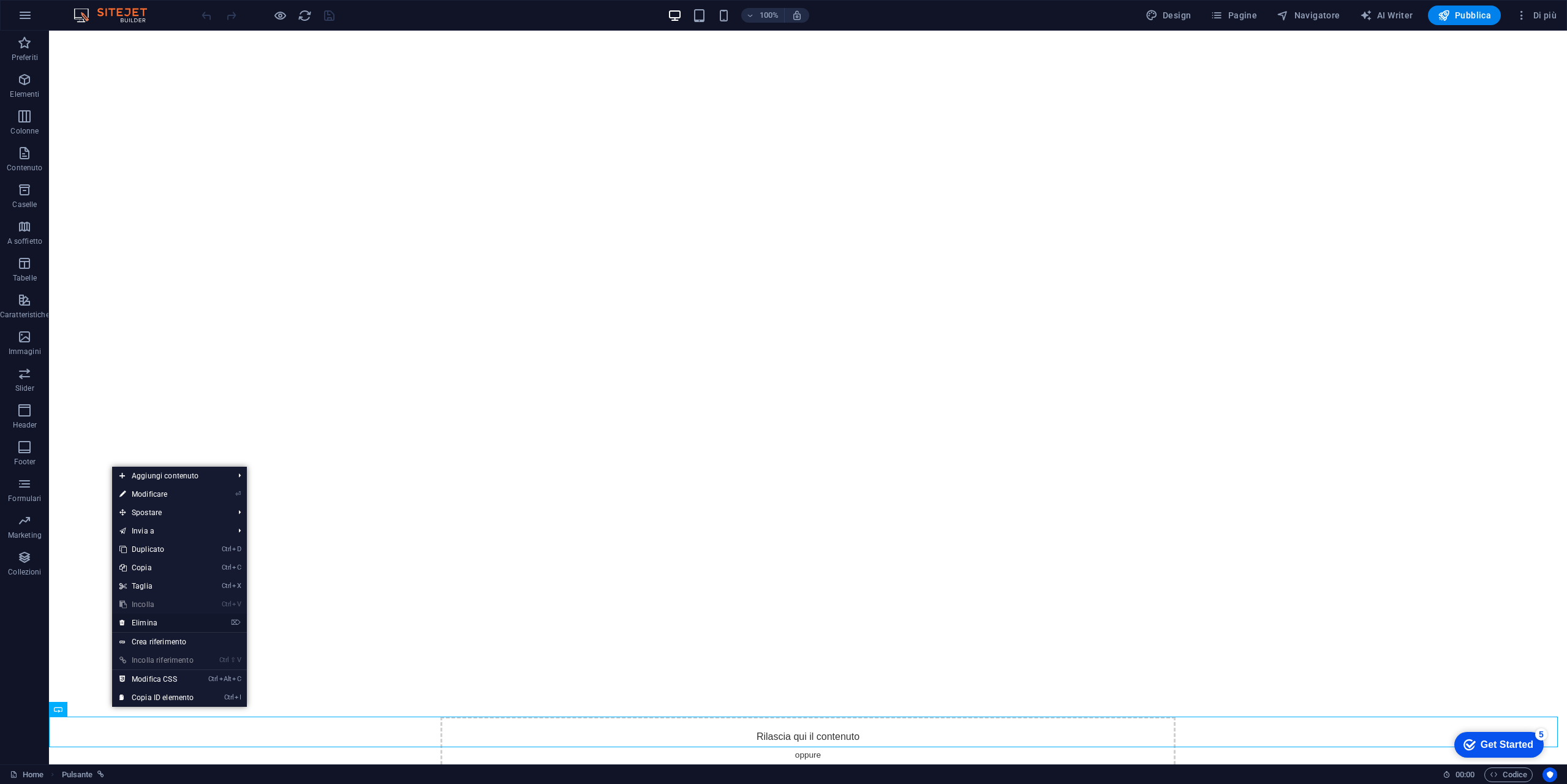
click at [151, 623] on link "⌦ Elimina" at bounding box center [156, 623] width 89 height 19
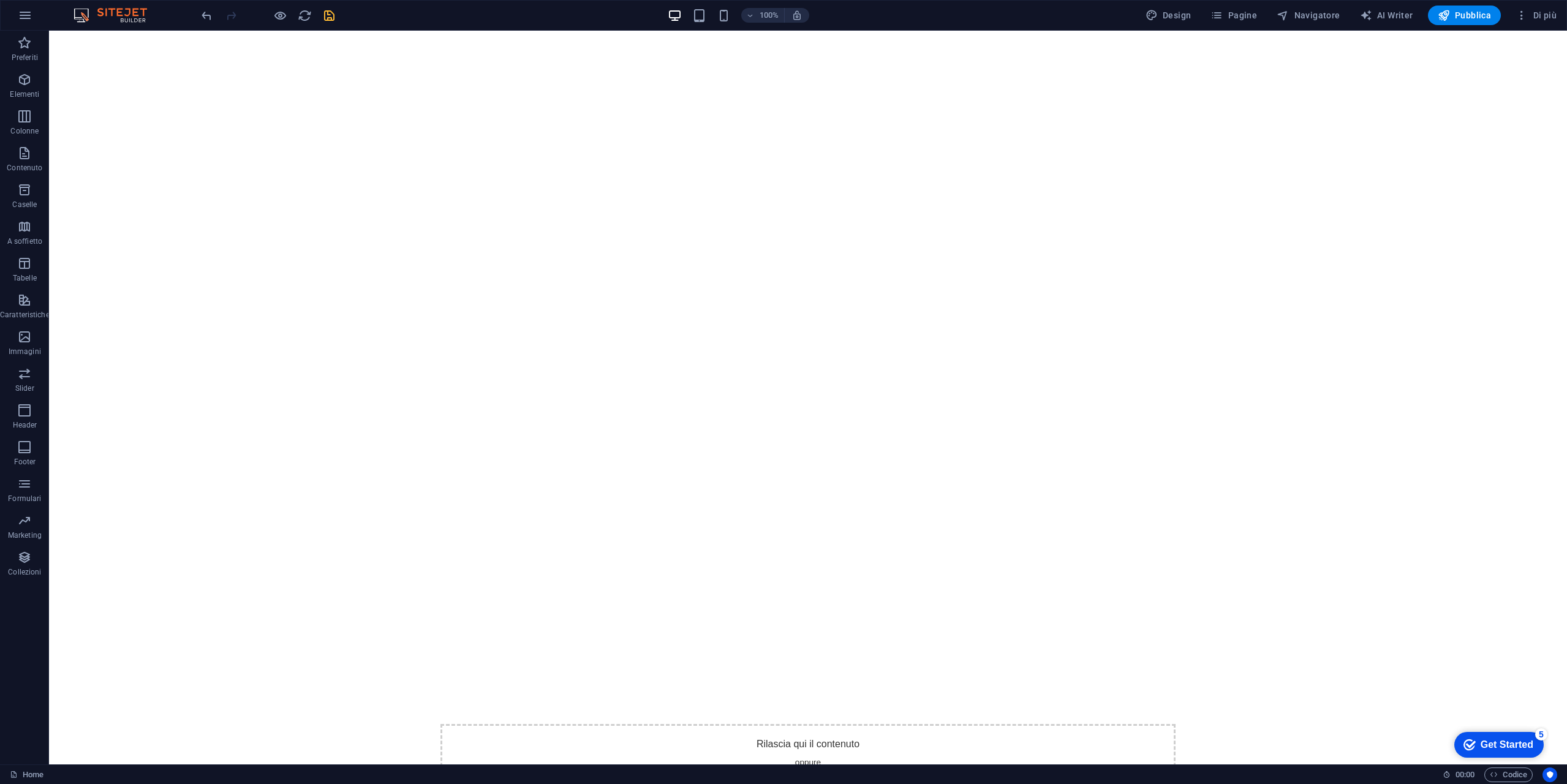
click at [332, 10] on icon "save" at bounding box center [329, 15] width 14 height 14
click at [1475, 16] on span "Pubblica" at bounding box center [1465, 15] width 54 height 12
